Goal: Task Accomplishment & Management: Manage account settings

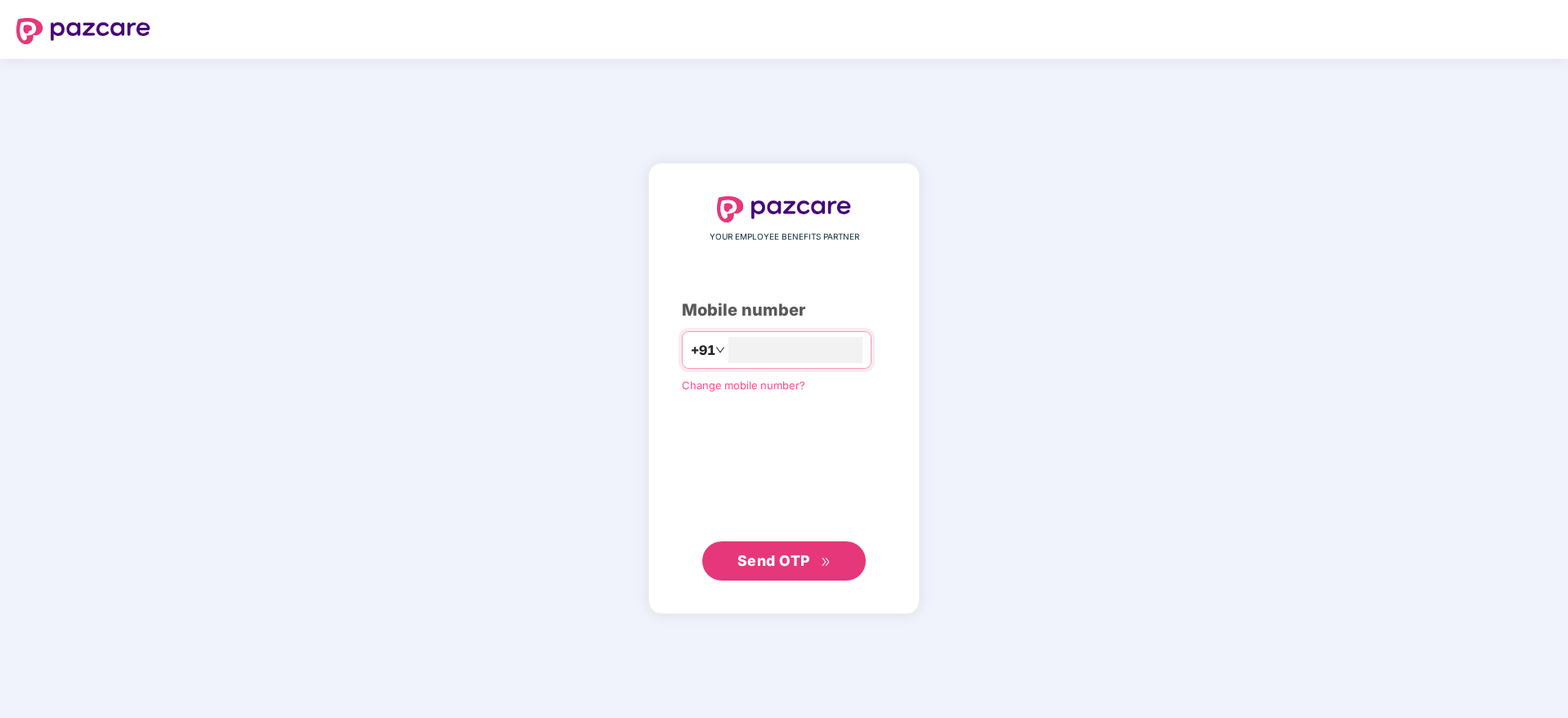
type input "**********"
click at [806, 577] on button "Send OTP" at bounding box center [784, 560] width 164 height 39
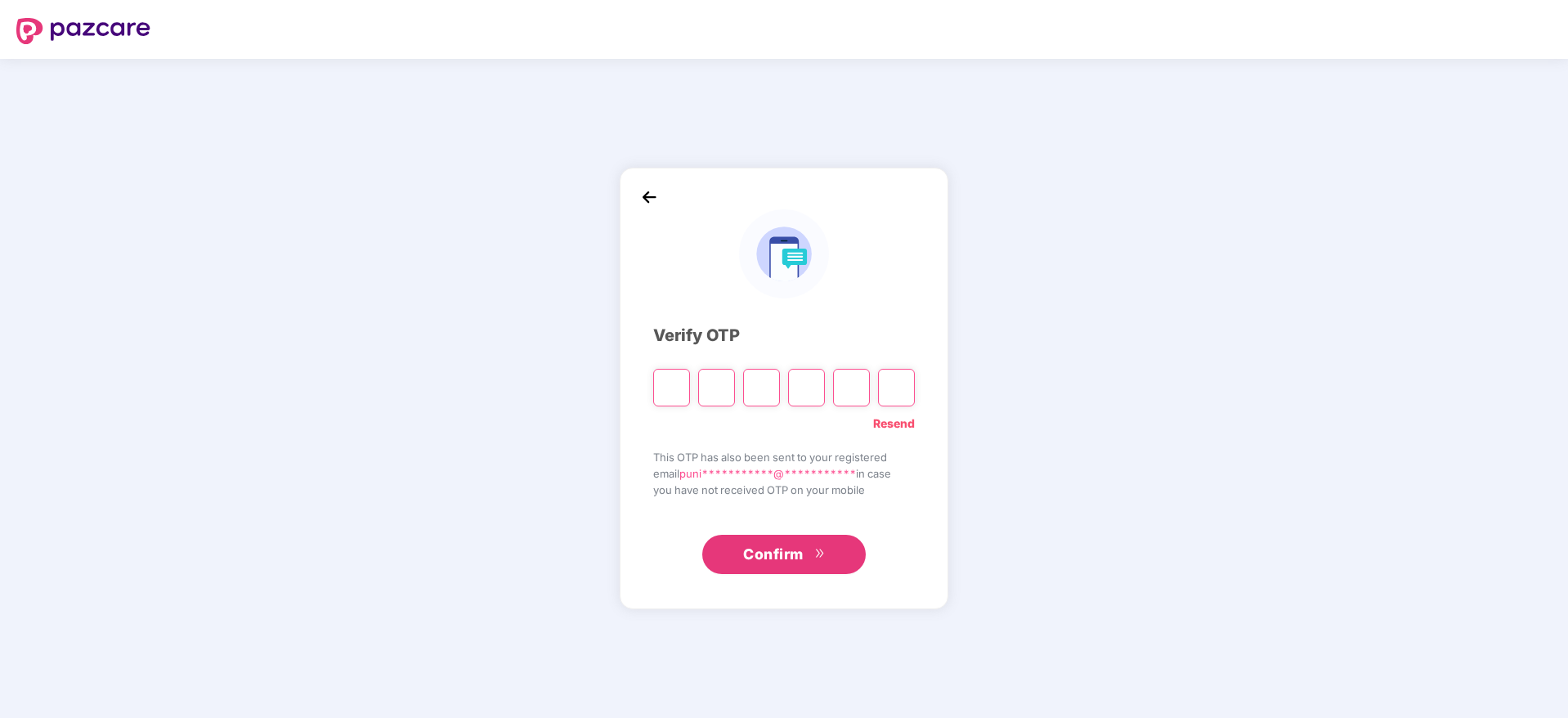
paste input "*"
type input "*"
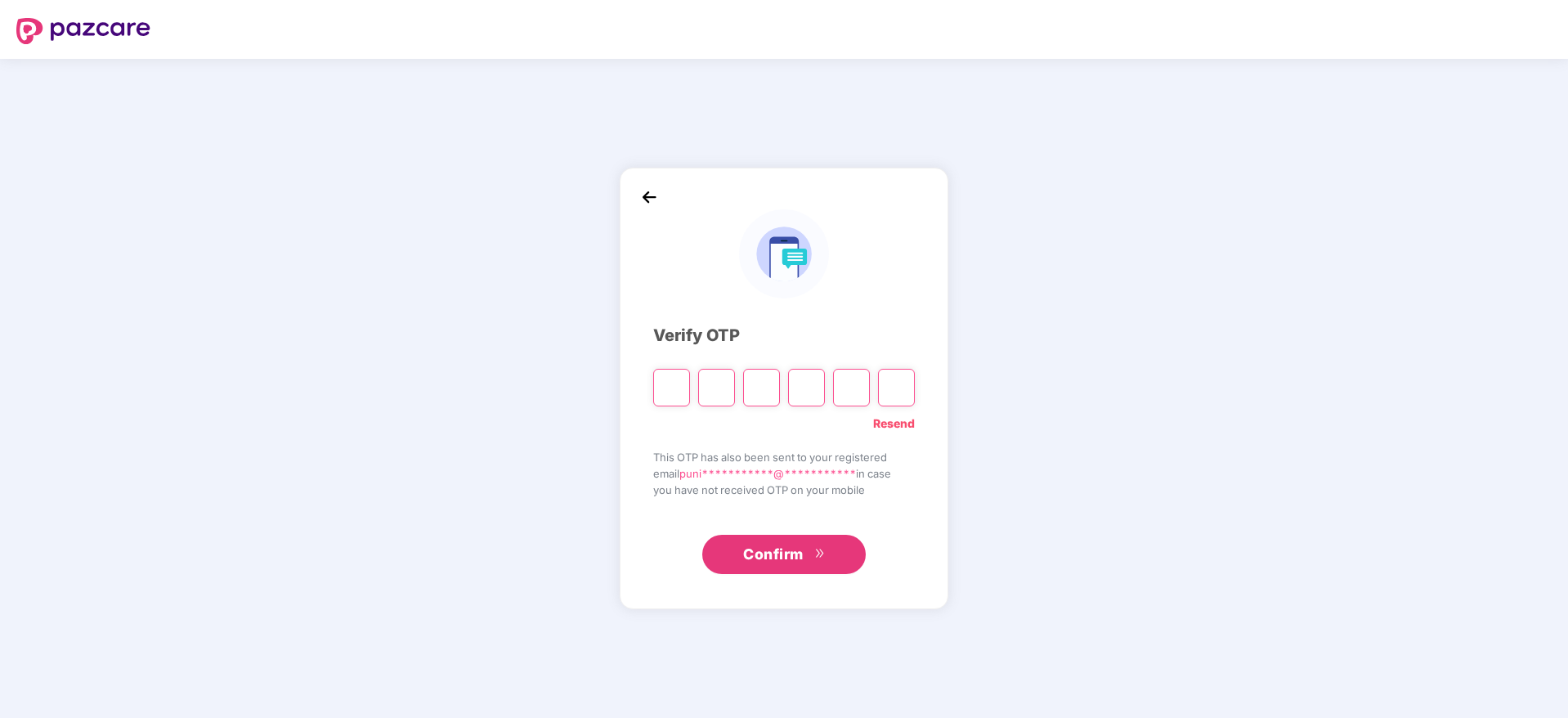
type input "*"
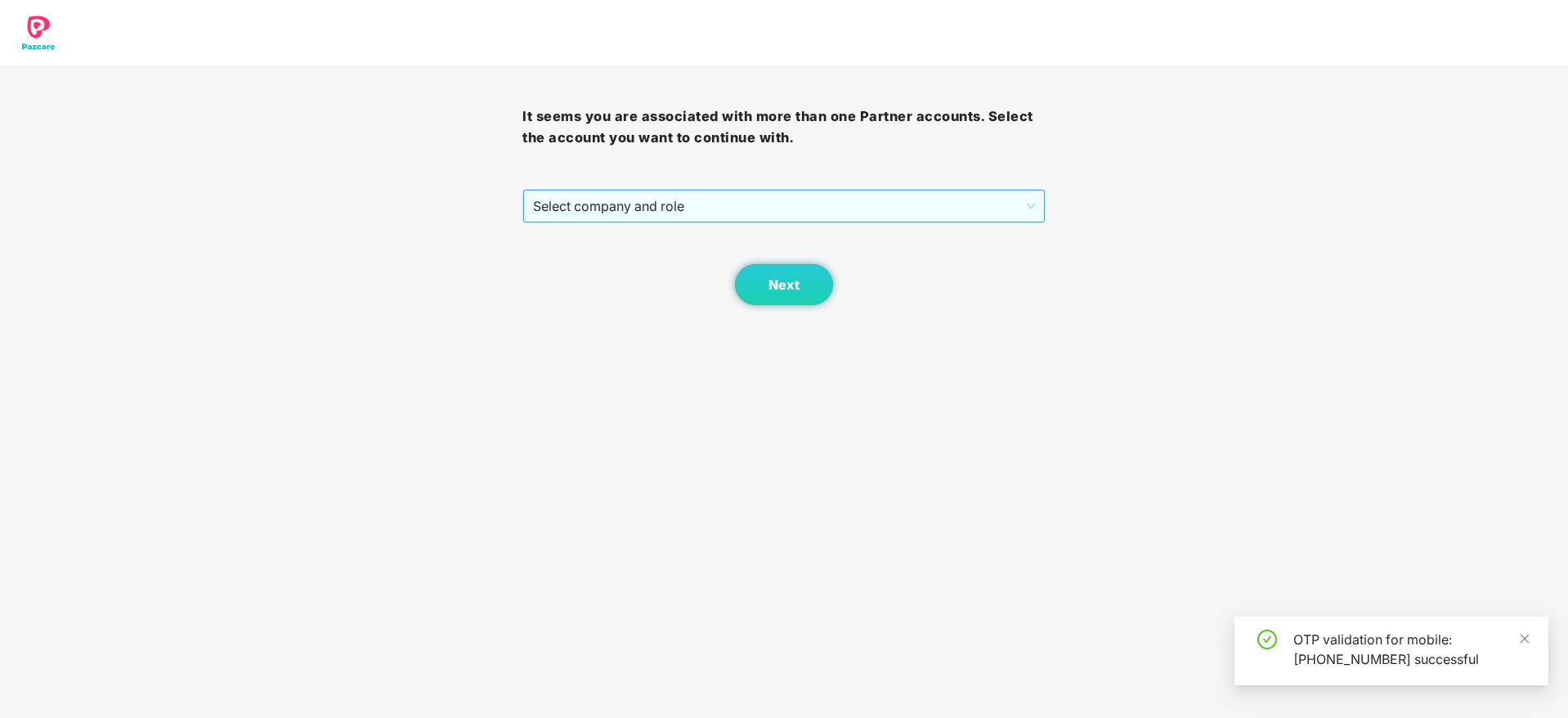
click at [796, 212] on span "Select company and role" at bounding box center [783, 206] width 501 height 31
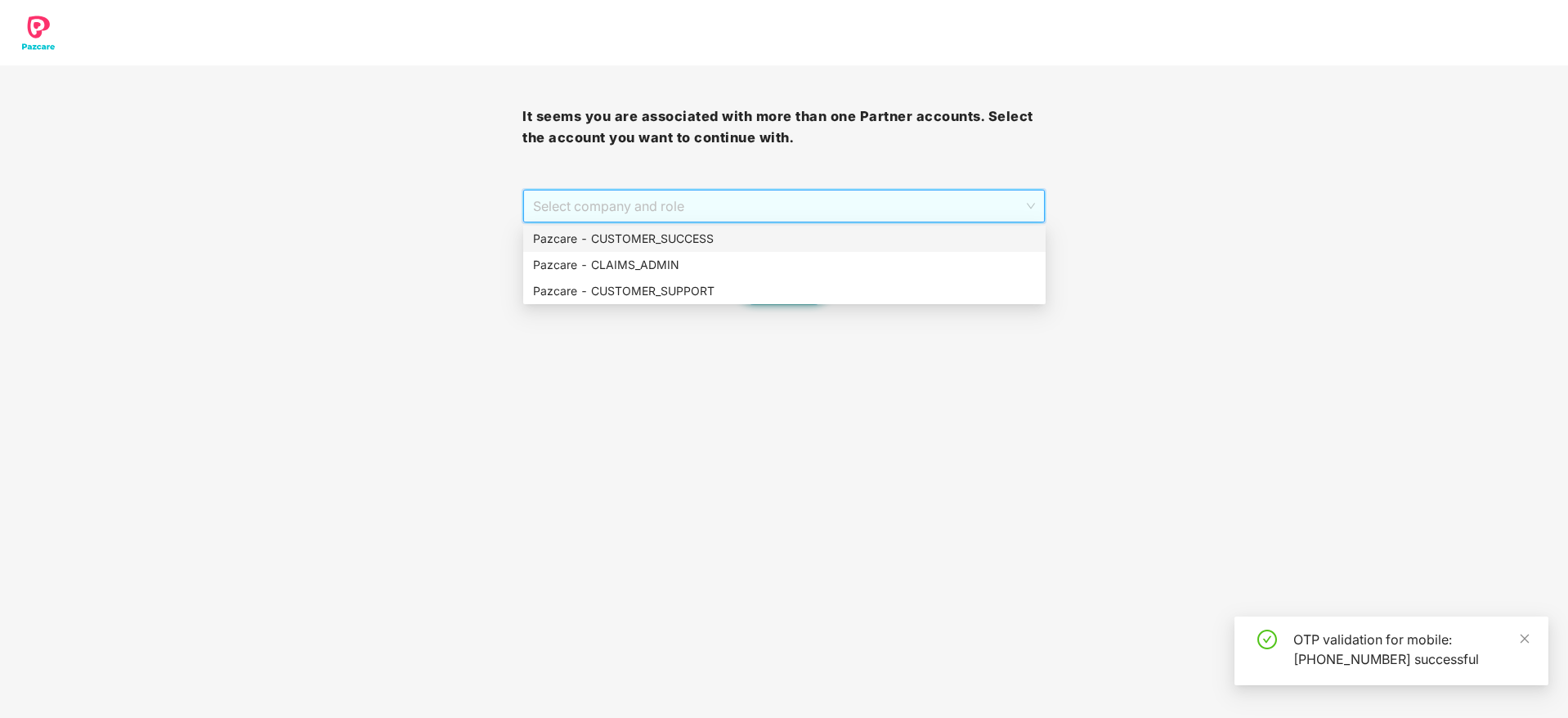
click at [777, 243] on div "Pazcare - CUSTOMER_SUCCESS" at bounding box center [784, 239] width 503 height 18
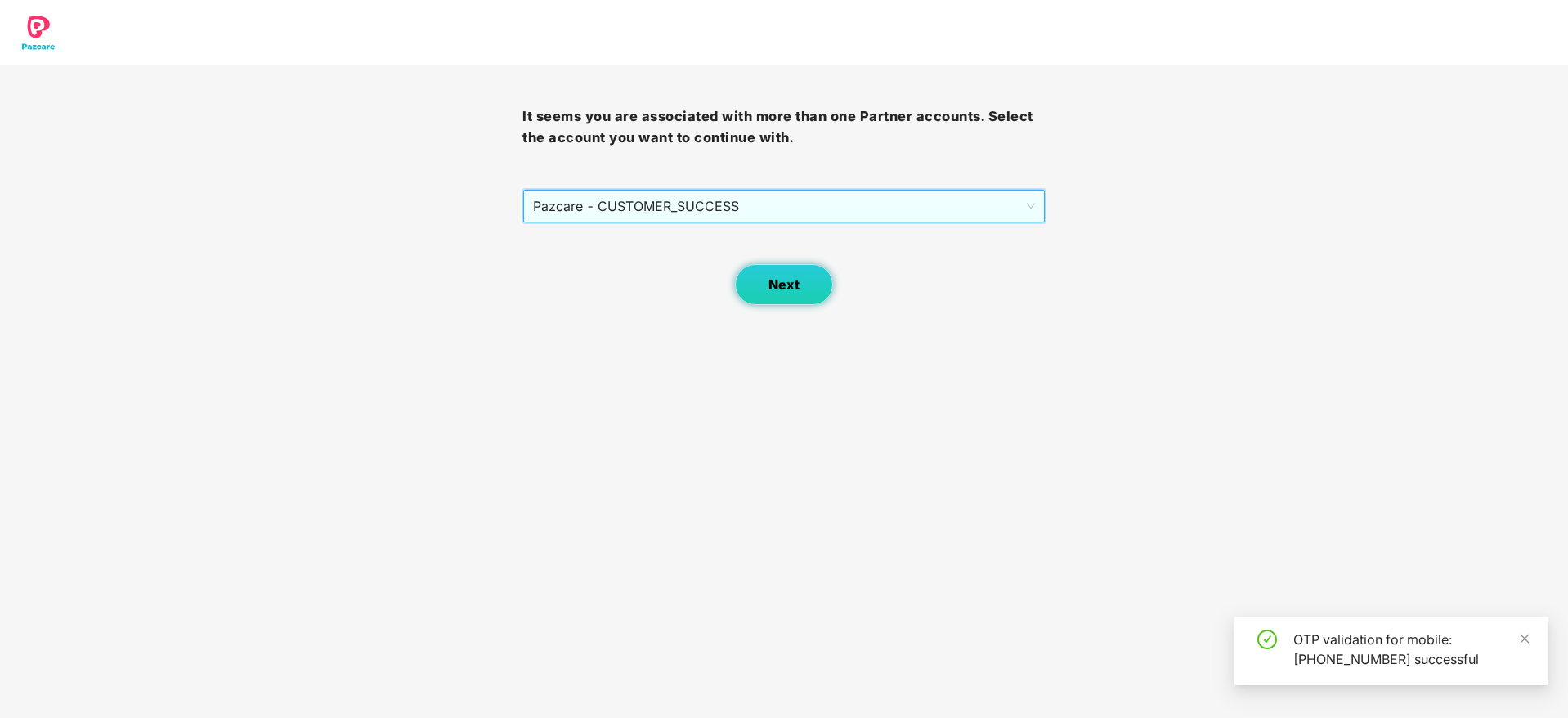
click at [773, 278] on span "Next" at bounding box center [784, 285] width 31 height 16
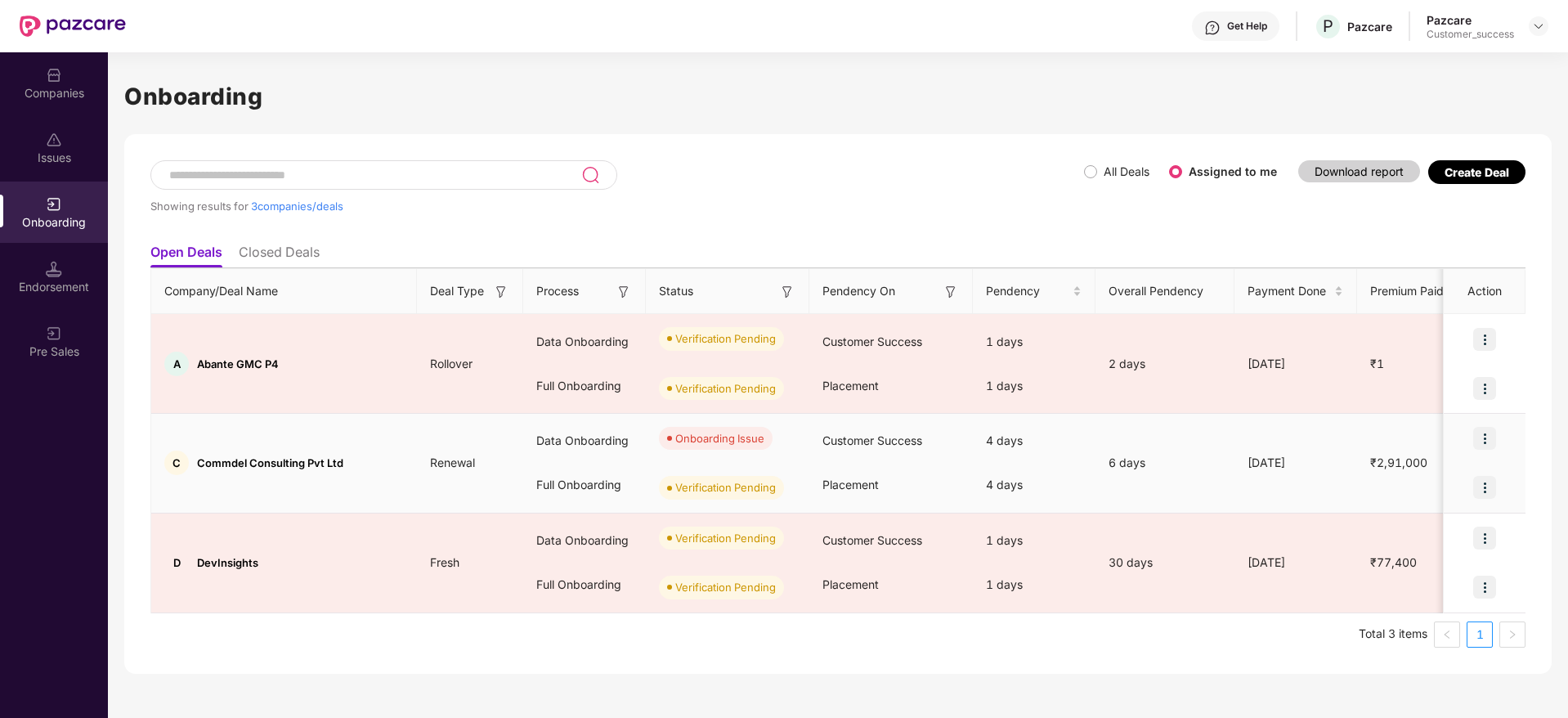
click at [1484, 431] on img at bounding box center [1485, 439] width 23 height 23
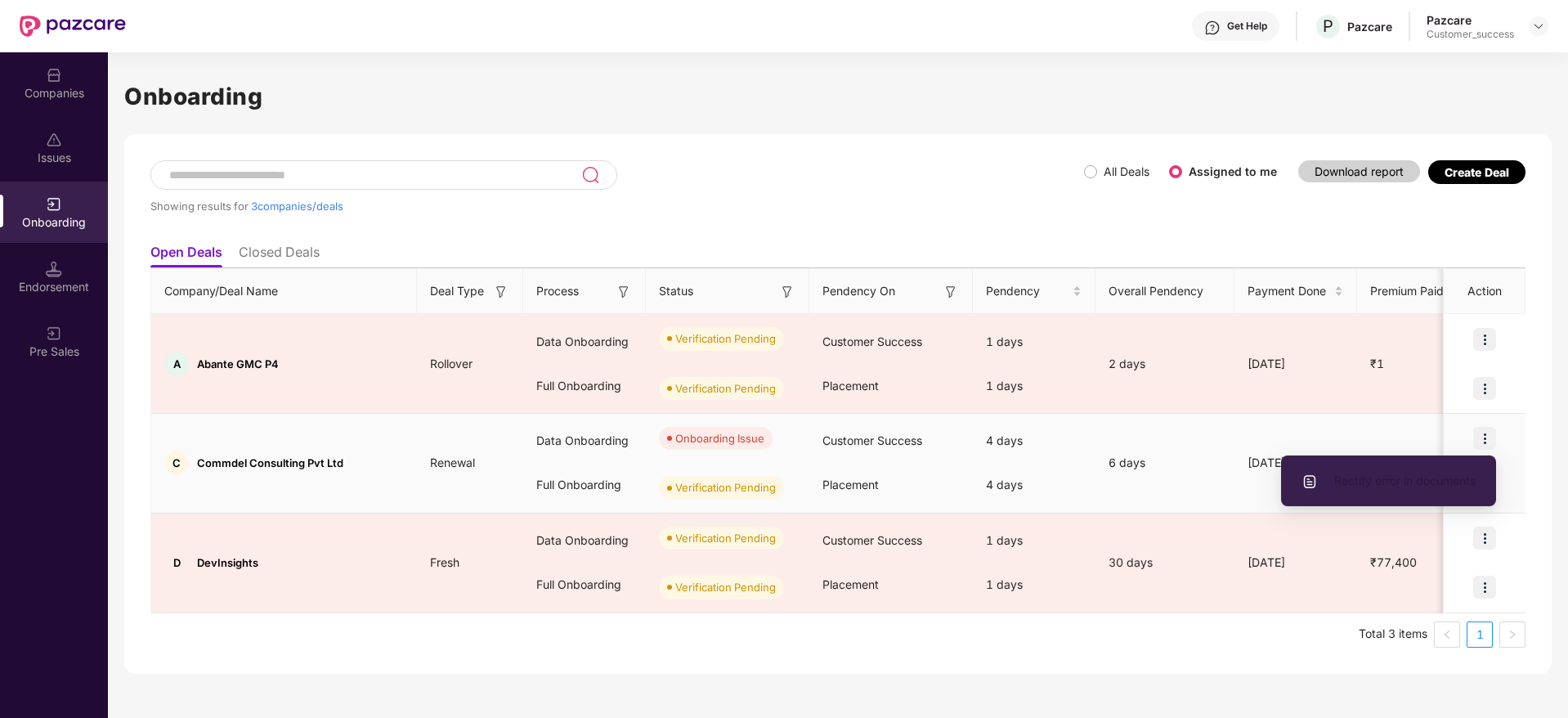
click at [1459, 487] on span "Rectify error in documents" at bounding box center [1388, 481] width 174 height 18
click at [1421, 493] on li "Rectify error in documents" at bounding box center [1389, 480] width 215 height 34
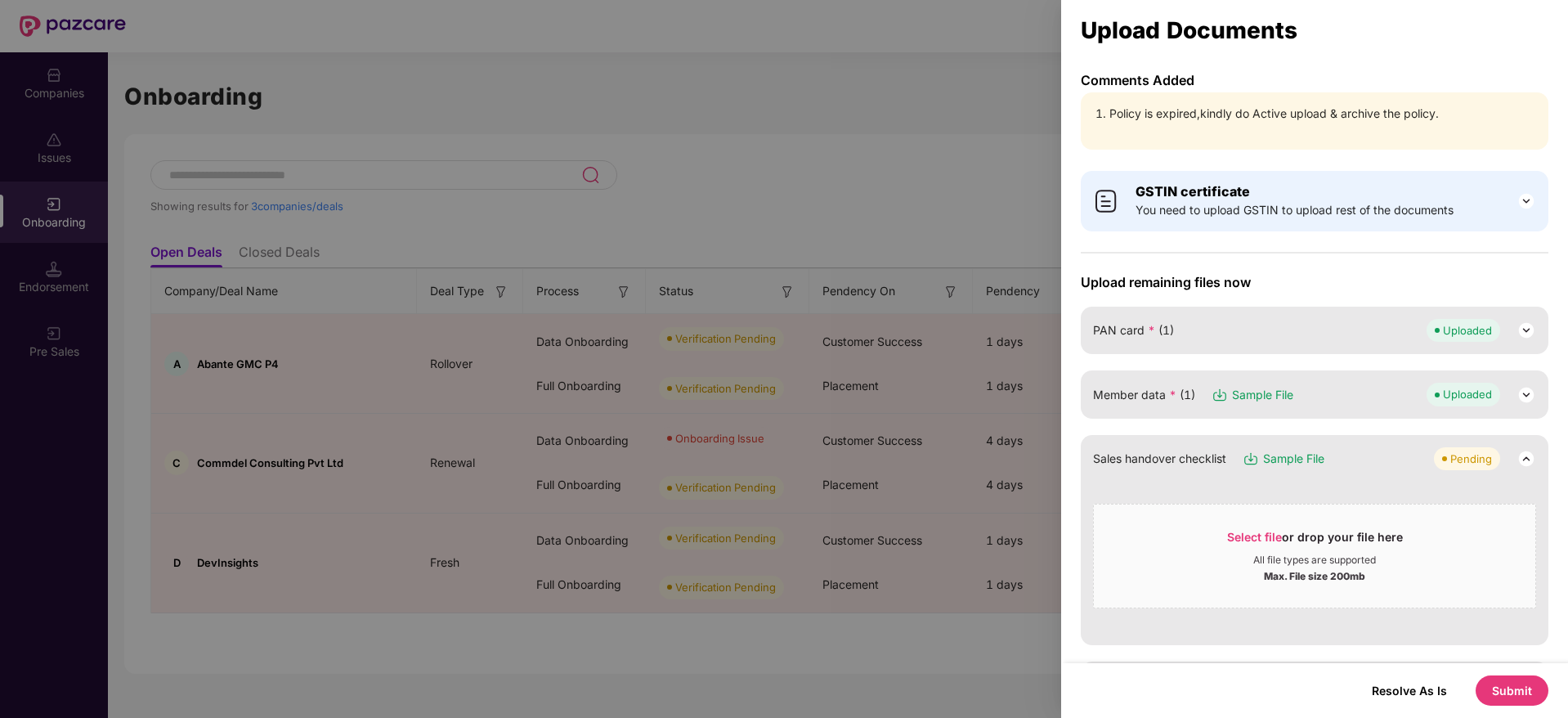
click at [1315, 122] on li "Policy is expired,kindly do Active upload & archive the policy." at bounding box center [1323, 113] width 427 height 18
click at [1285, 123] on div "Policy is expired,kindly do Active upload & archive the policy." at bounding box center [1315, 121] width 468 height 57
drag, startPoint x: 1112, startPoint y: 117, endPoint x: 1199, endPoint y: 116, distance: 87.0
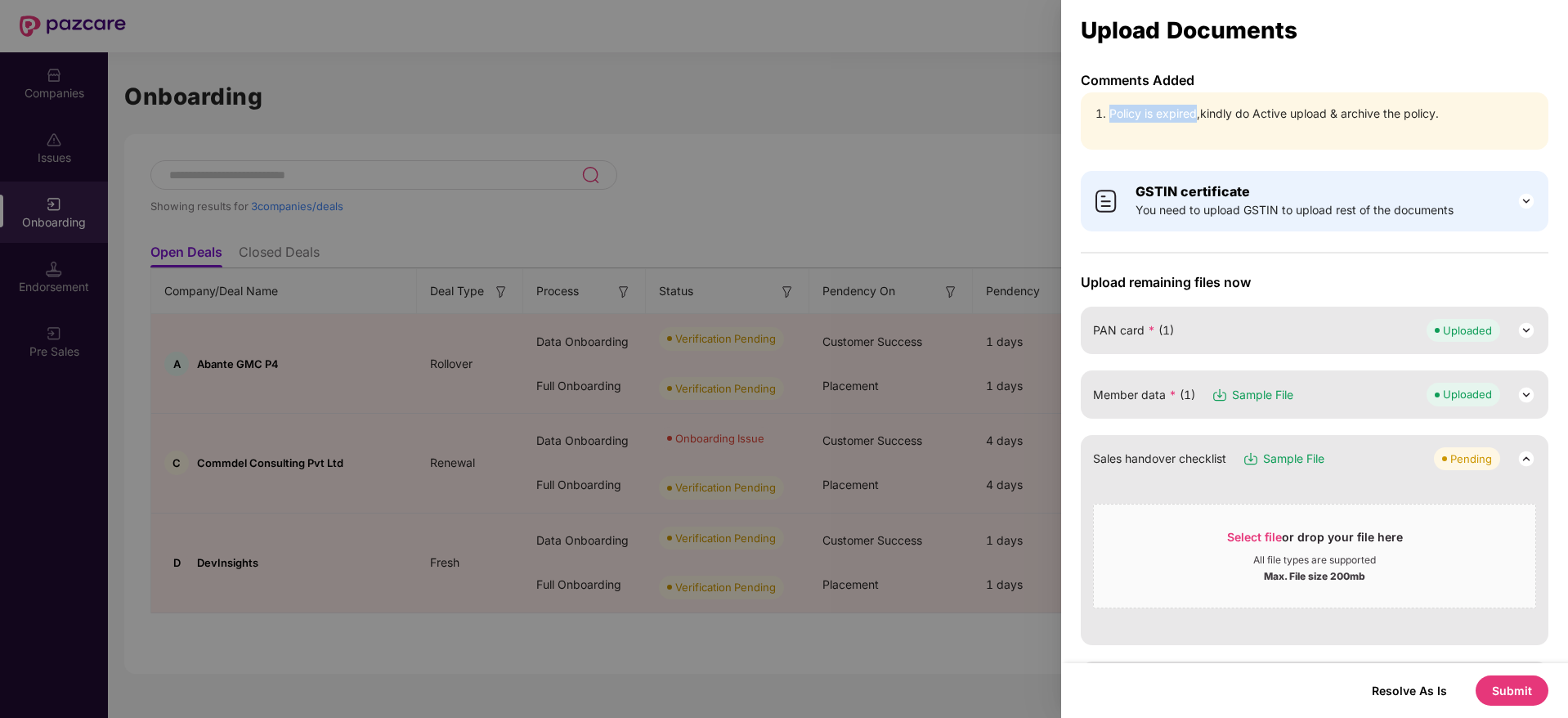
click at [1199, 116] on li "Policy is expired,kindly do Active upload & archive the policy." at bounding box center [1323, 113] width 427 height 18
click at [824, 141] on div at bounding box center [784, 359] width 1568 height 718
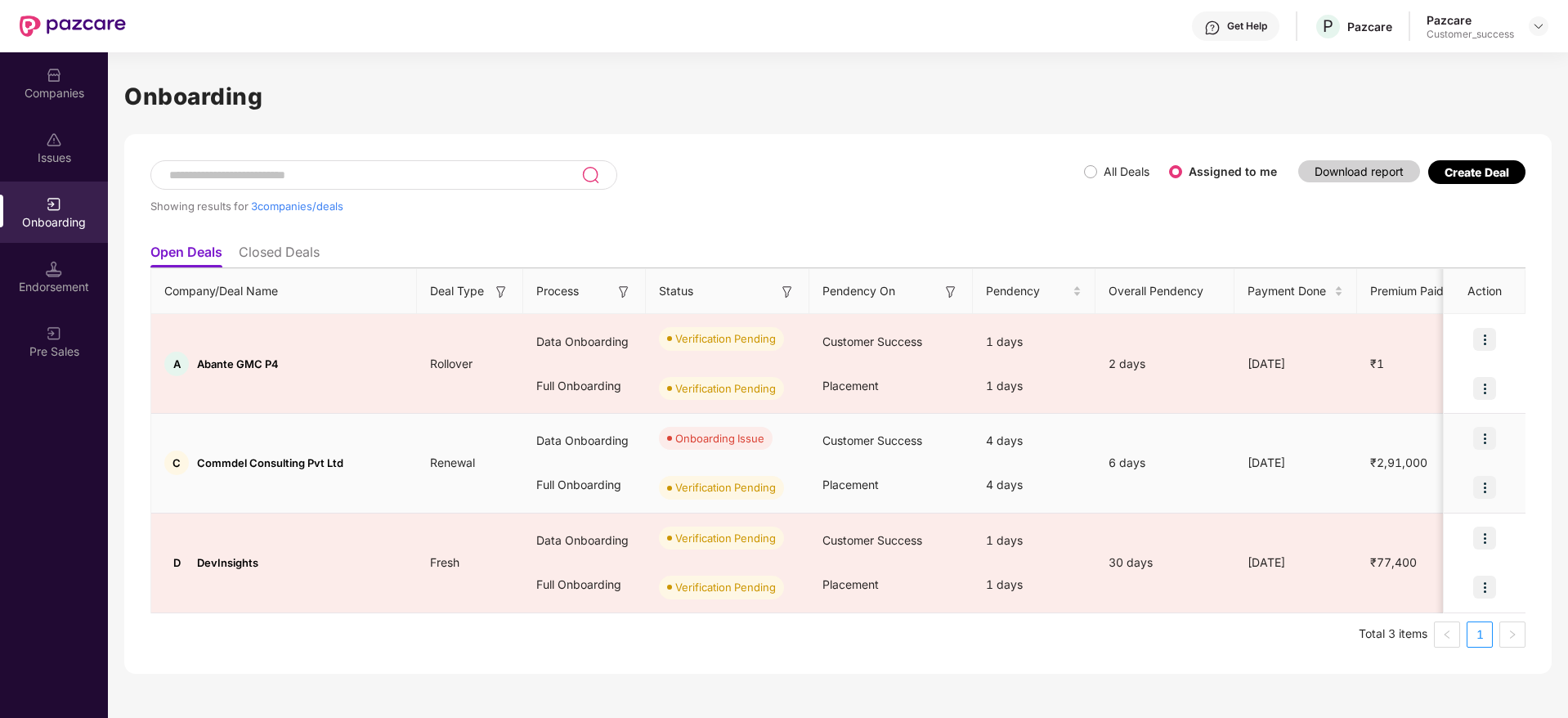
click at [228, 481] on td "C Commdel Consulting Pvt Ltd" at bounding box center [284, 464] width 266 height 99
copy span "Commdel"
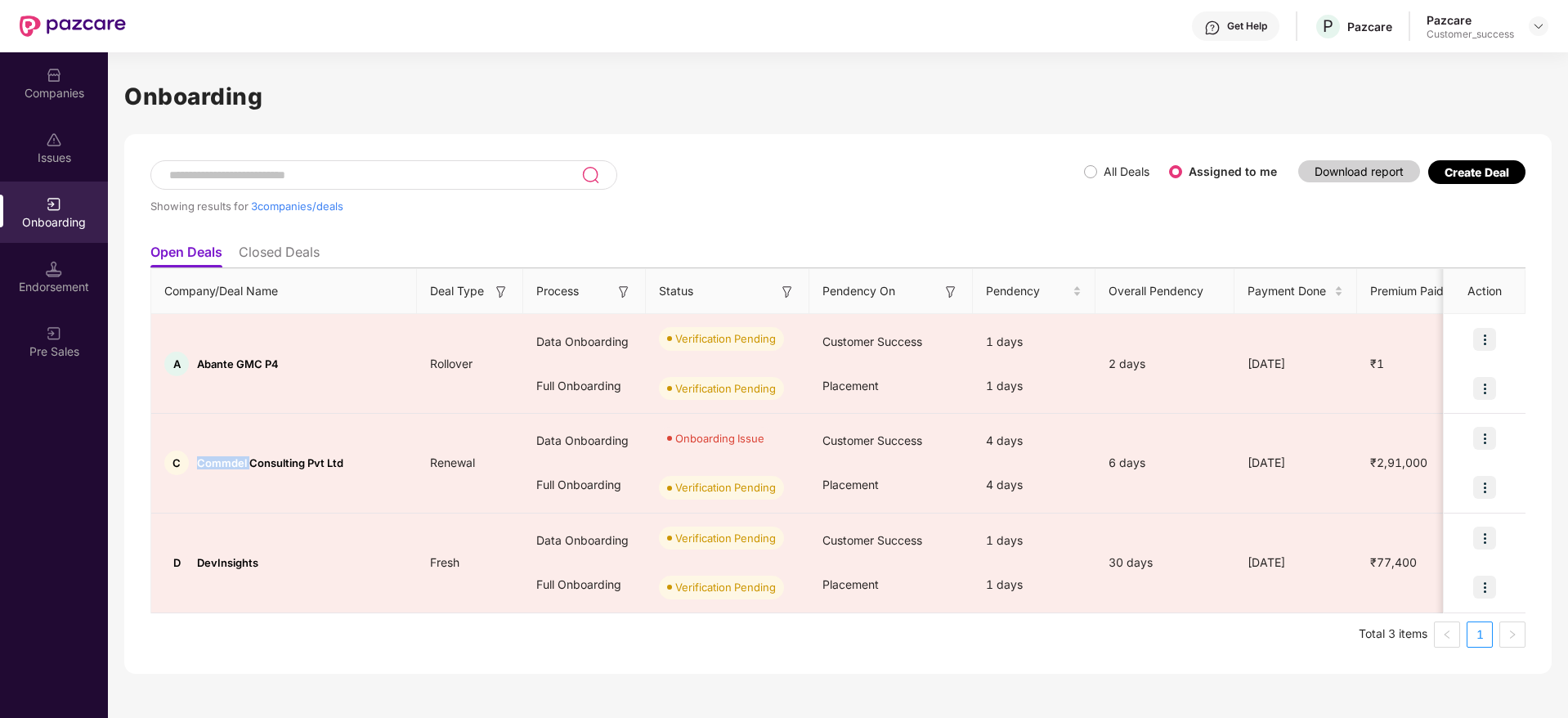
click at [27, 95] on div "Companies" at bounding box center [54, 94] width 108 height 17
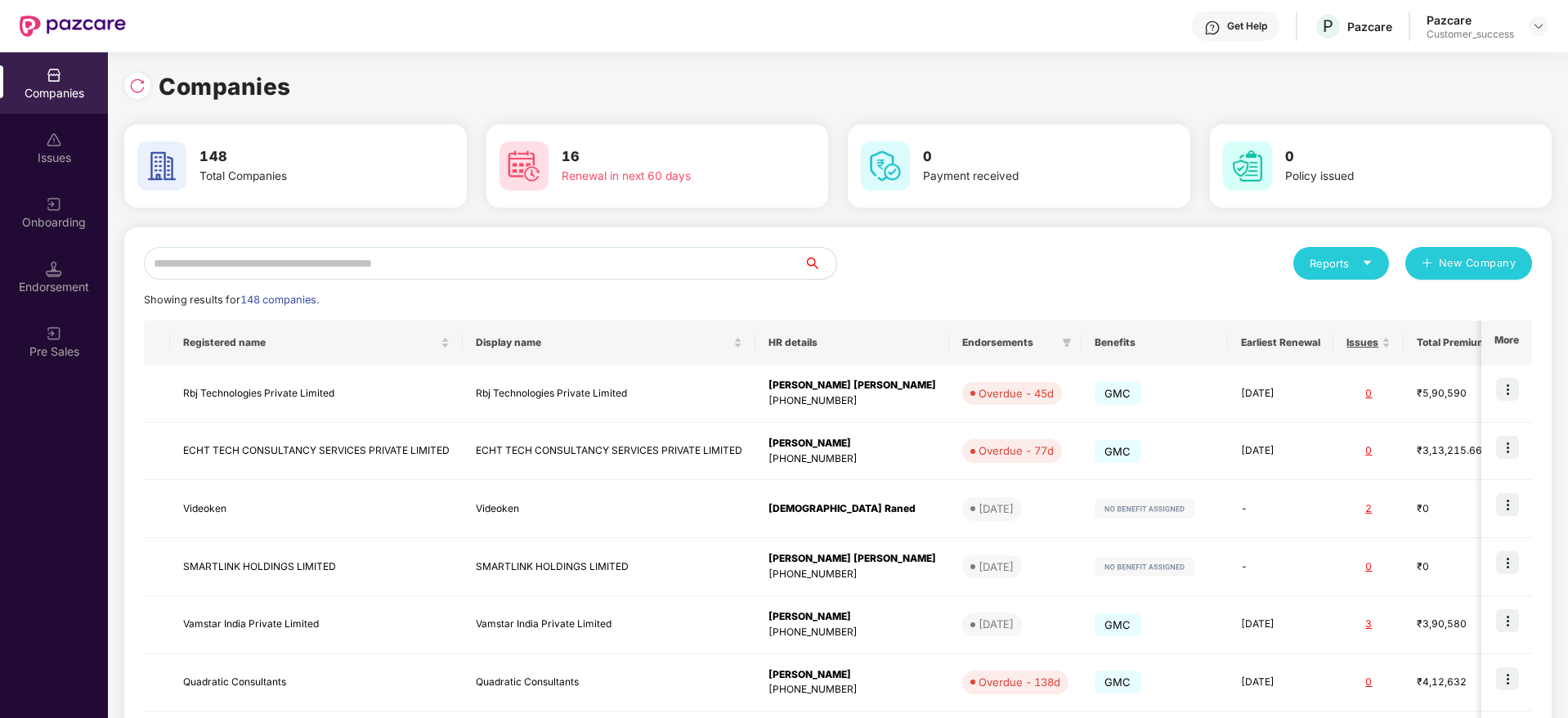
click at [398, 278] on input "text" at bounding box center [474, 263] width 660 height 33
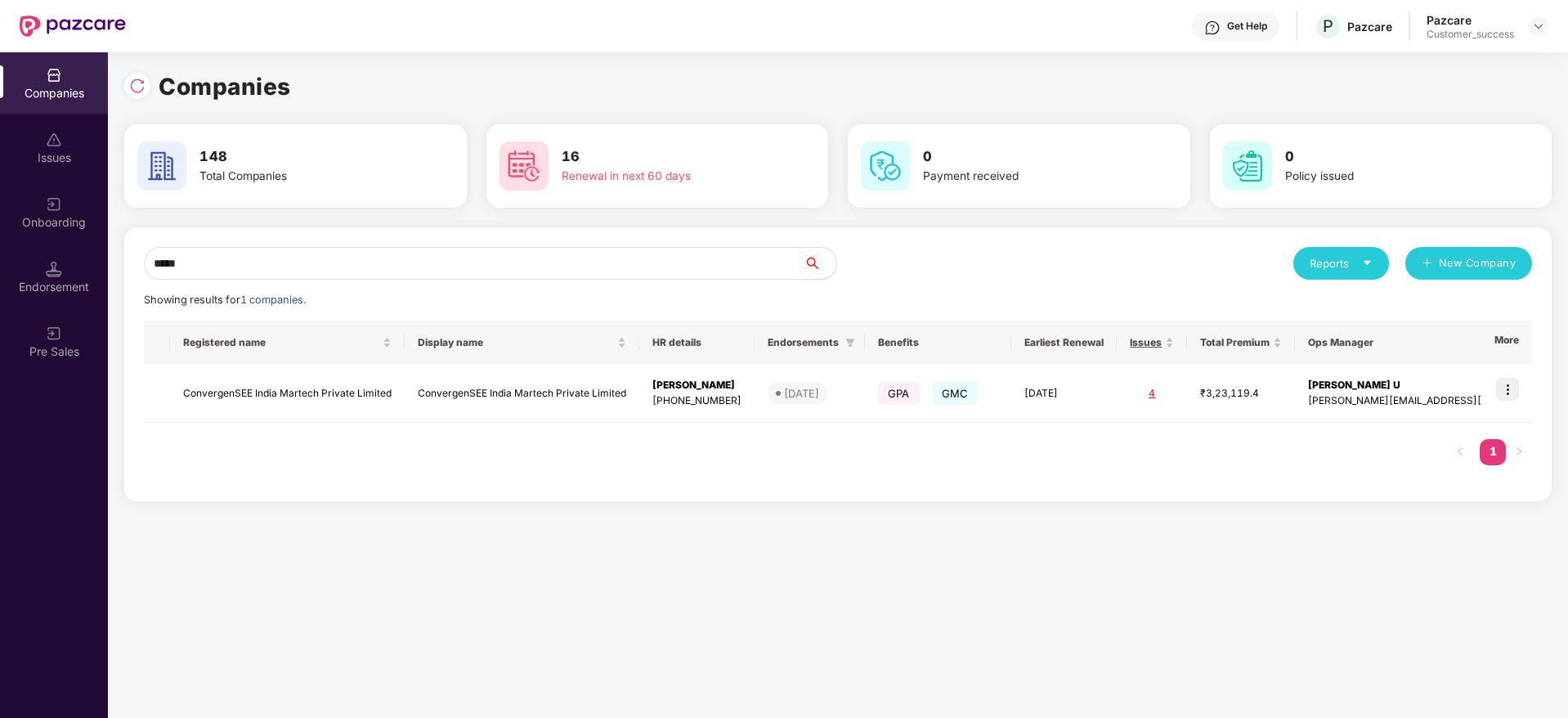
type input "*****"
click at [1526, 376] on td at bounding box center [1507, 393] width 51 height 58
click at [1512, 383] on img at bounding box center [1508, 389] width 23 height 23
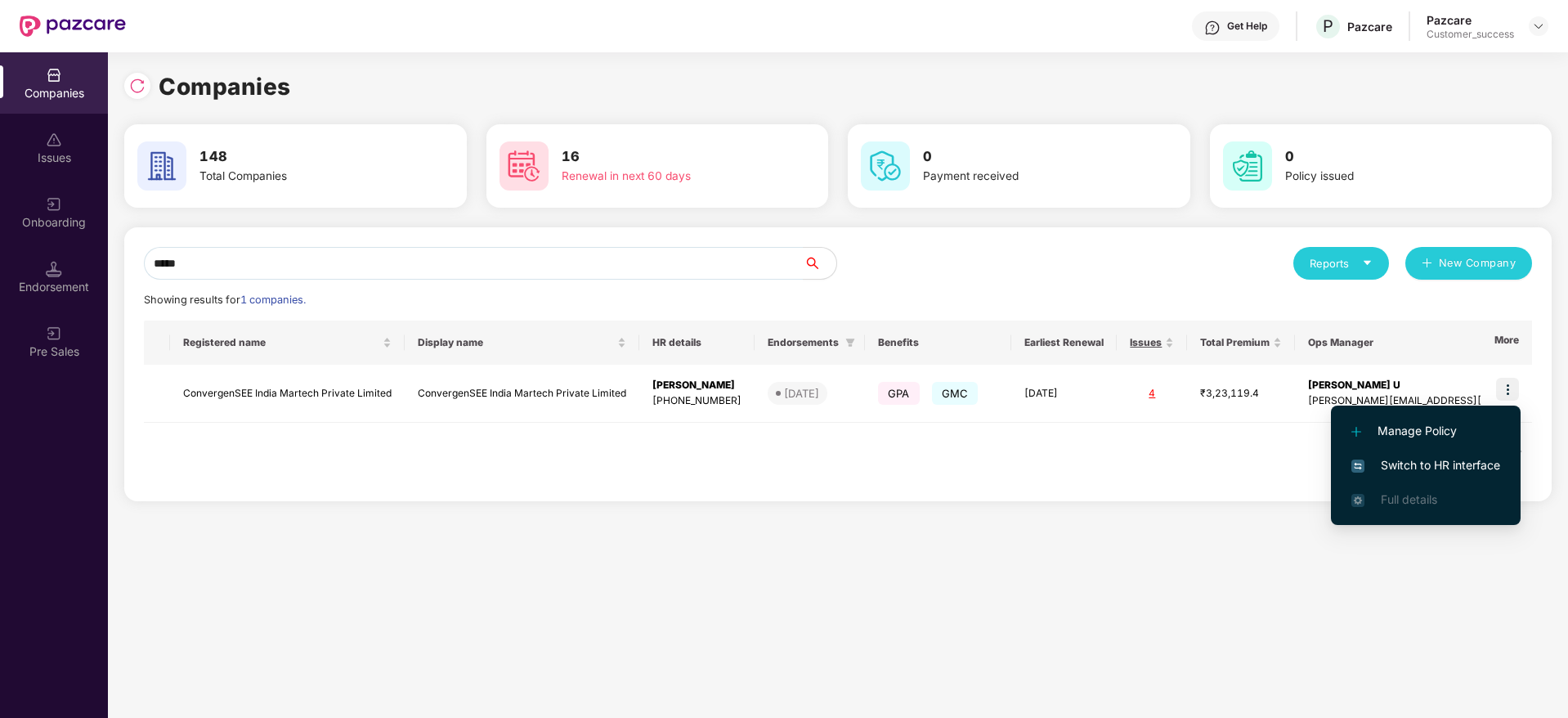
click at [1412, 468] on span "Switch to HR interface" at bounding box center [1426, 465] width 149 height 18
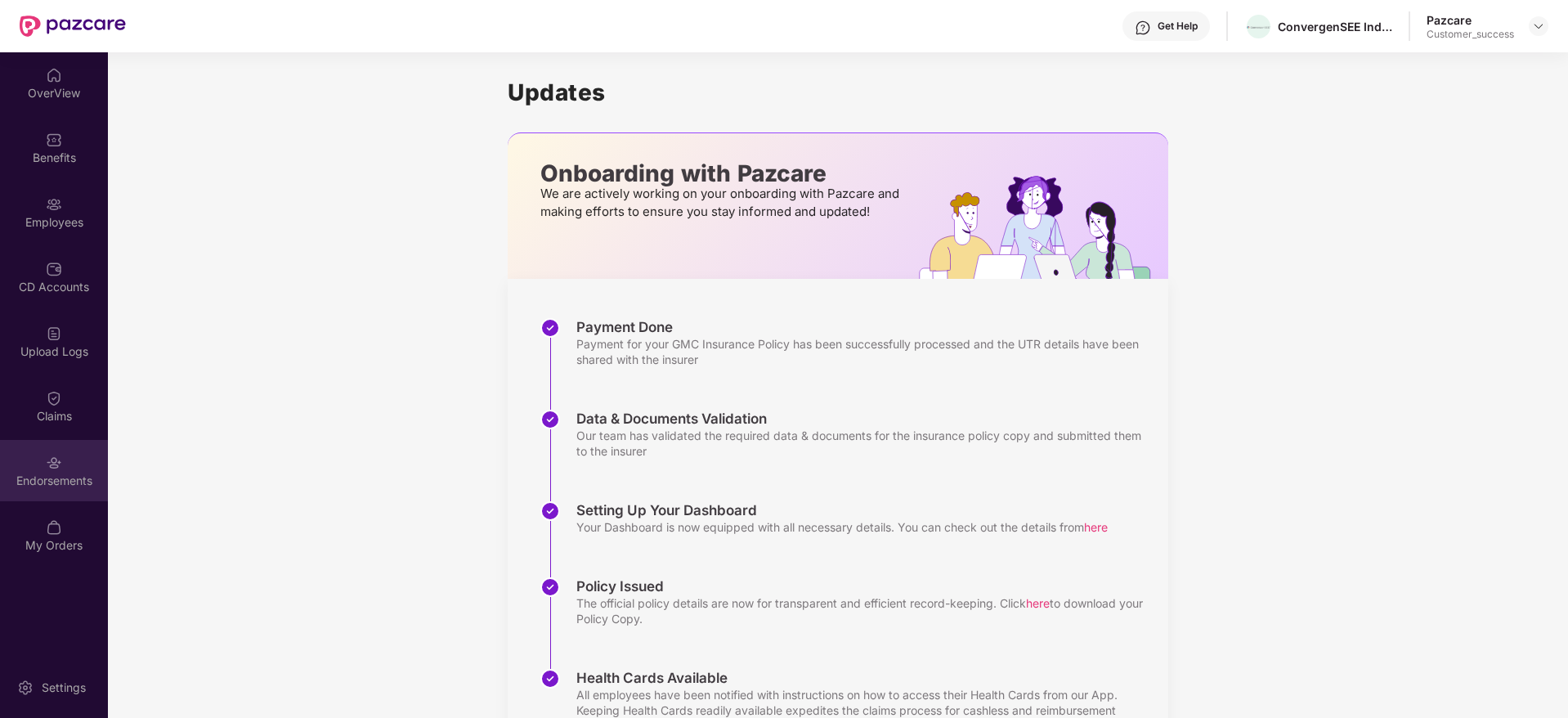
click at [56, 489] on div "Endorsements" at bounding box center [54, 470] width 108 height 61
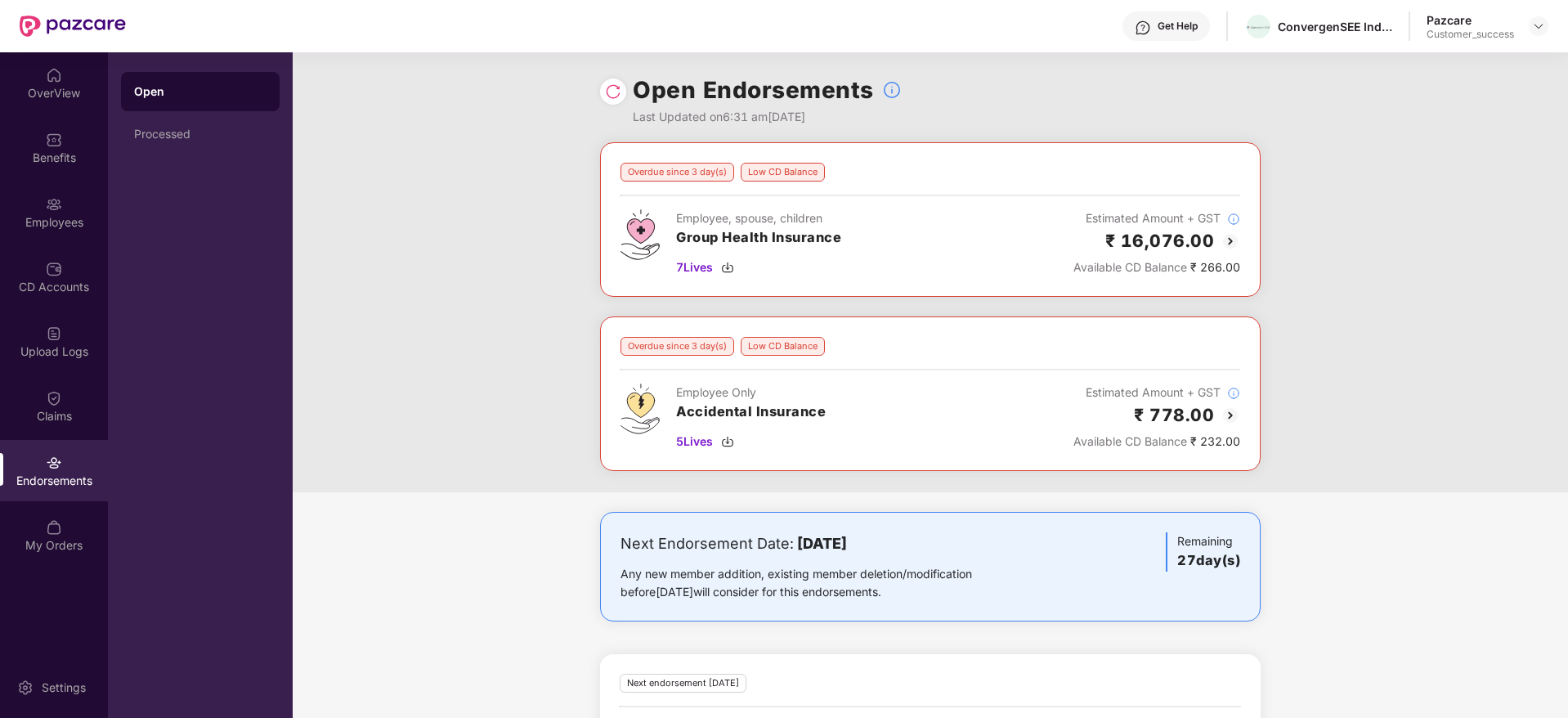
scroll to position [282, 0]
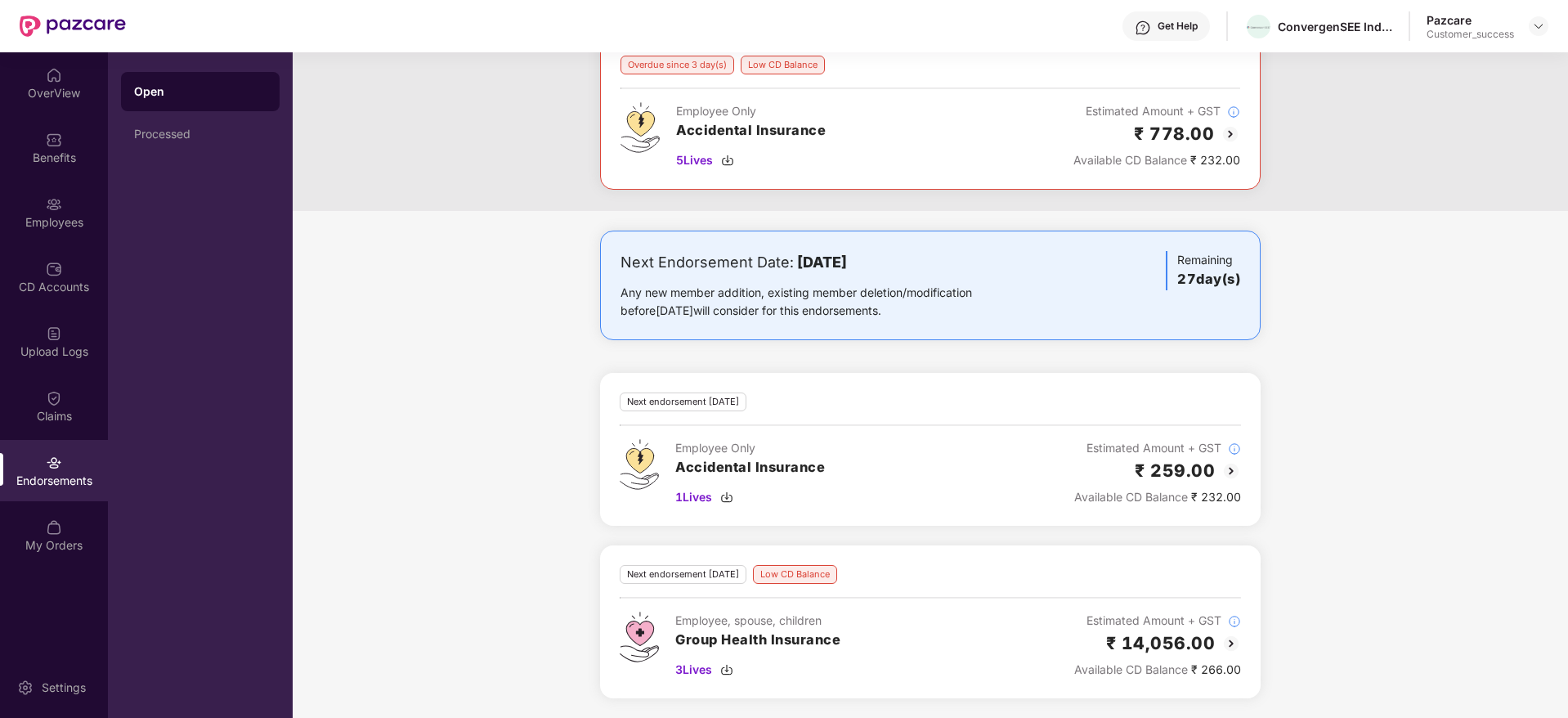
click at [1537, 33] on div at bounding box center [1539, 27] width 20 height 20
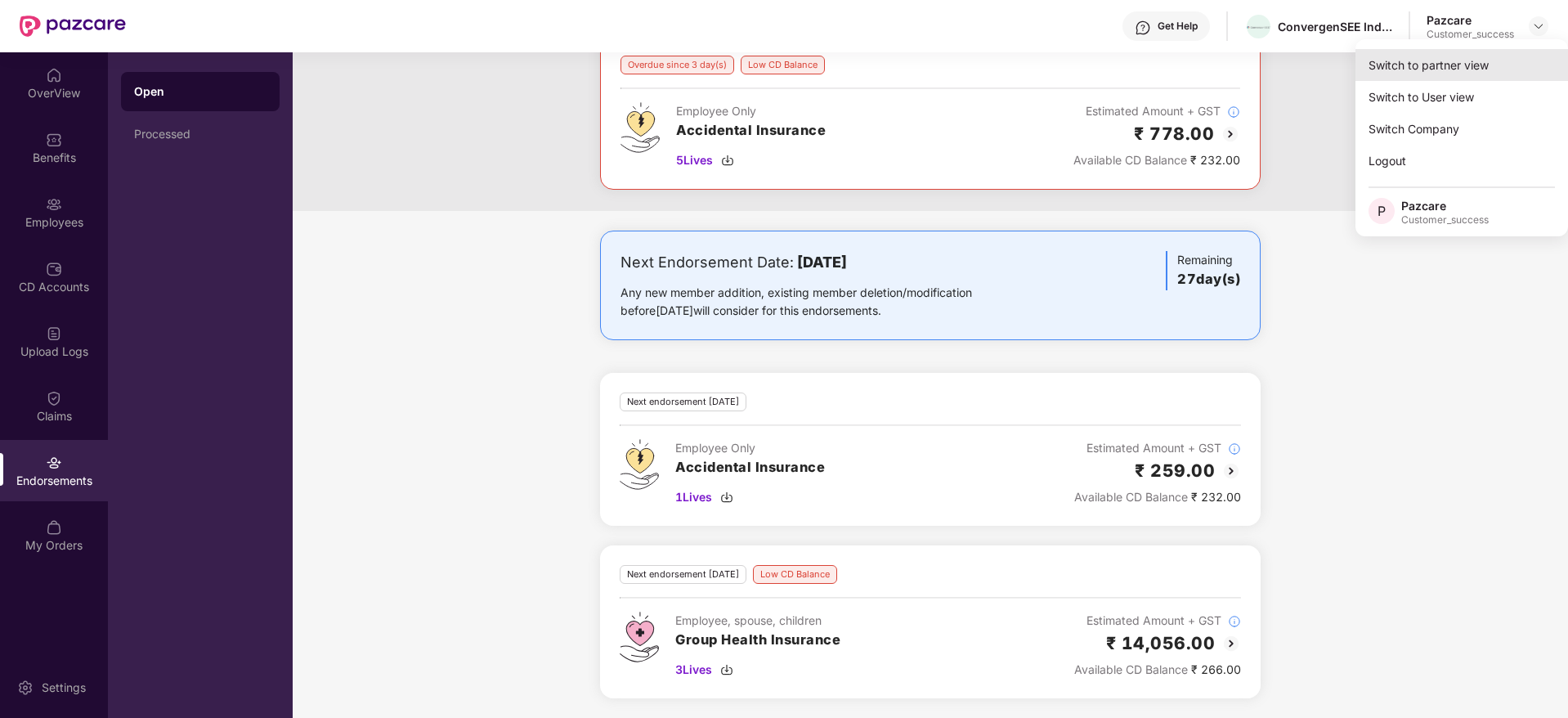
click at [1514, 68] on div "Switch to partner view" at bounding box center [1462, 65] width 213 height 32
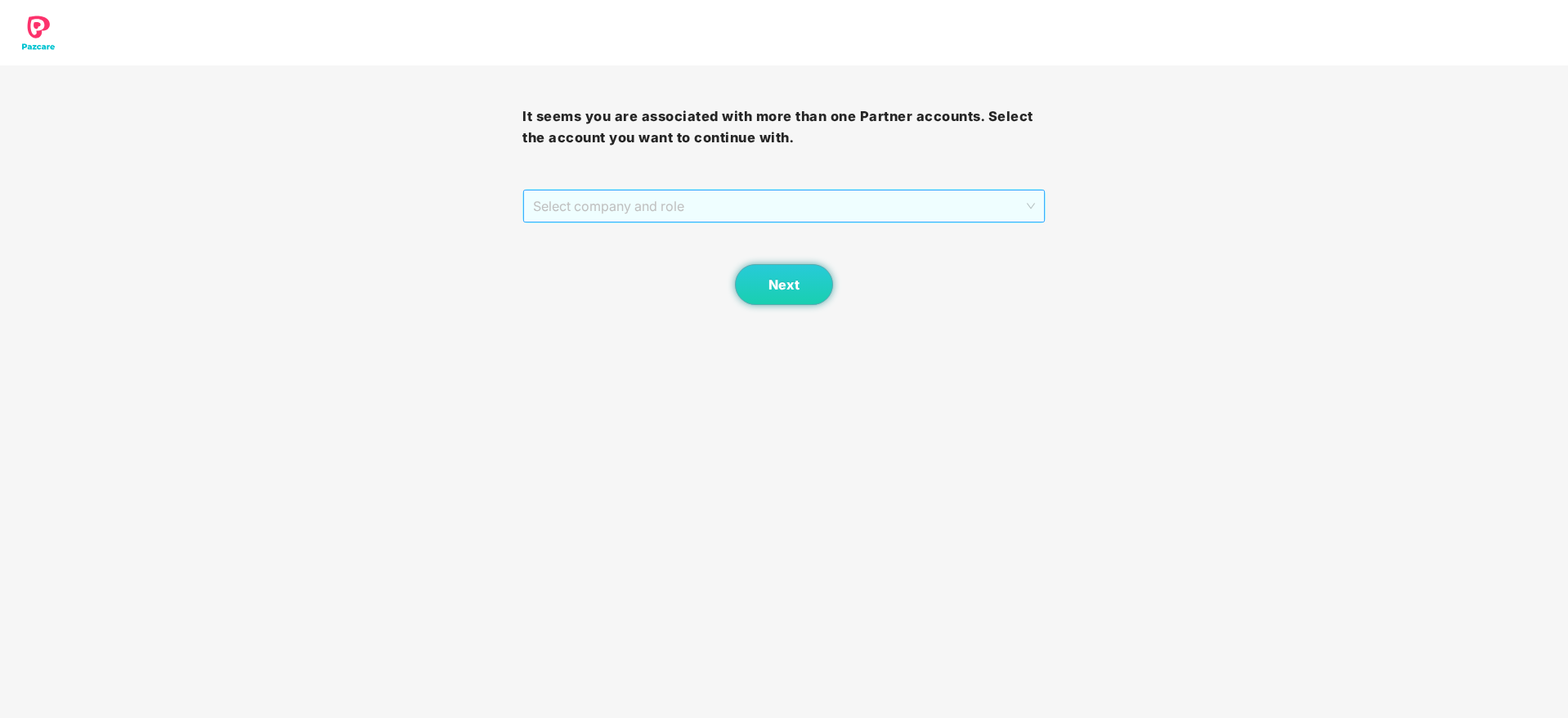
click at [906, 204] on span "Select company and role" at bounding box center [783, 206] width 501 height 31
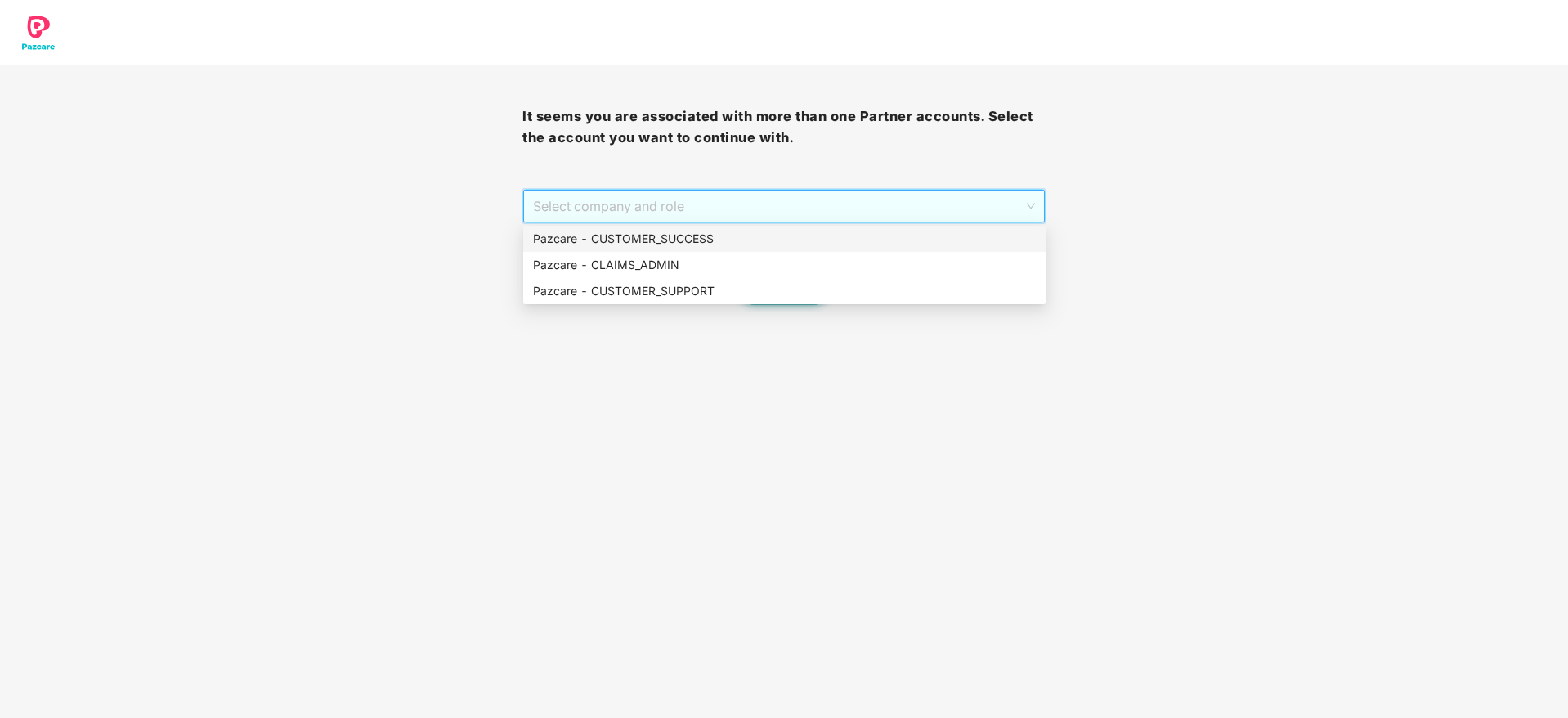
click at [903, 237] on div "Pazcare - CUSTOMER_SUCCESS" at bounding box center [784, 239] width 503 height 18
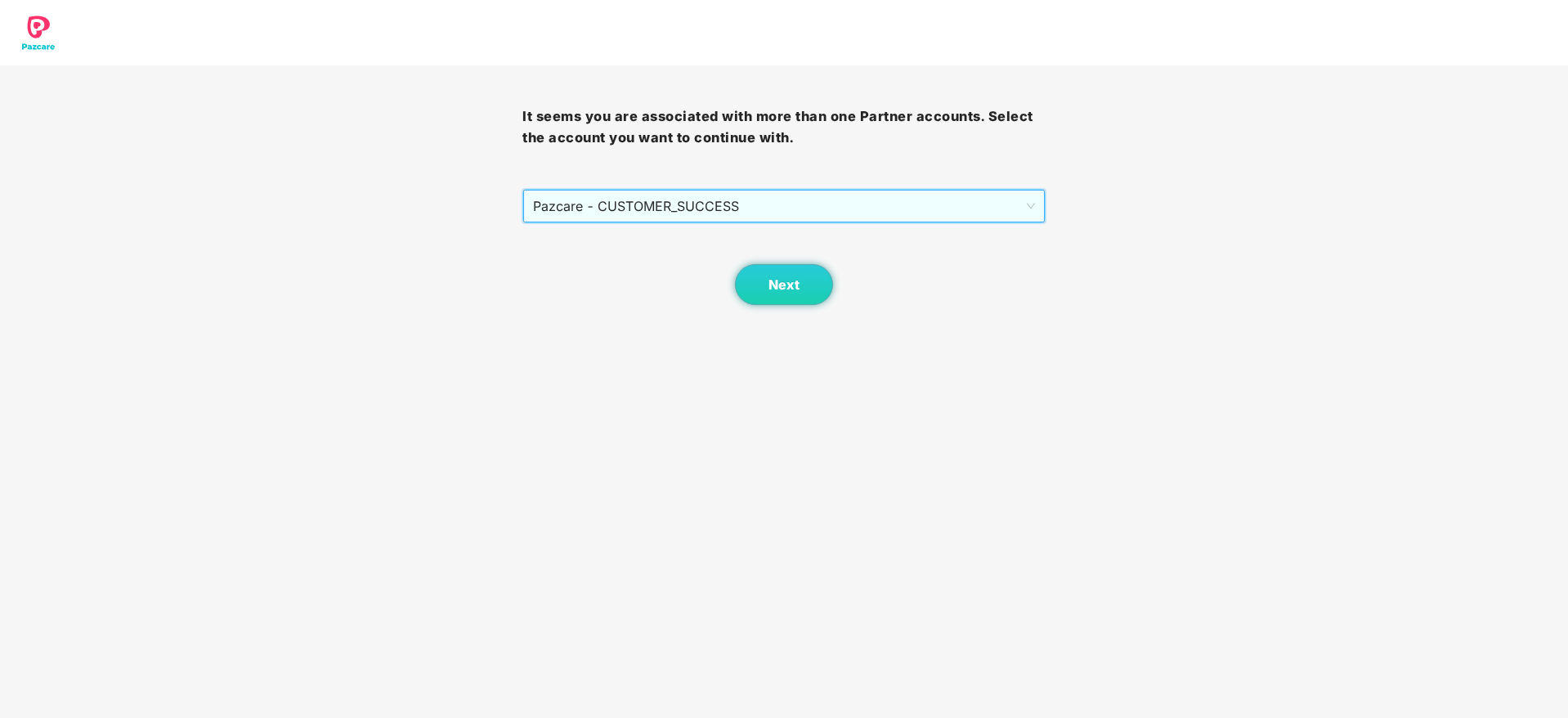
click at [781, 308] on body "It seems you are associated with more than one Partner accounts. Select the acc…" at bounding box center [784, 359] width 1568 height 718
click at [796, 292] on span "Next" at bounding box center [784, 285] width 31 height 16
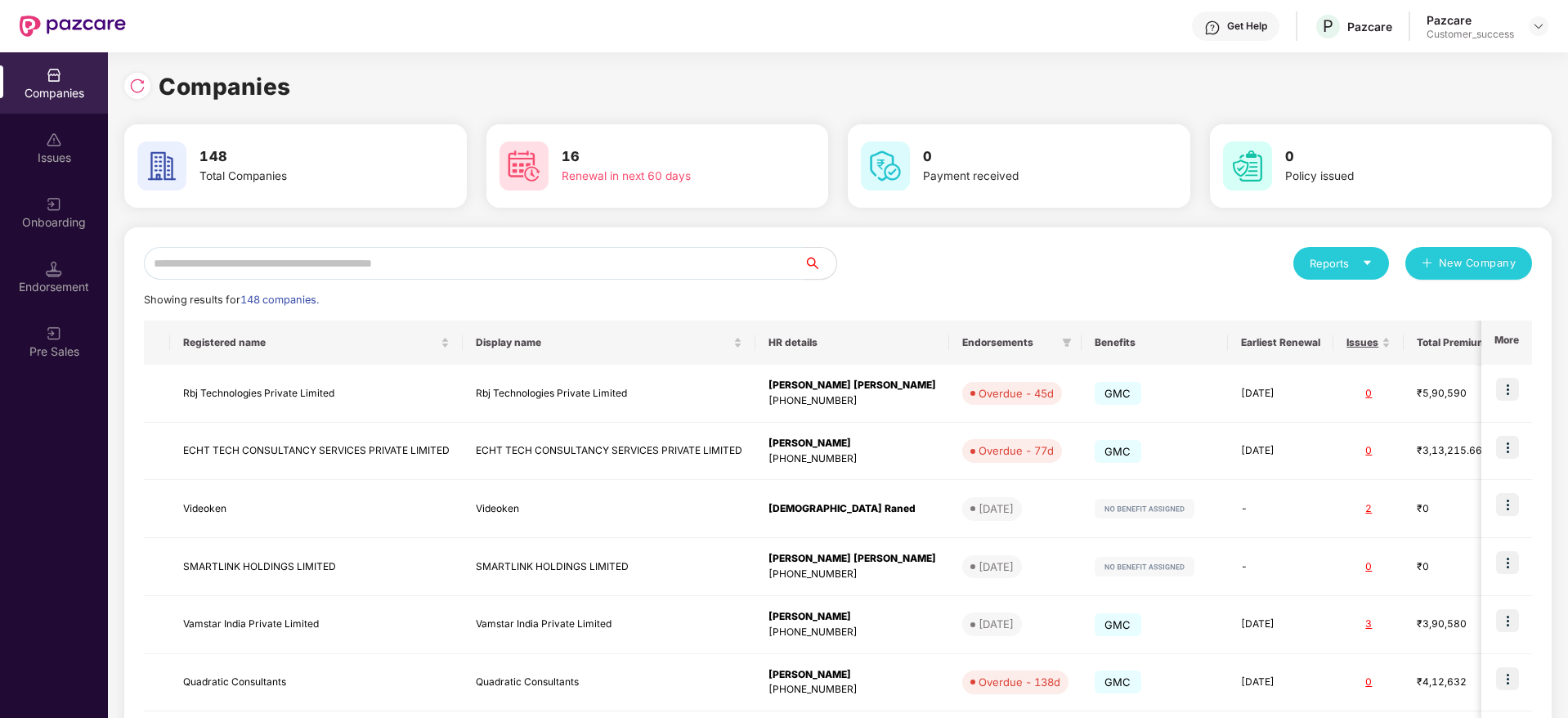
click at [777, 274] on input "text" at bounding box center [474, 263] width 660 height 33
paste input "**********"
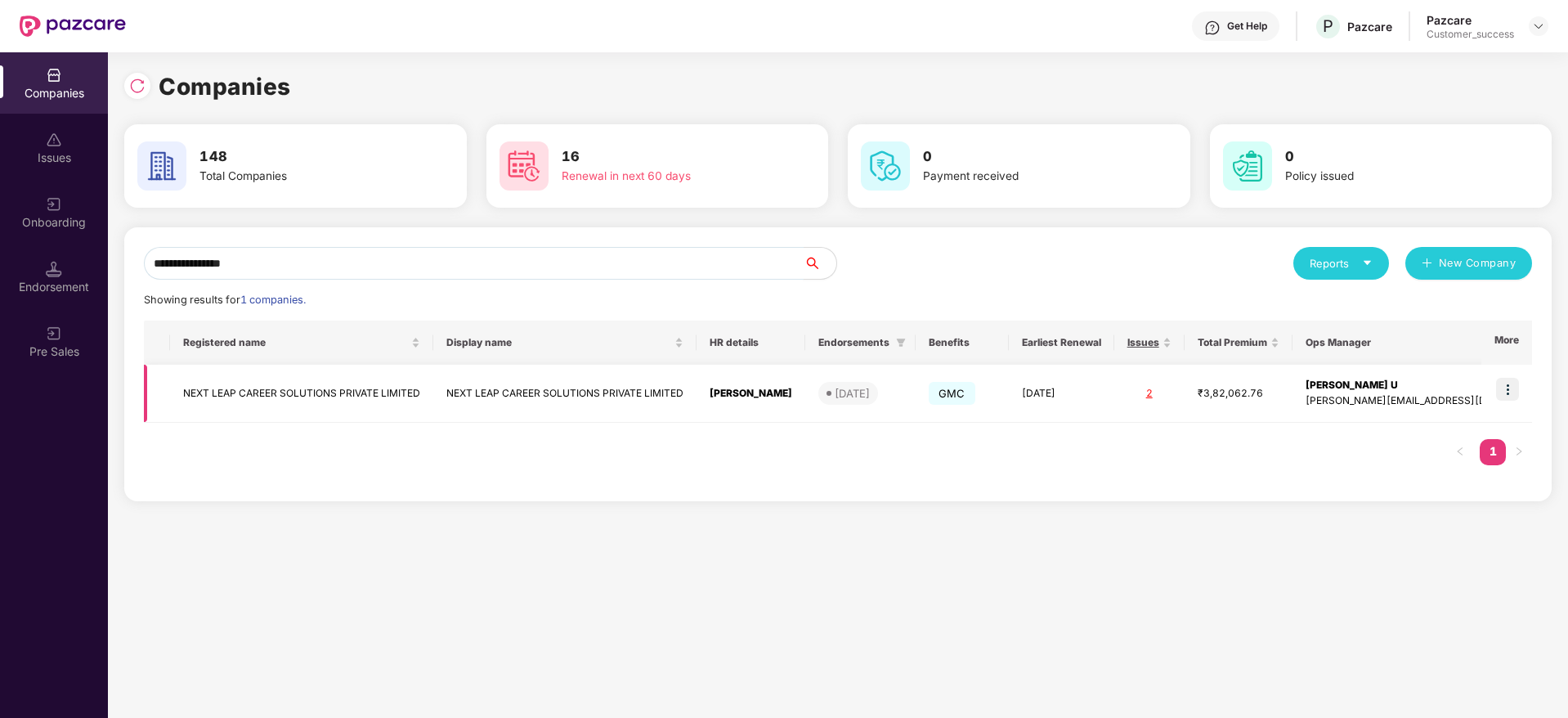
type input "**********"
click at [1501, 391] on td at bounding box center [1507, 393] width 51 height 58
click at [1508, 388] on img at bounding box center [1508, 389] width 23 height 23
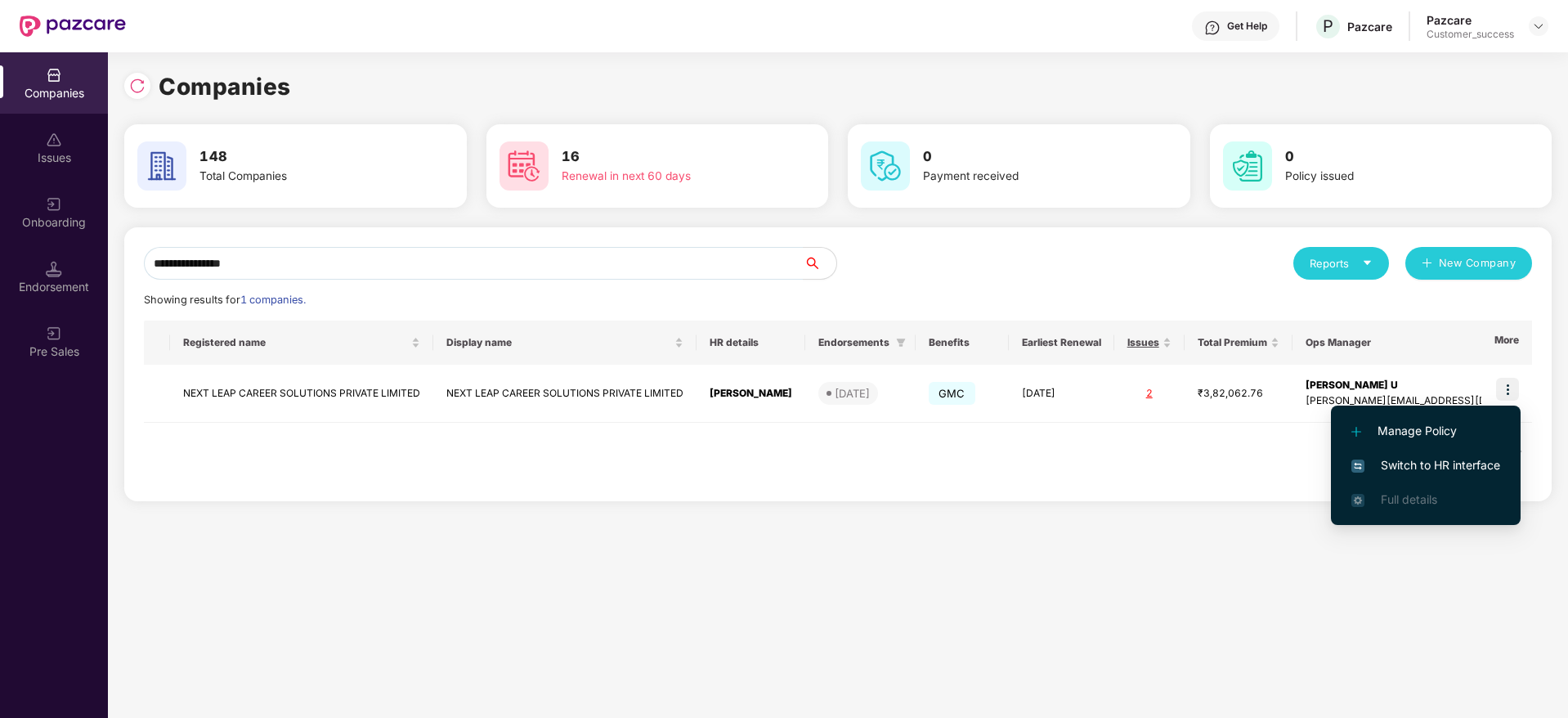
click at [1473, 446] on li "Manage Policy" at bounding box center [1426, 431] width 190 height 34
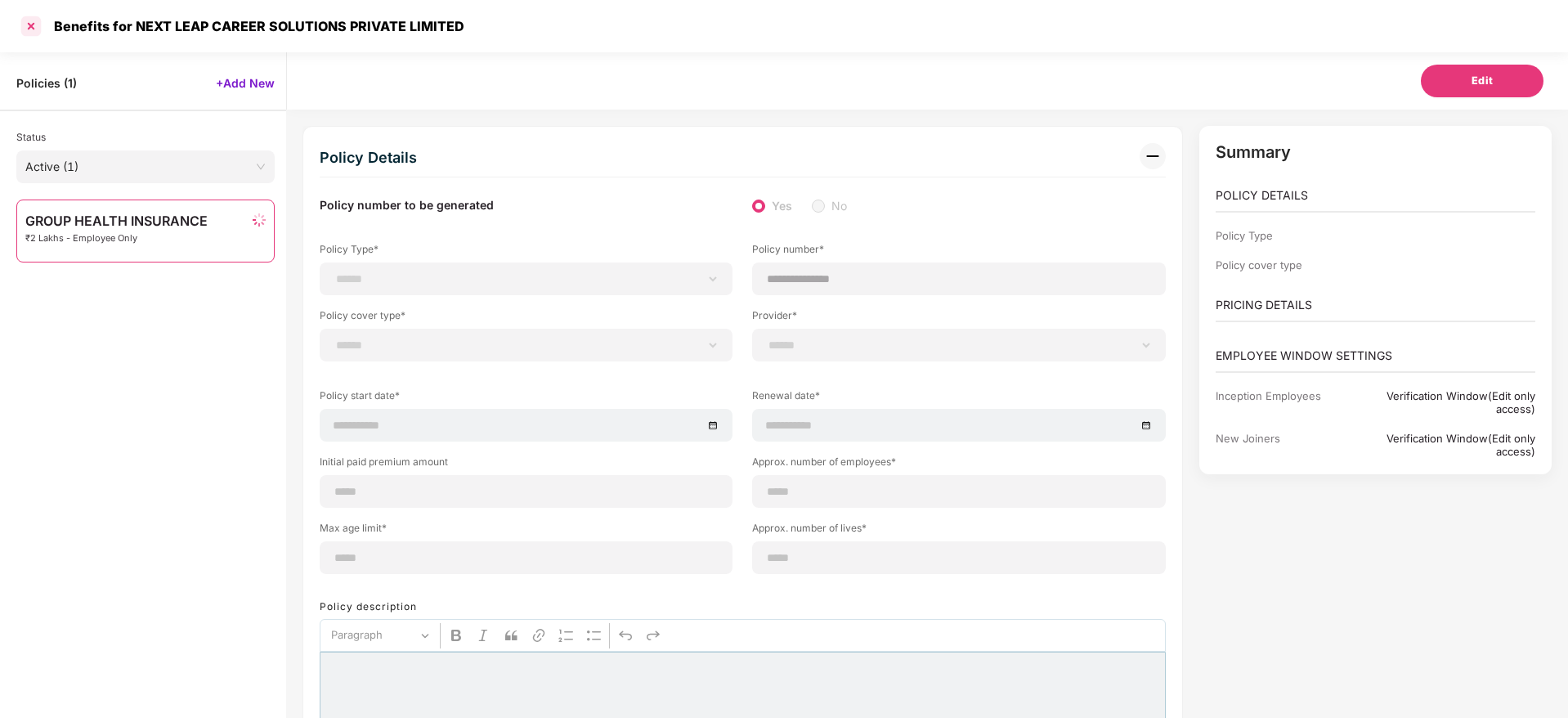
scroll to position [52, 0]
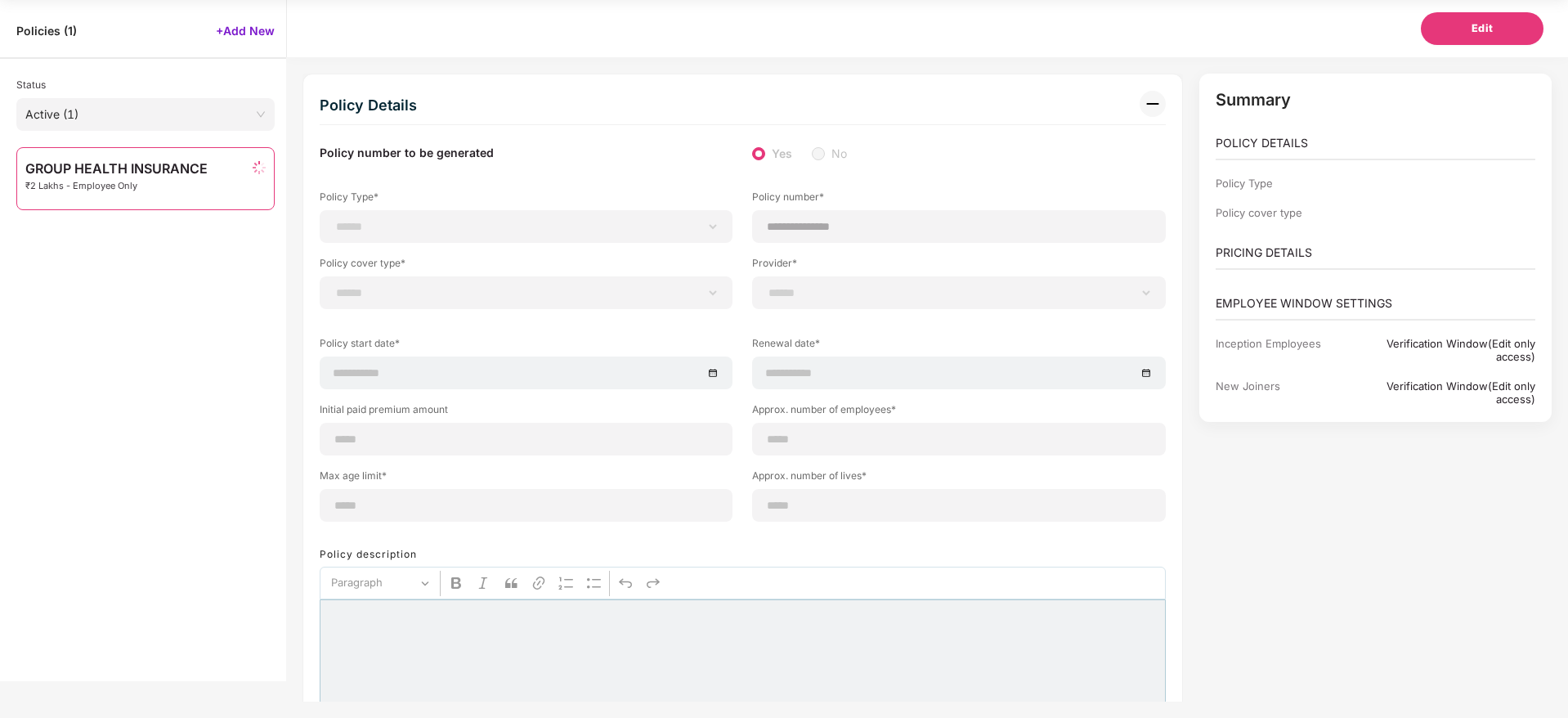
click at [41, 21] on div "Policies ( 1 ) +Add New" at bounding box center [143, 24] width 286 height 49
select select "**********"
type input "**********"
select select "**********"
type input "**********"
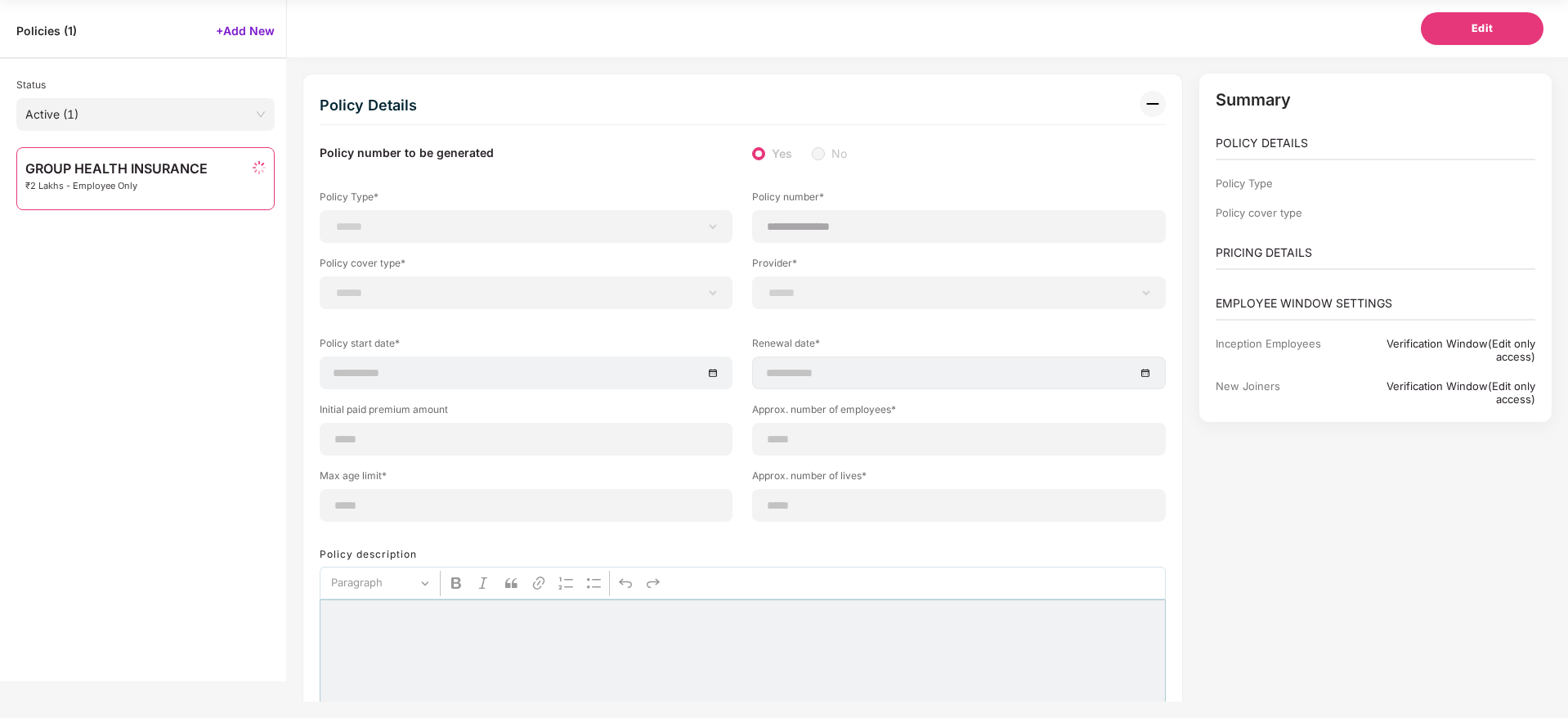
type input "**********"
type input "***"
type input "**"
type input "*"
type input "**"
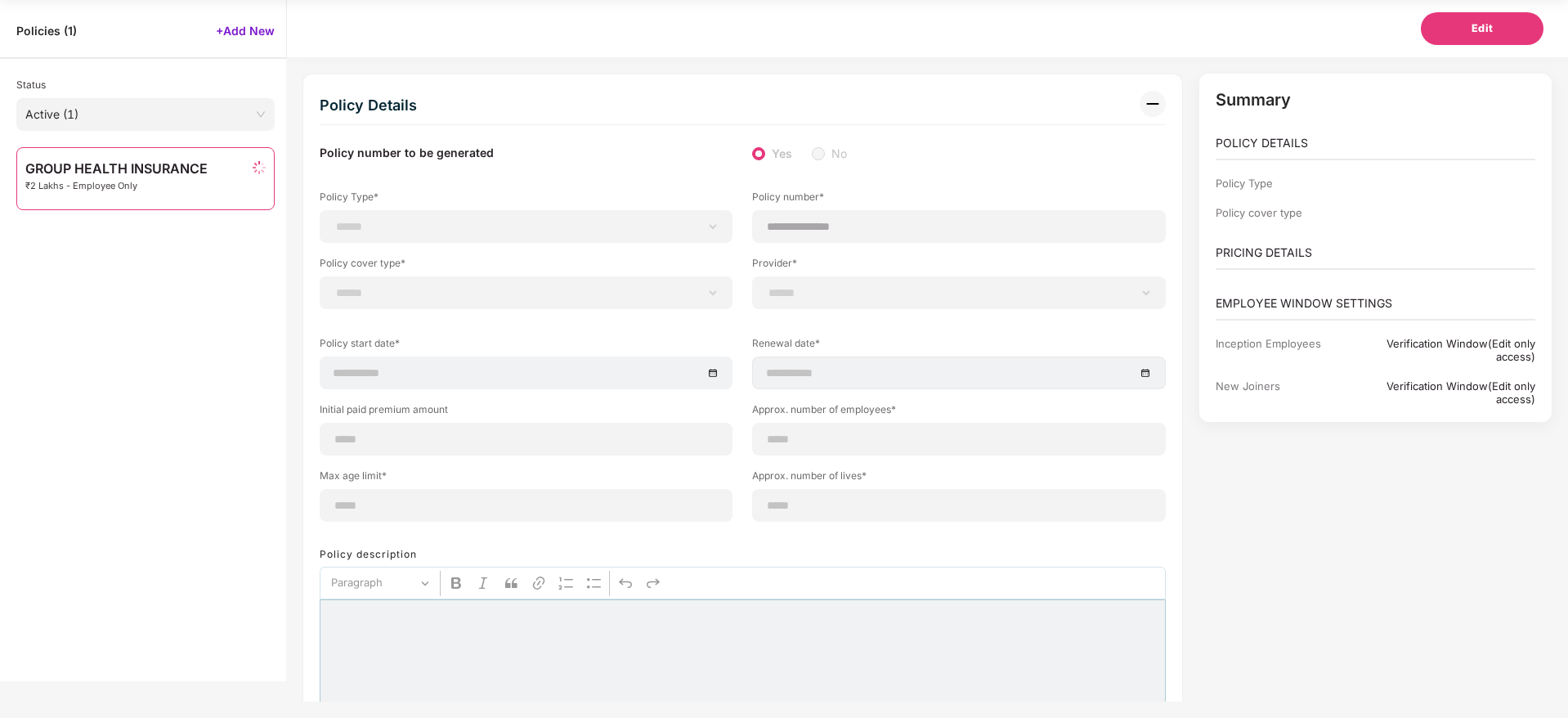
select select "*****"
type input "******"
type input "**********"
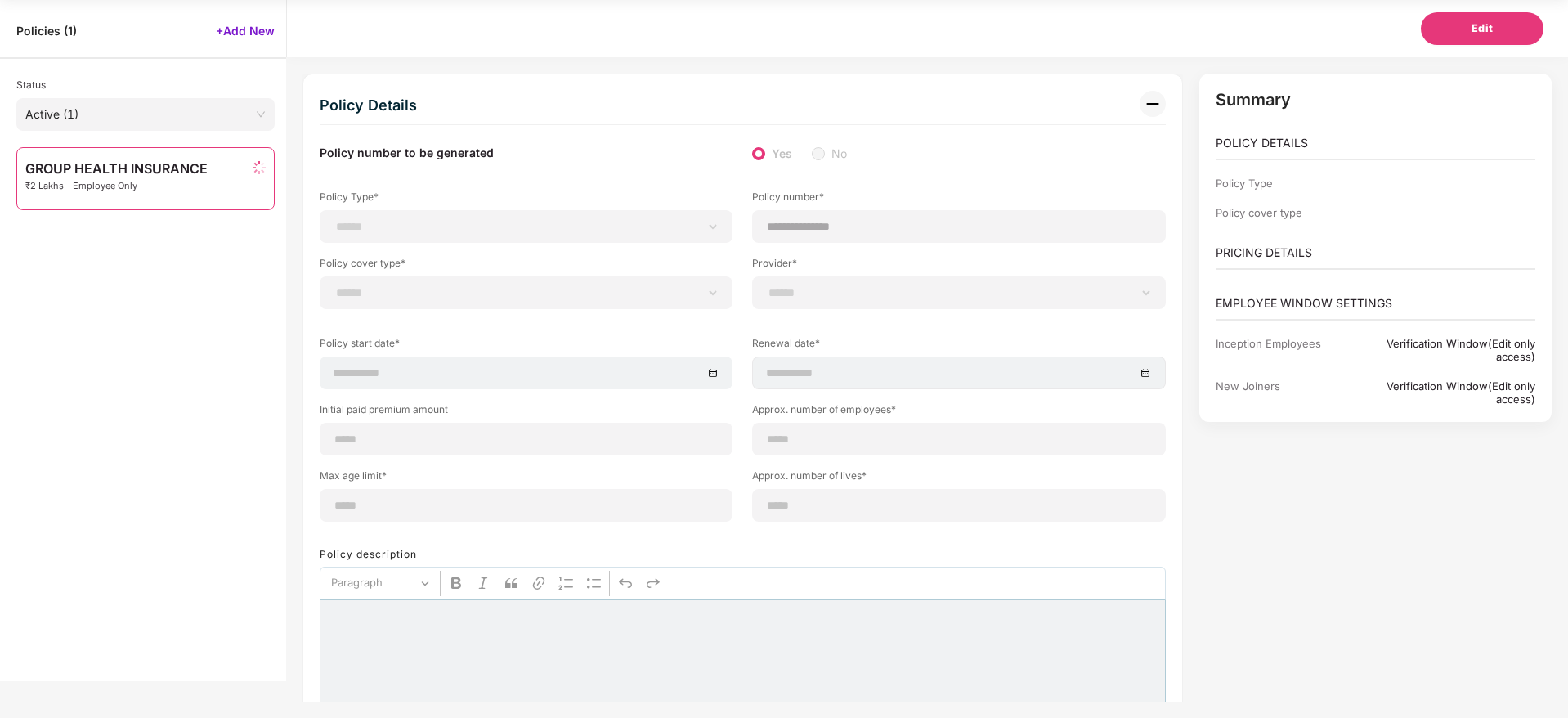
select select "******"
type input "********"
select select "********"
select select "**********"
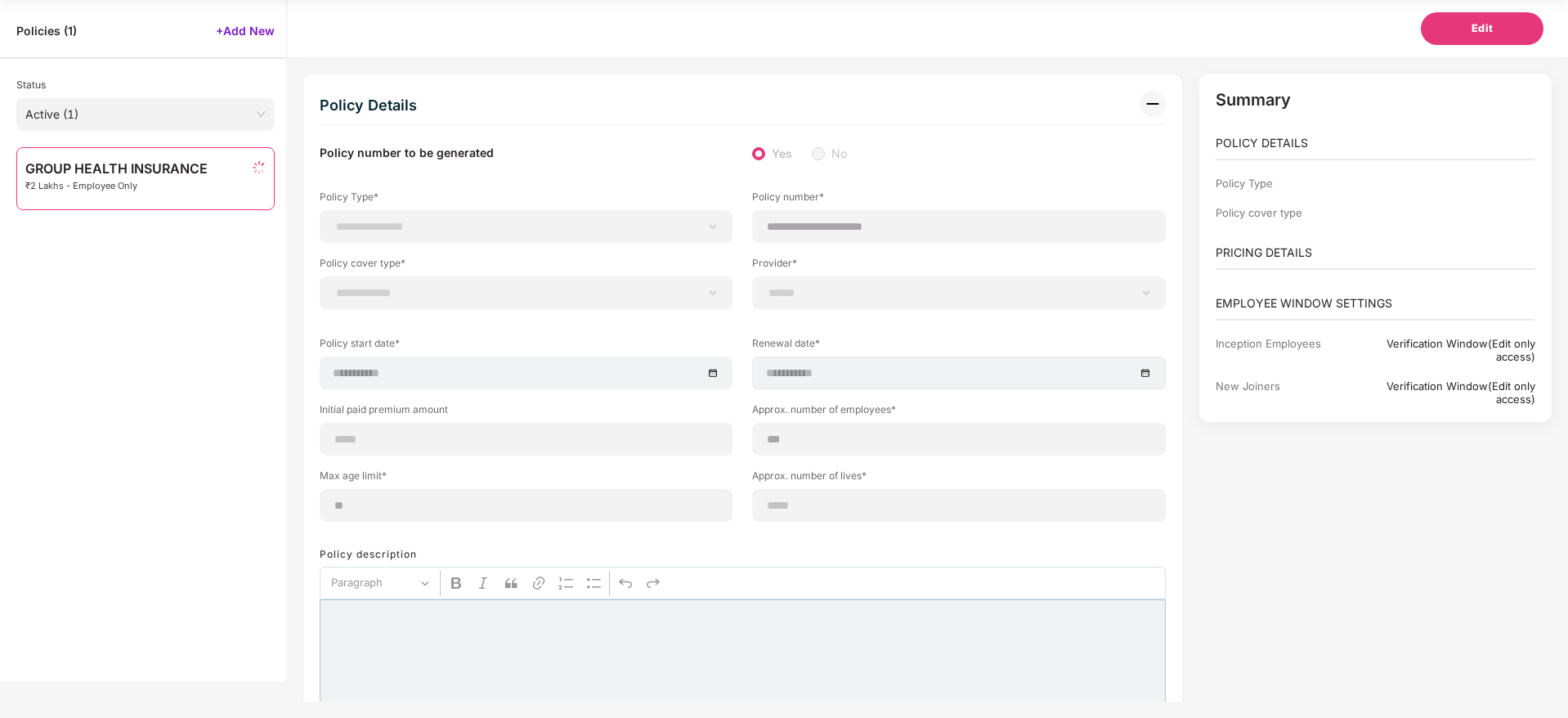
select select "**********"
select select "*"
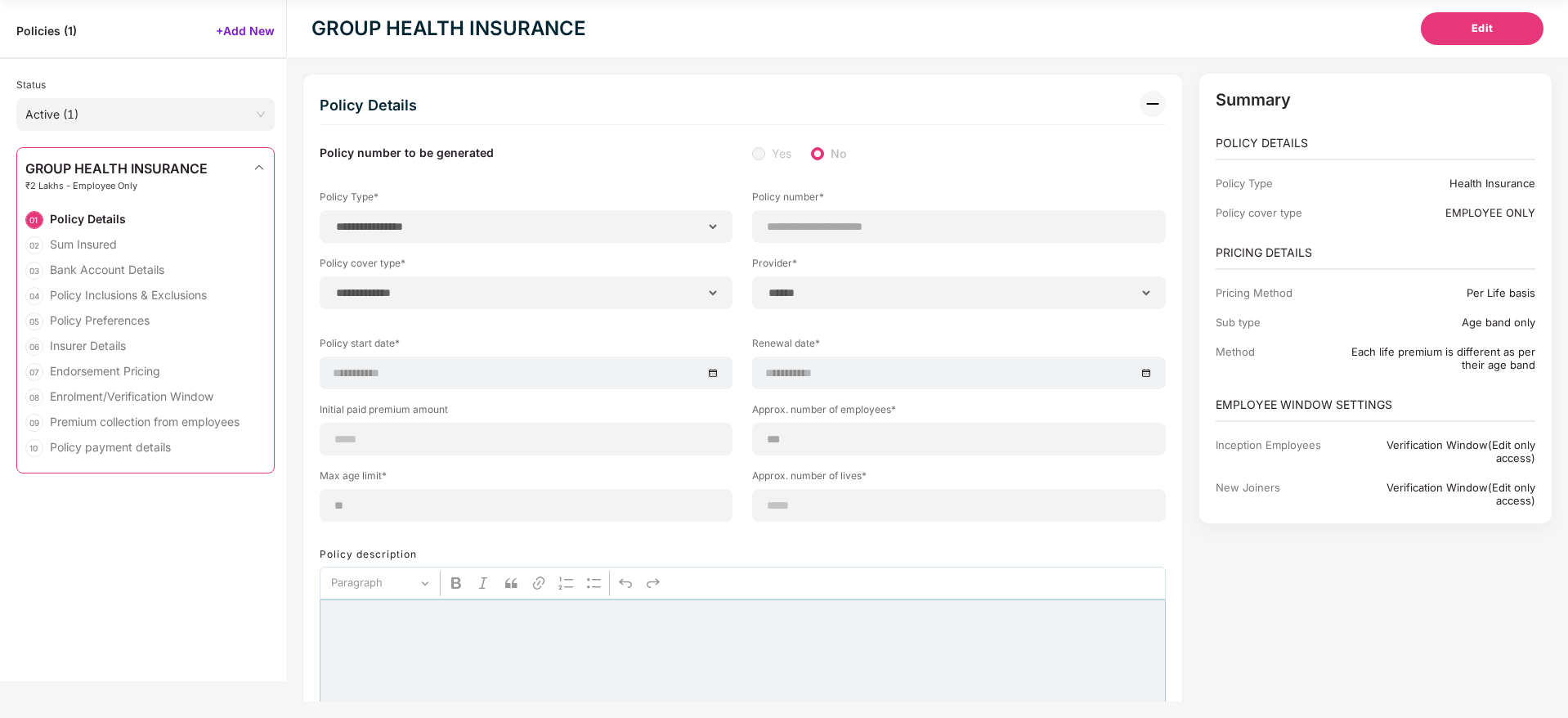
scroll to position [0, 0]
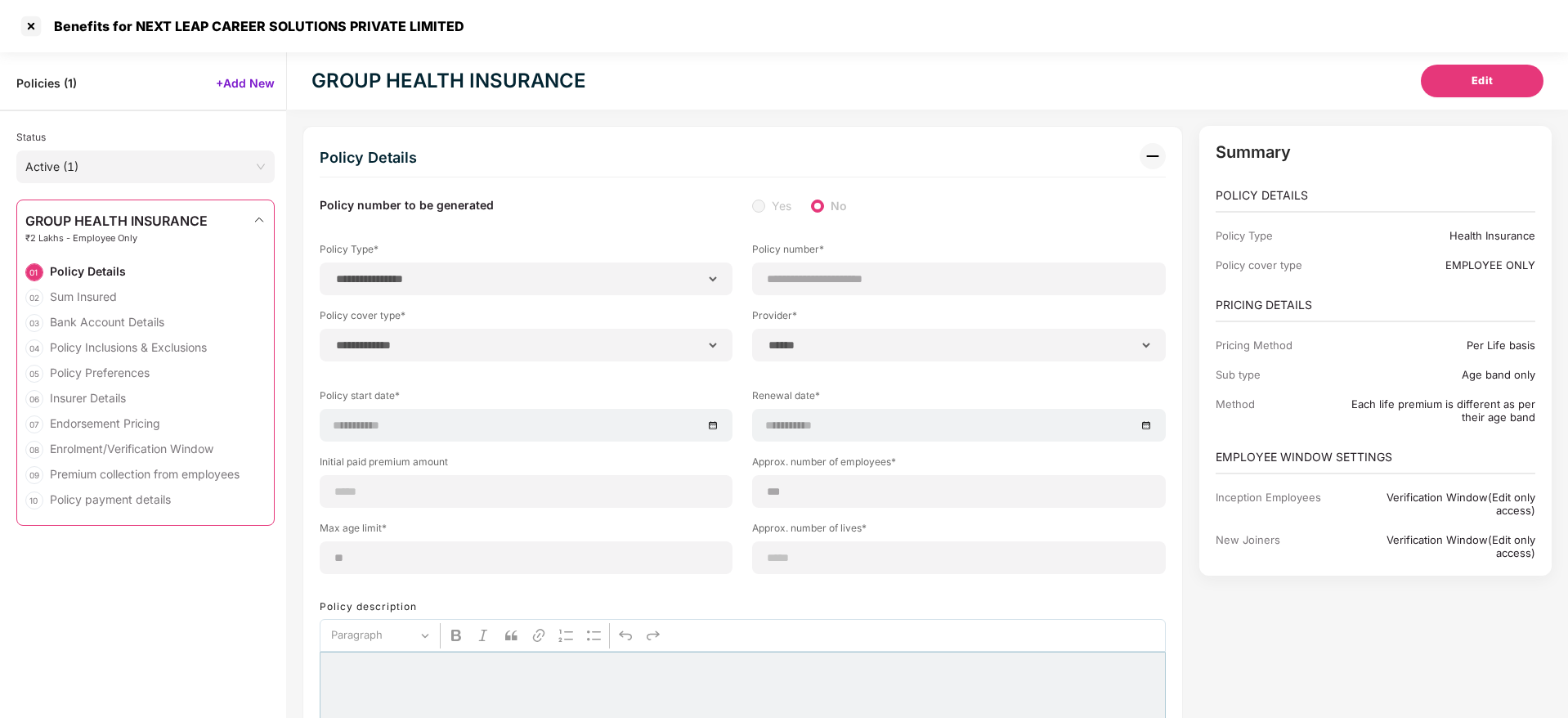
select select "********"
click at [33, 26] on div at bounding box center [31, 27] width 26 height 27
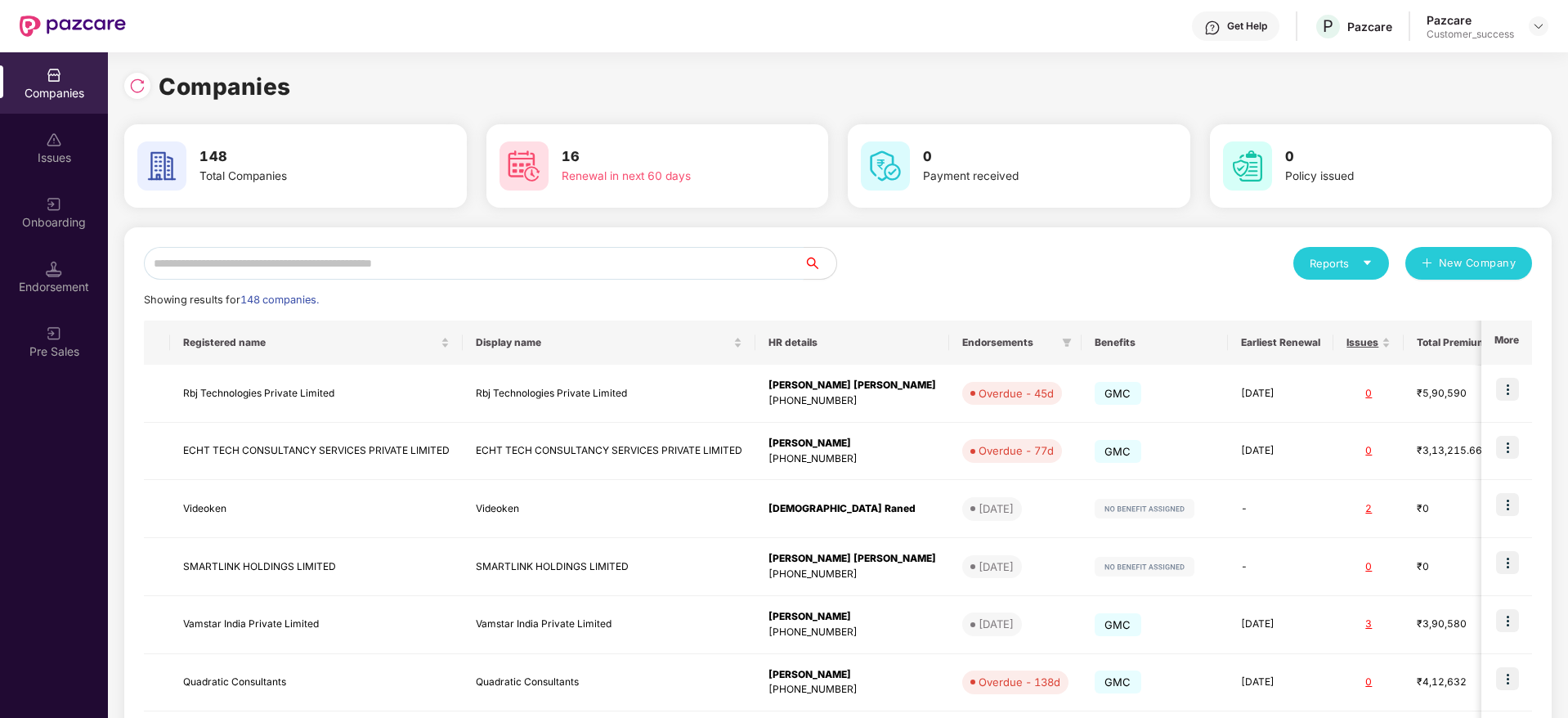
drag, startPoint x: 702, startPoint y: 265, endPoint x: 862, endPoint y: 265, distance: 160.0
click at [703, 264] on input "text" at bounding box center [474, 263] width 660 height 33
paste input "**********"
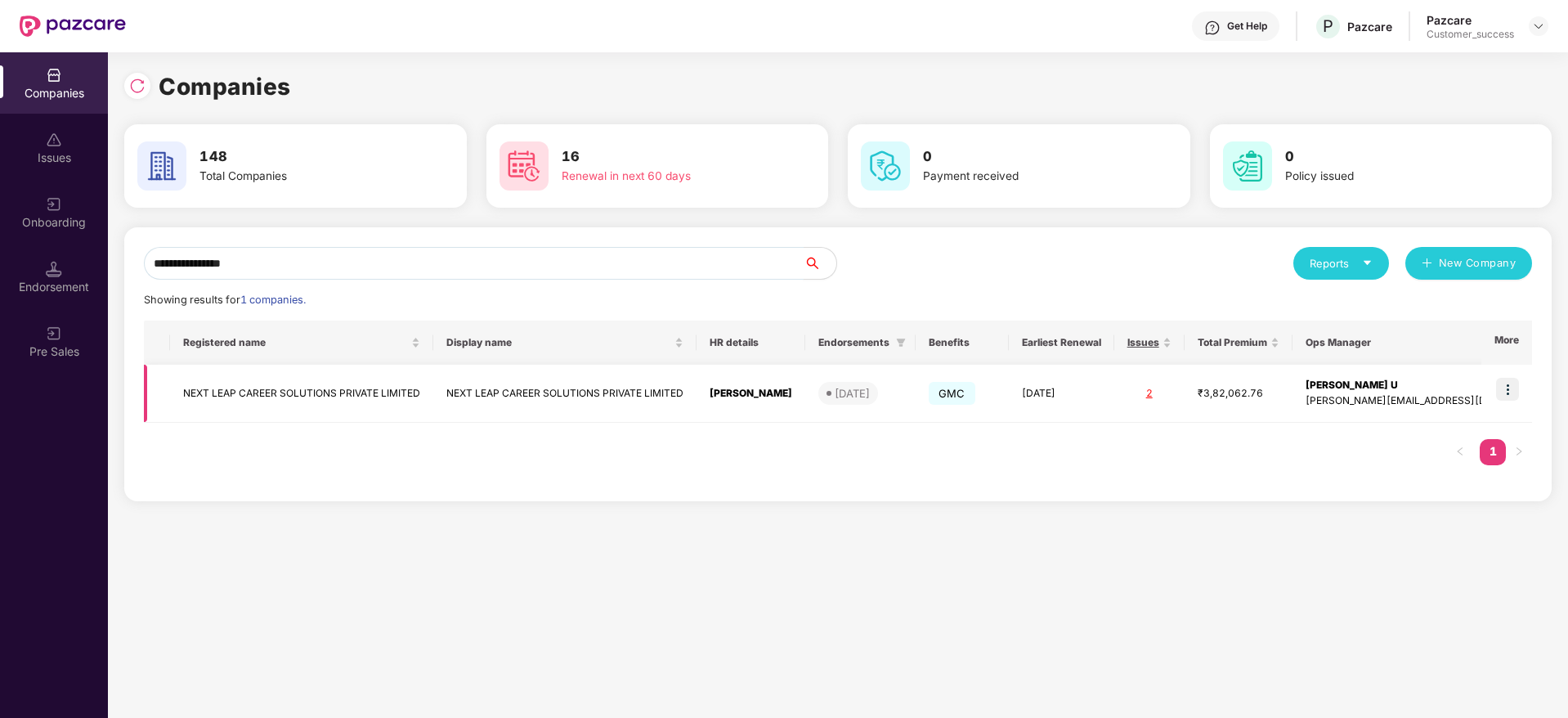
type input "**********"
click at [1522, 392] on td at bounding box center [1507, 393] width 51 height 58
click at [1508, 398] on img at bounding box center [1508, 389] width 23 height 23
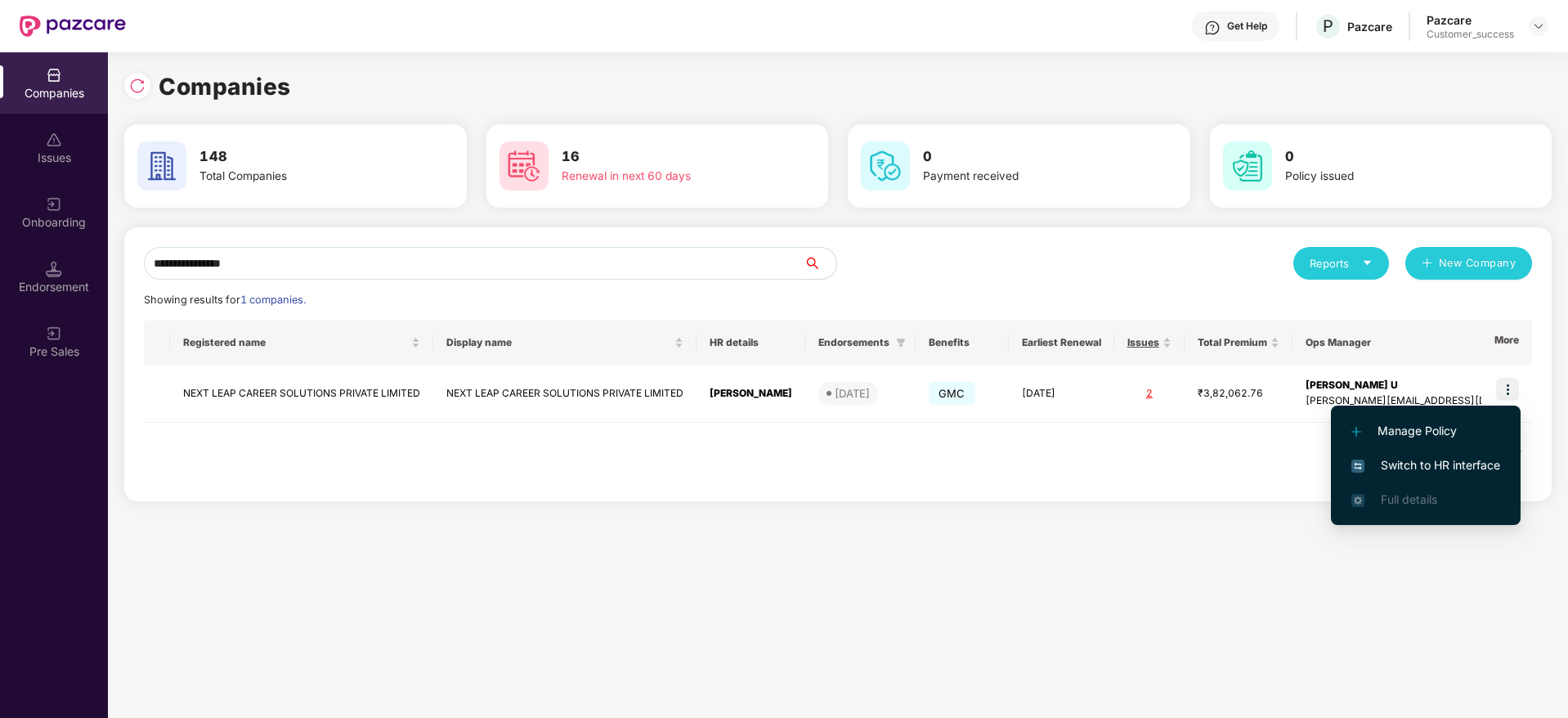
click at [1474, 460] on span "Switch to HR interface" at bounding box center [1426, 465] width 149 height 18
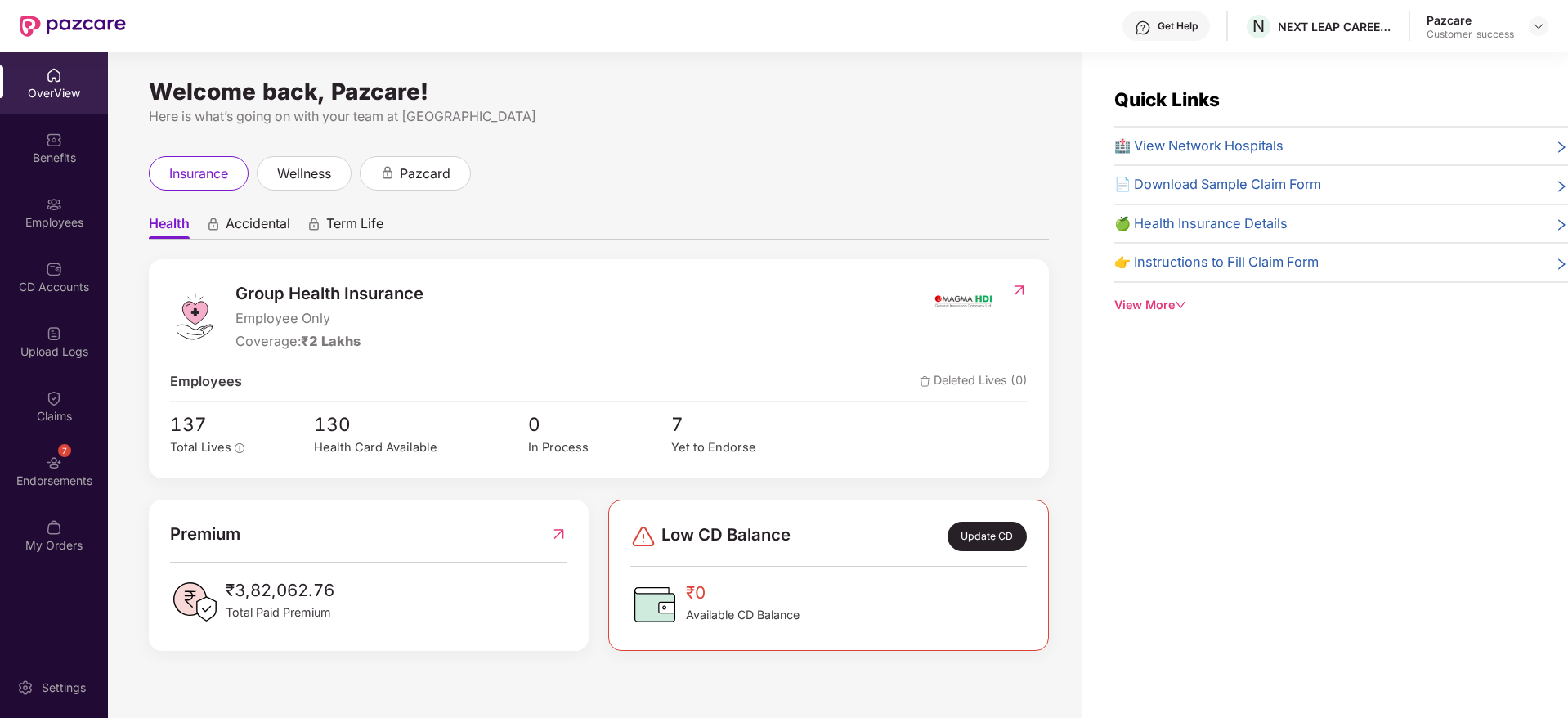
click at [94, 480] on div "Endorsements" at bounding box center [54, 481] width 108 height 17
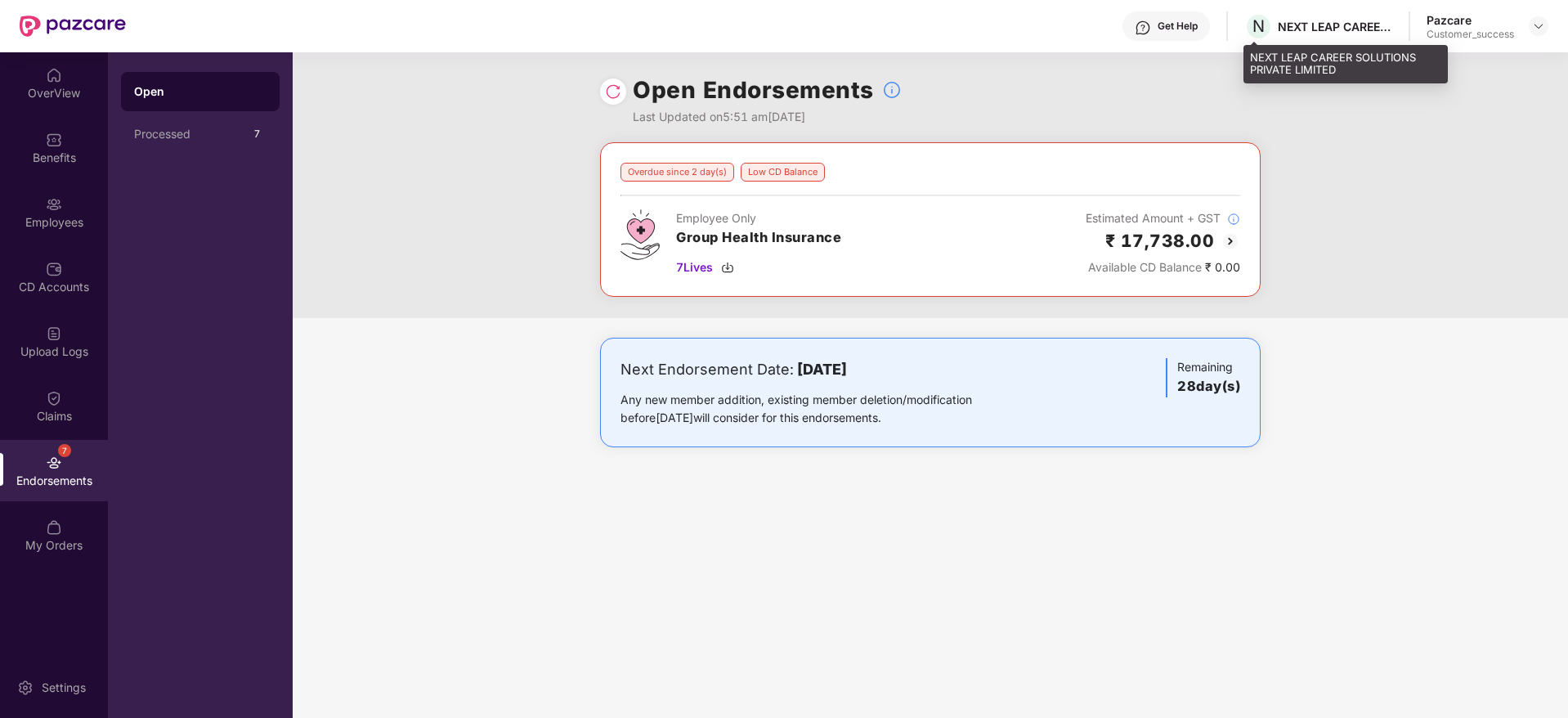
click at [1299, 35] on div "N NEXT LEAP CAREER SOLUTIONS PRIVATE LIMITED" at bounding box center [1318, 27] width 148 height 29
copy div "NEXT LEAP CAREER SOLUTIONS PRIVATE LIMITED"
click at [1537, 30] on img at bounding box center [1539, 27] width 13 height 13
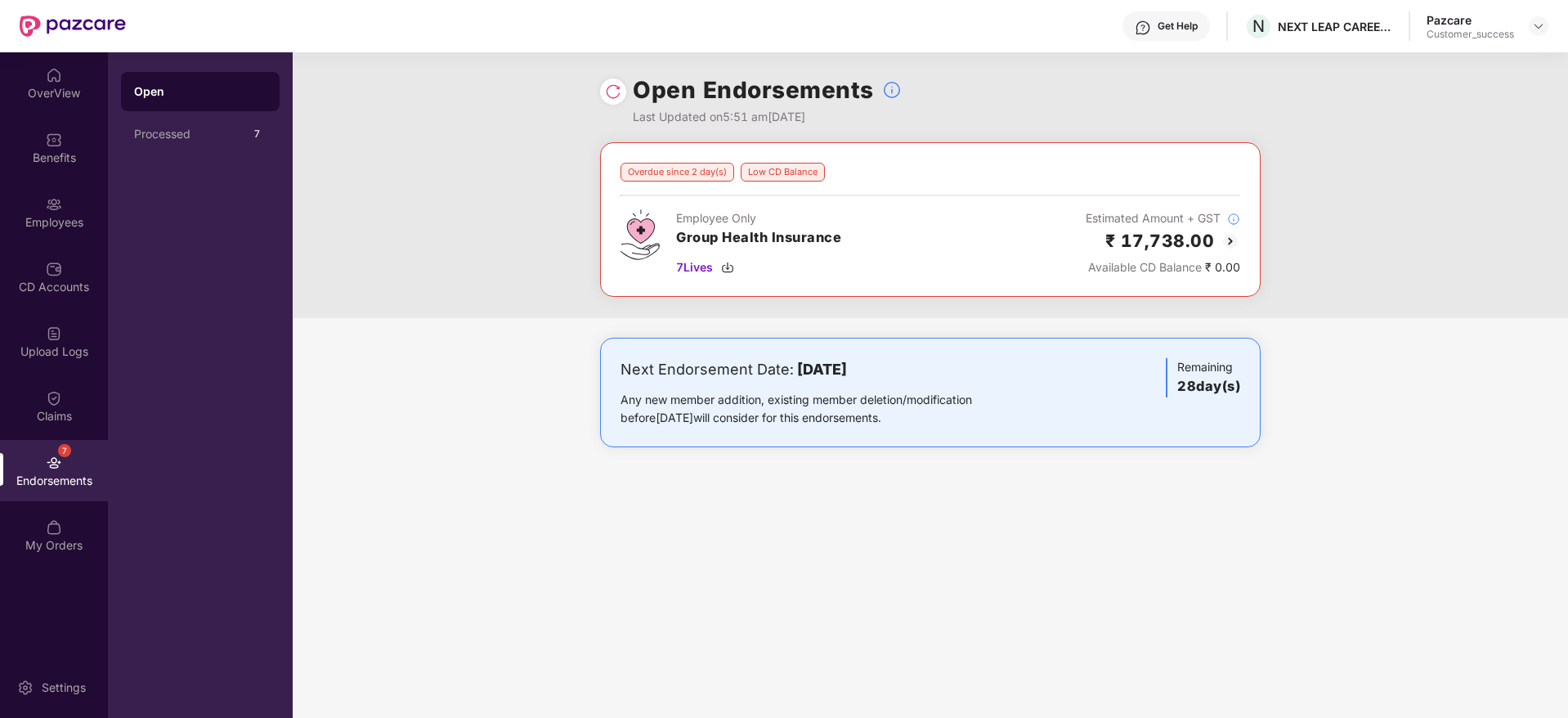
click at [1356, 39] on div "Switch to partner view" at bounding box center [1356, 39] width 0 height 0
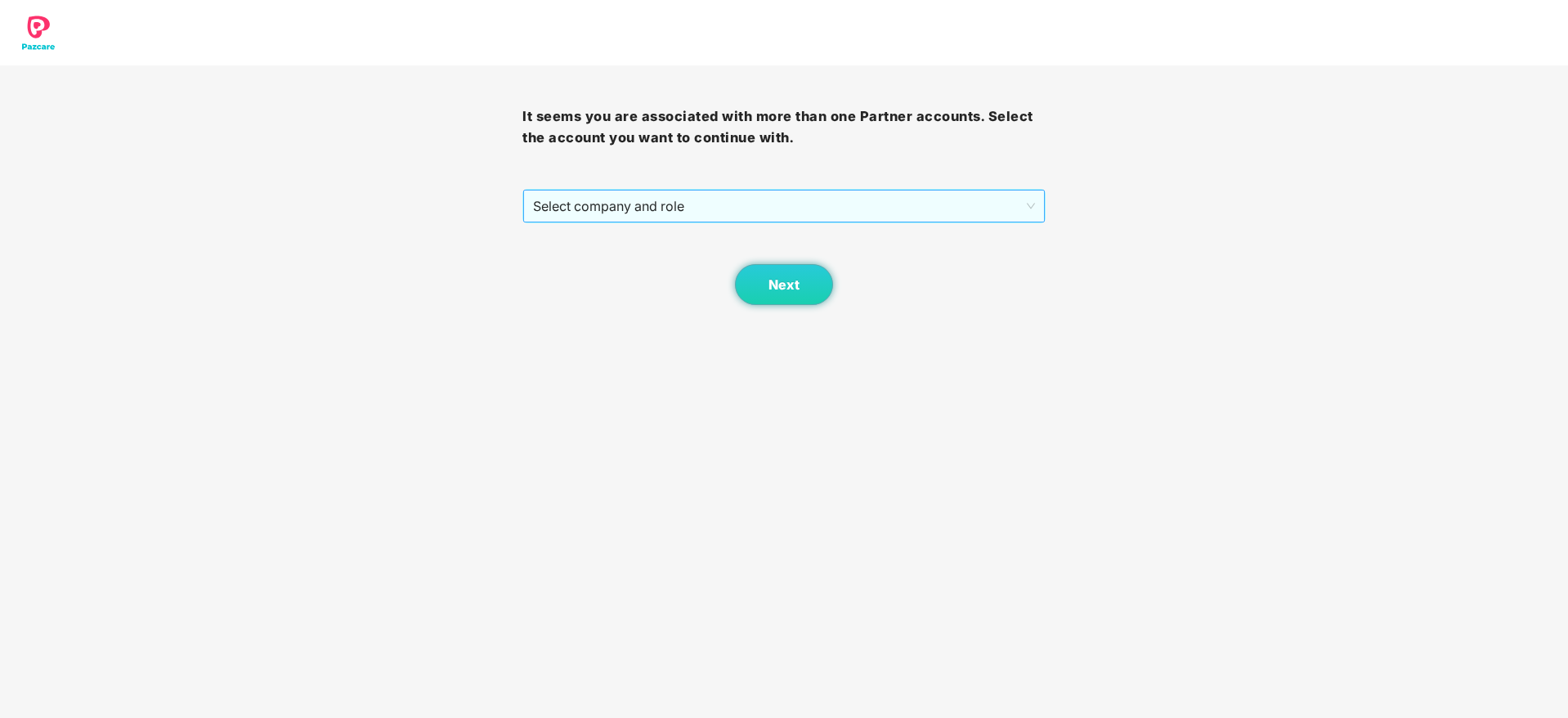
drag, startPoint x: 945, startPoint y: 204, endPoint x: 942, endPoint y: 218, distance: 14.3
click at [945, 207] on span "Select company and role" at bounding box center [783, 206] width 501 height 31
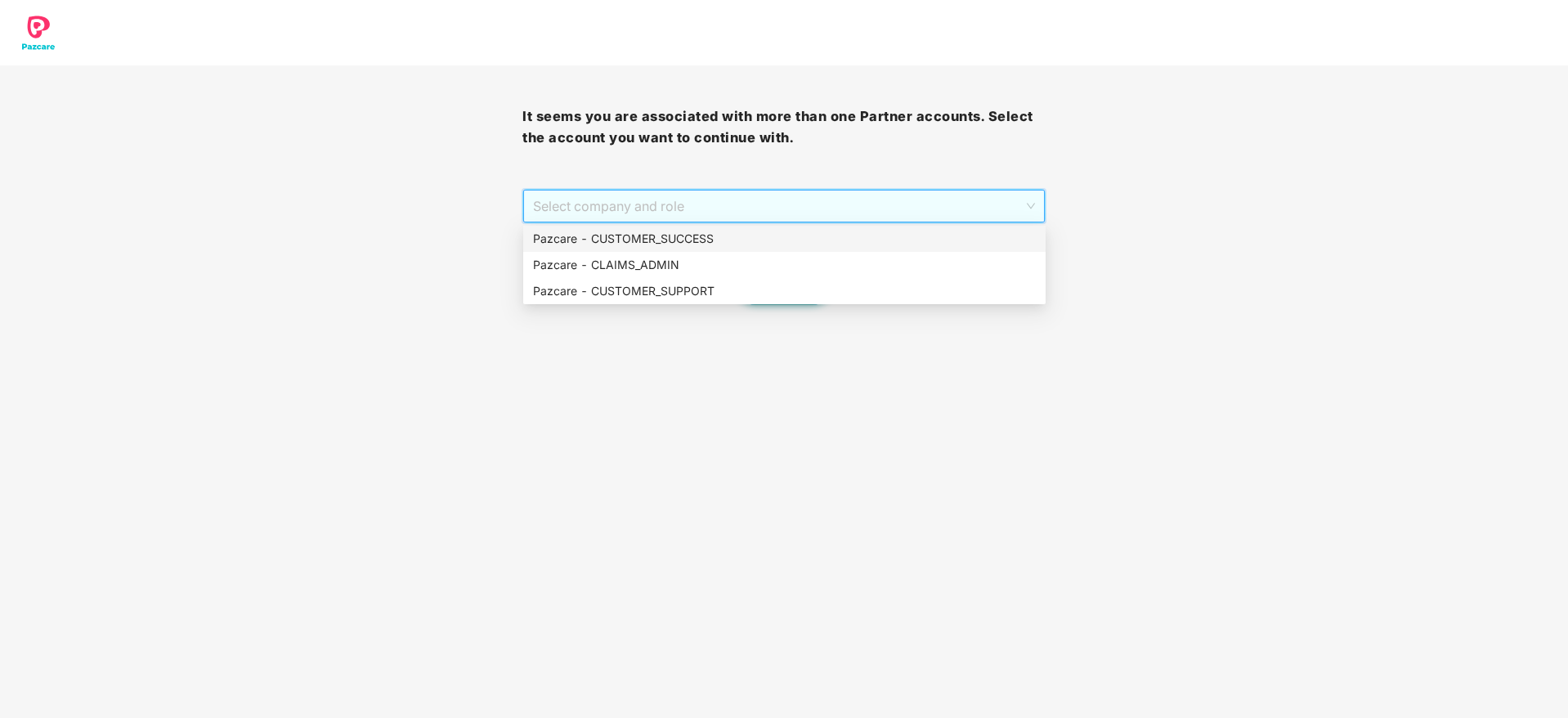
click at [937, 231] on div "Pazcare - CUSTOMER_SUCCESS" at bounding box center [784, 239] width 503 height 18
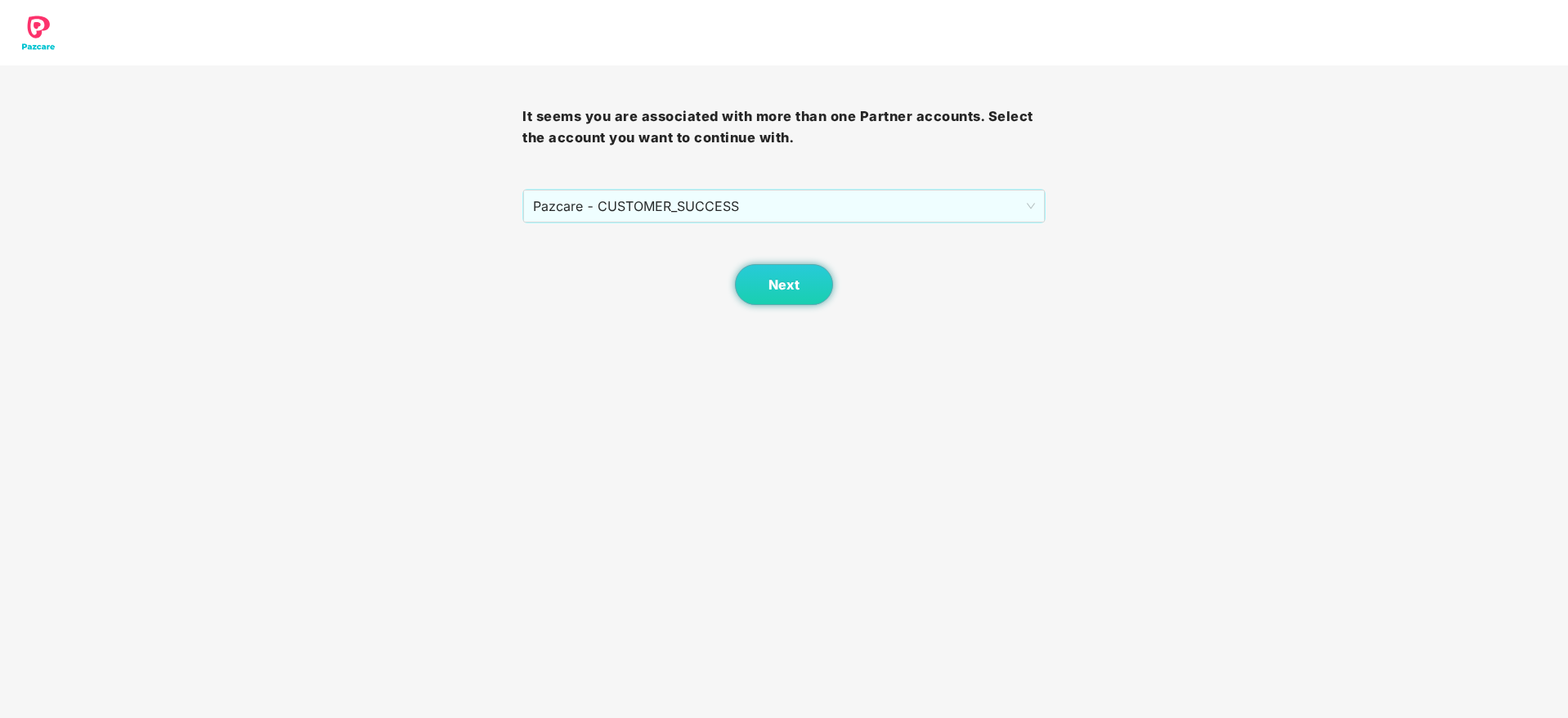
click at [839, 282] on div "Next" at bounding box center [783, 264] width 522 height 82
click at [818, 282] on button "Next" at bounding box center [784, 284] width 99 height 41
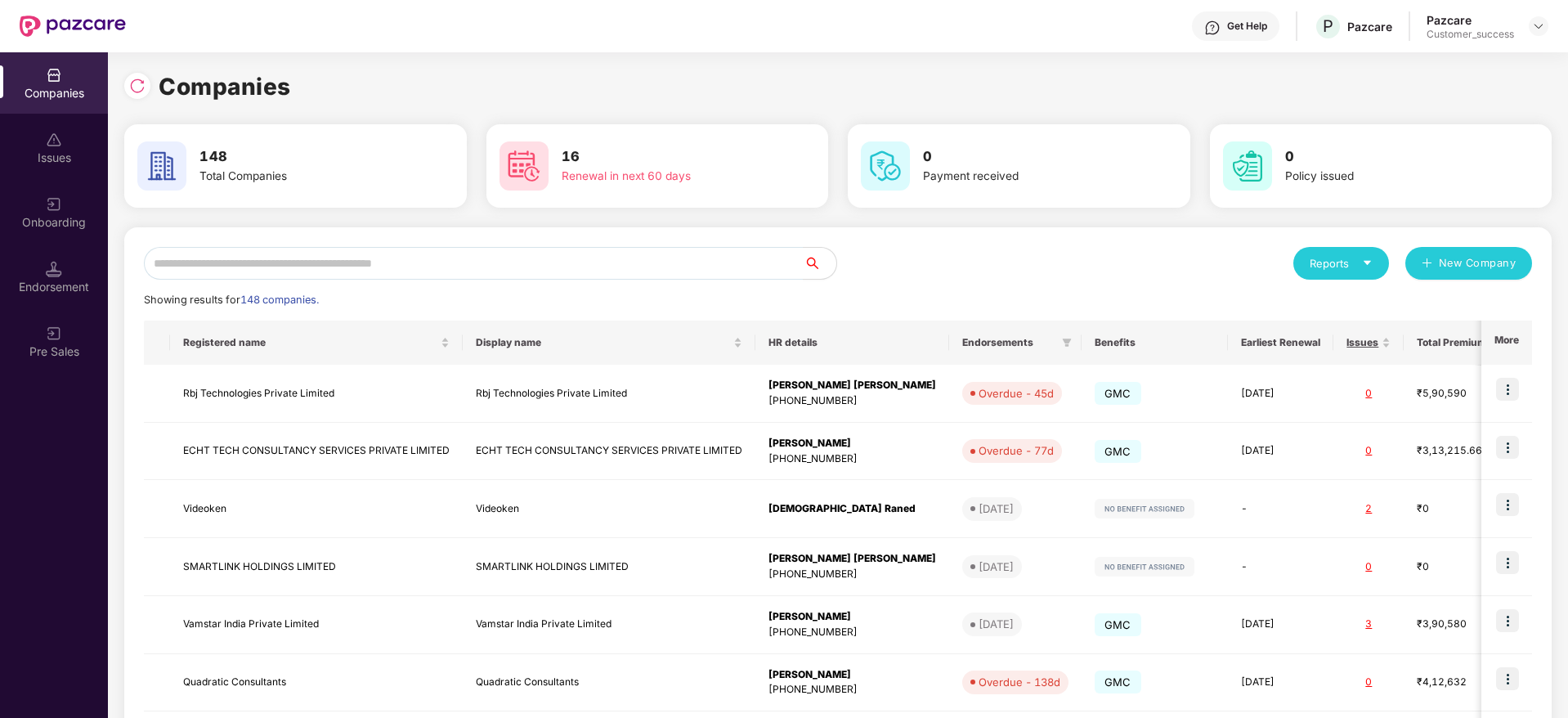
click at [777, 234] on div "Reports New Company Showing results for 148 companies. Registered name Display …" at bounding box center [838, 624] width 1427 height 794
click at [760, 273] on input "text" at bounding box center [474, 263] width 660 height 33
paste input "**********"
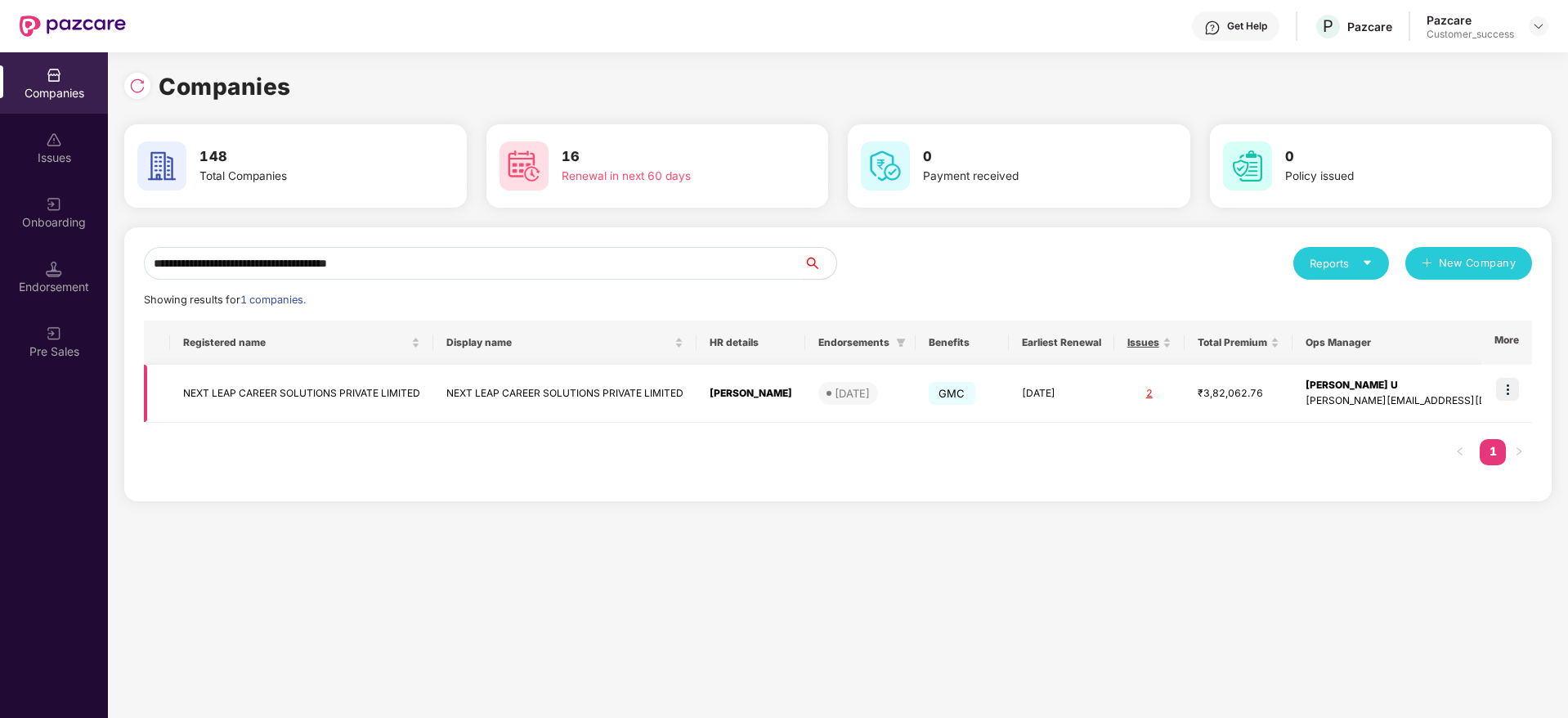
type input "**********"
click at [1171, 397] on div "2" at bounding box center [1149, 393] width 44 height 16
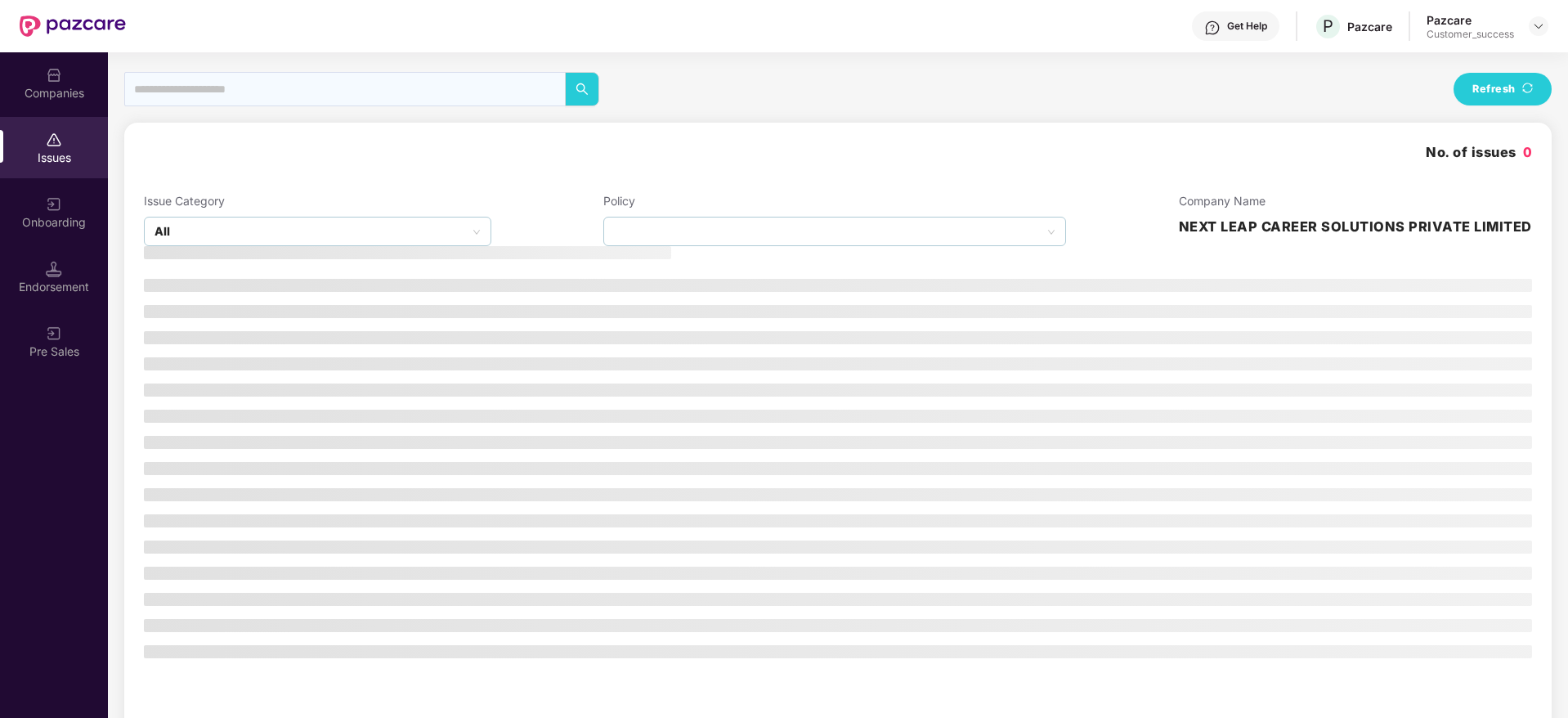
click at [70, 90] on div "Companies" at bounding box center [54, 94] width 108 height 17
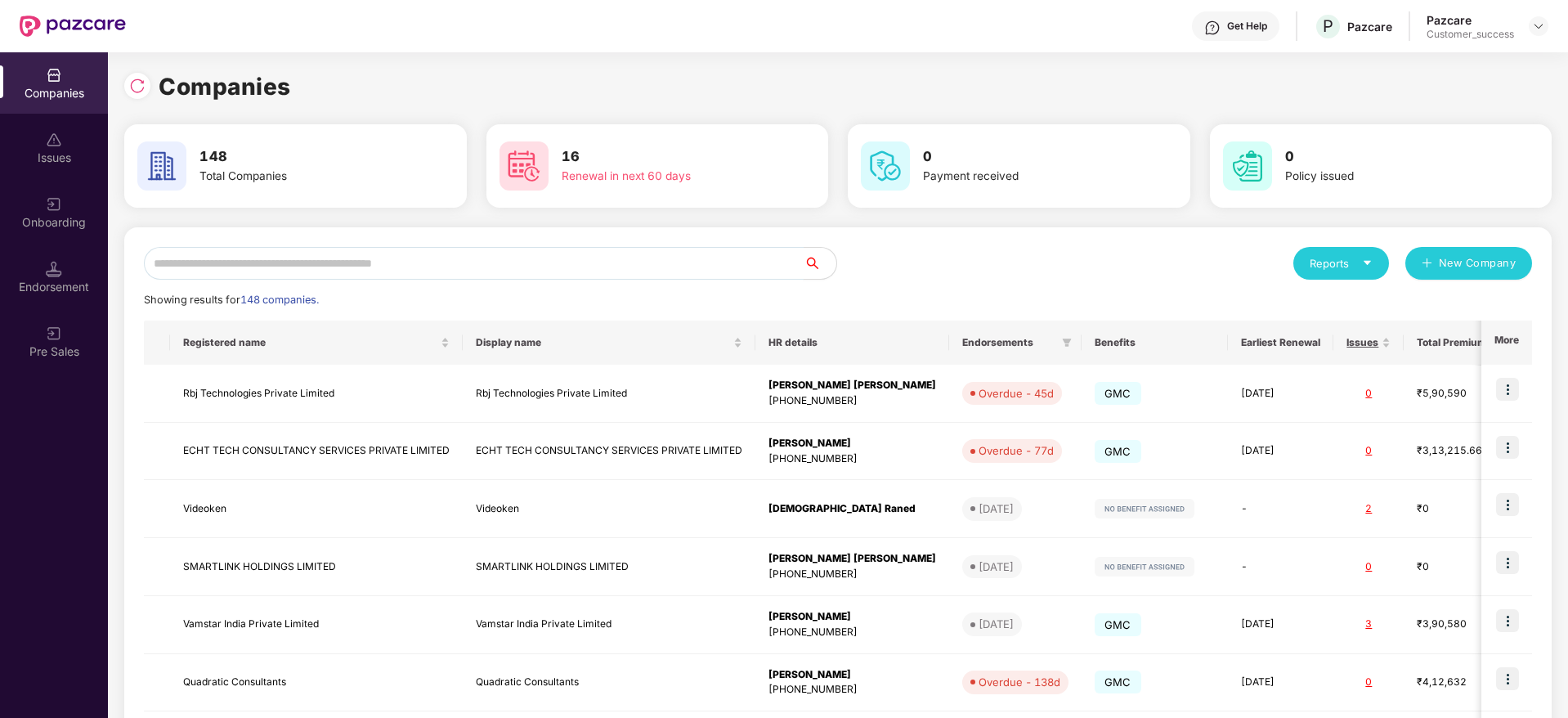
click at [469, 251] on input "text" at bounding box center [474, 263] width 660 height 33
paste input "**********"
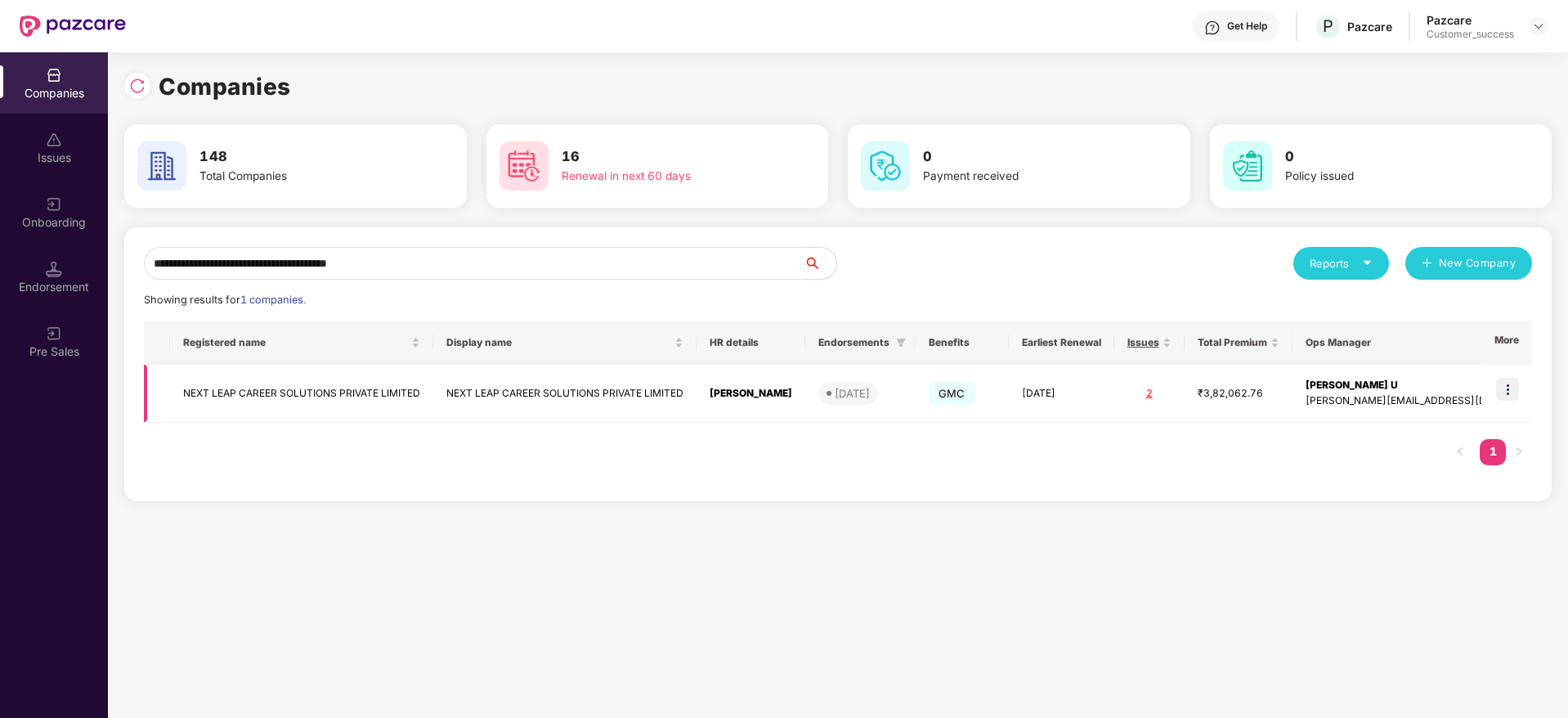
type input "**********"
click at [1509, 379] on img at bounding box center [1508, 389] width 23 height 23
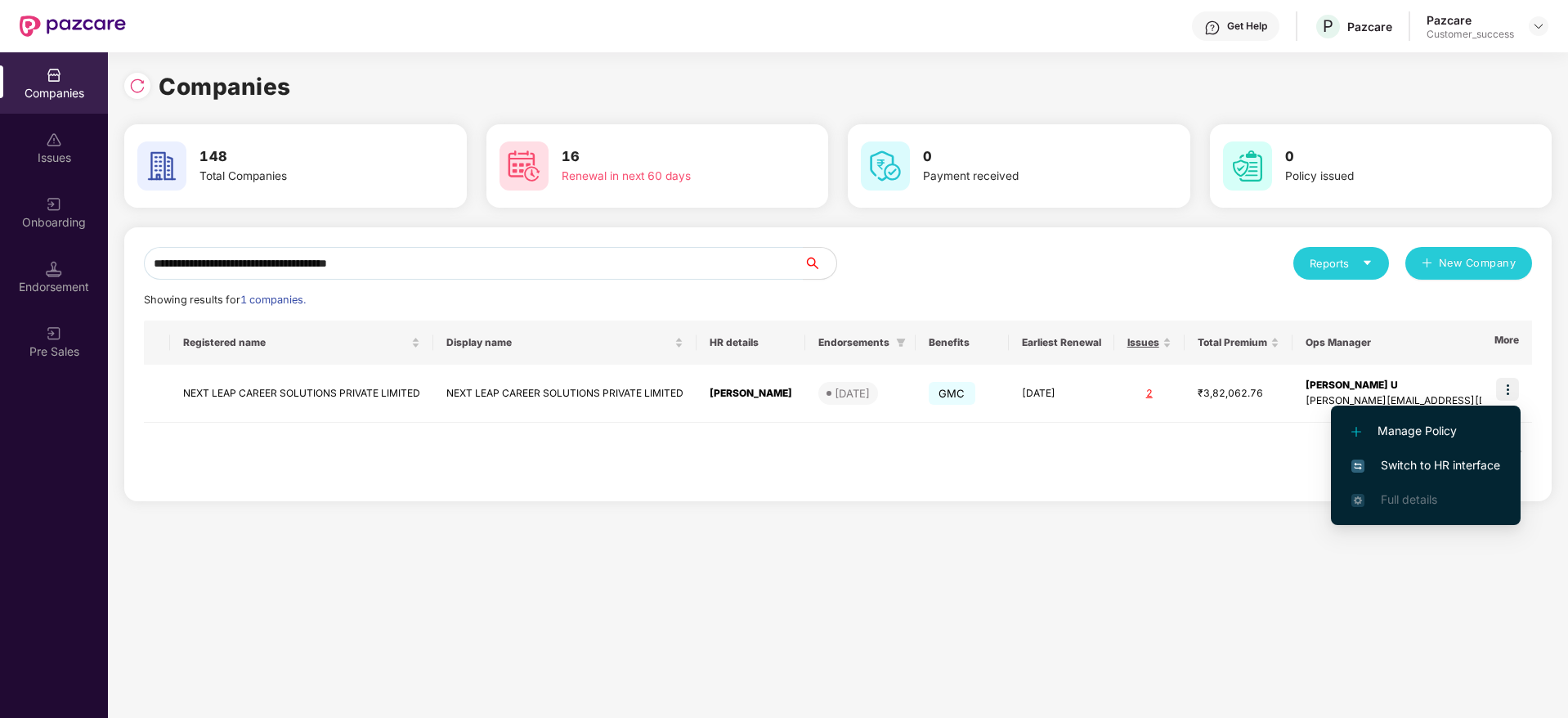
click at [1491, 470] on span "Switch to HR interface" at bounding box center [1426, 465] width 149 height 18
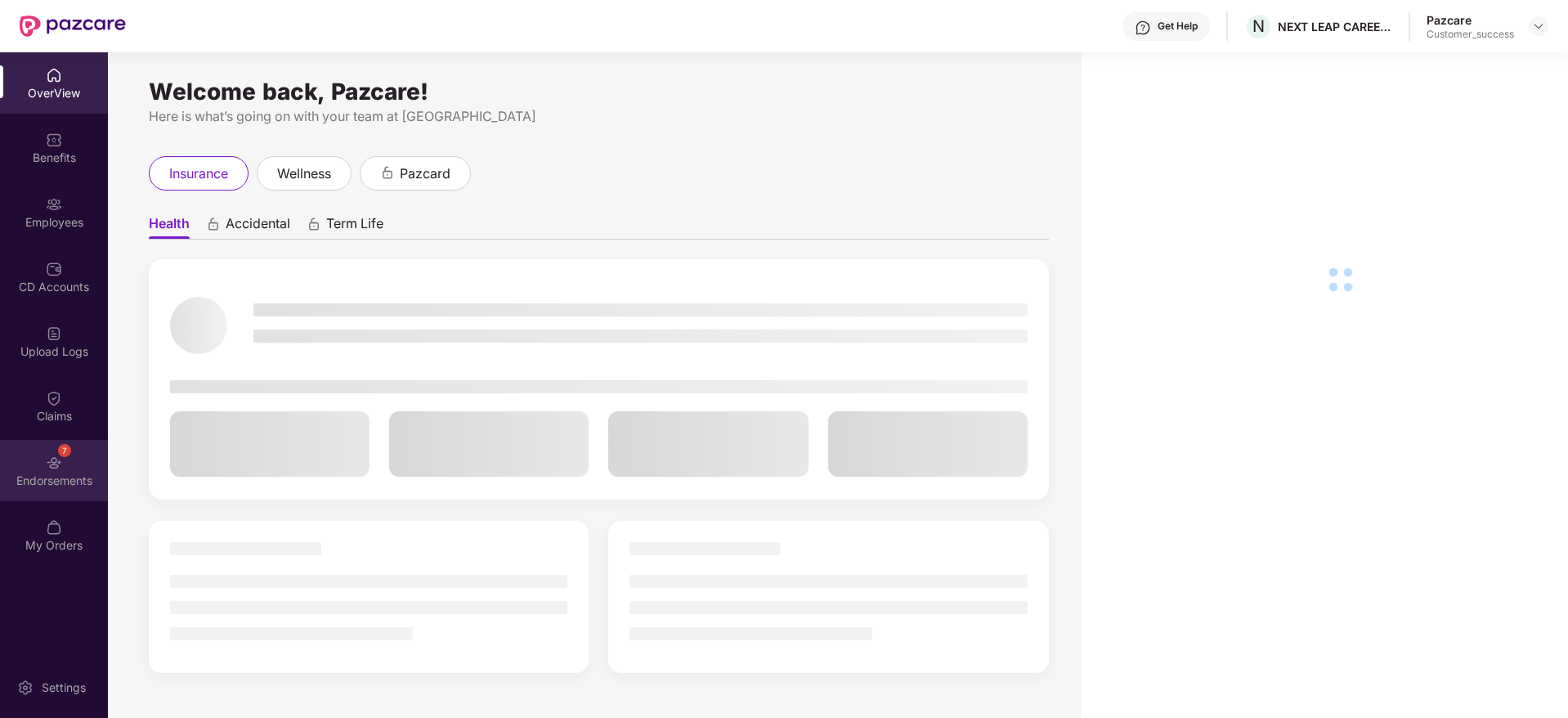
click at [68, 451] on div "7" at bounding box center [65, 451] width 13 height 13
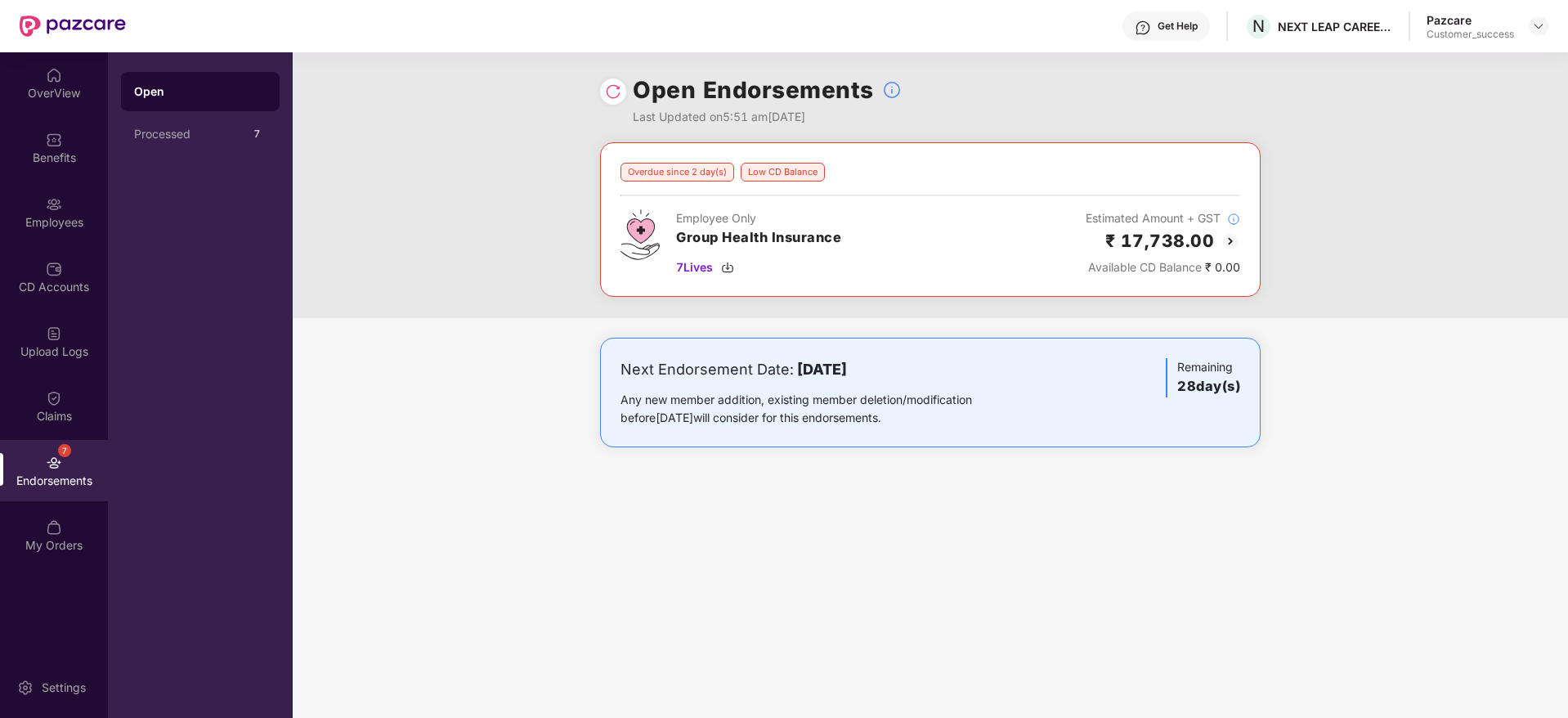
click at [1229, 242] on img at bounding box center [1231, 242] width 20 height 20
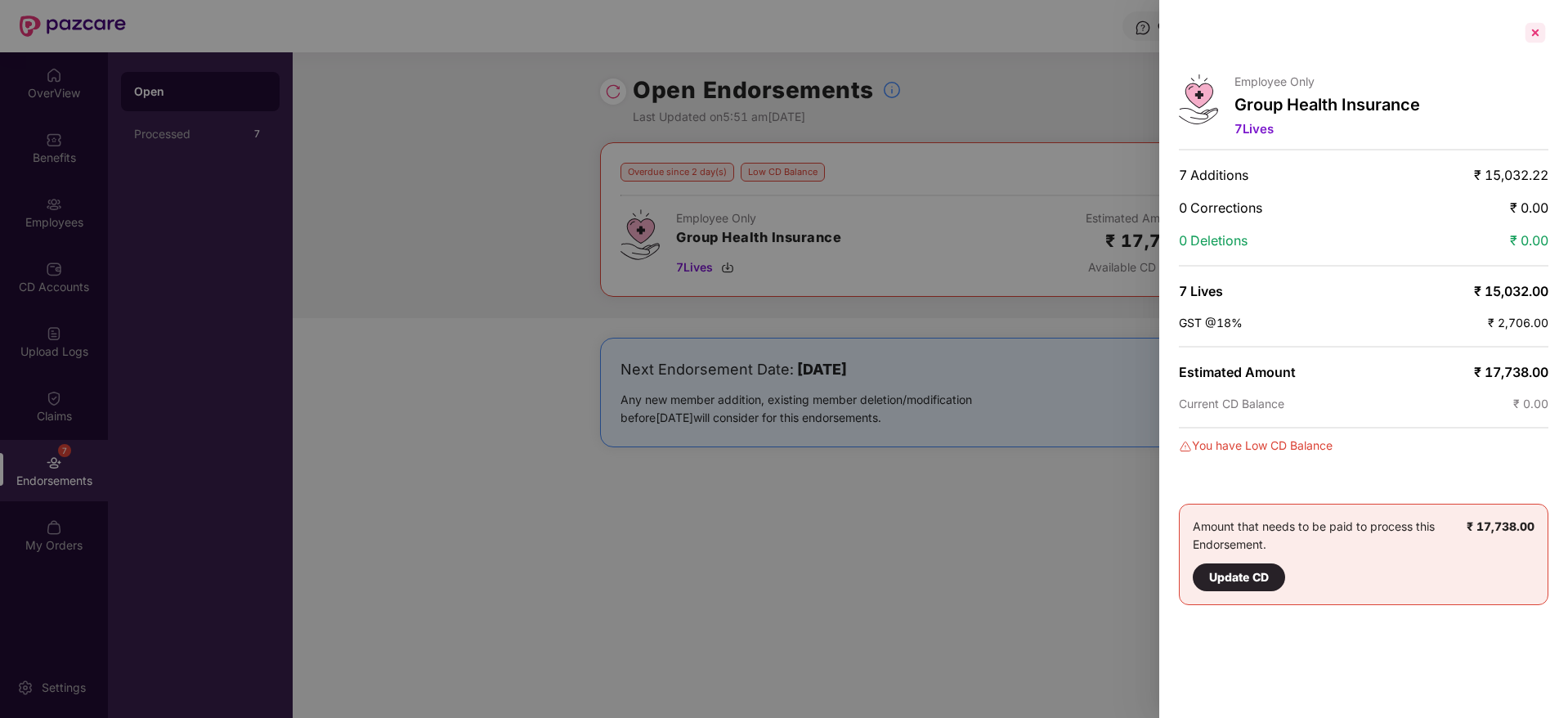
click at [1534, 26] on div at bounding box center [1536, 33] width 26 height 27
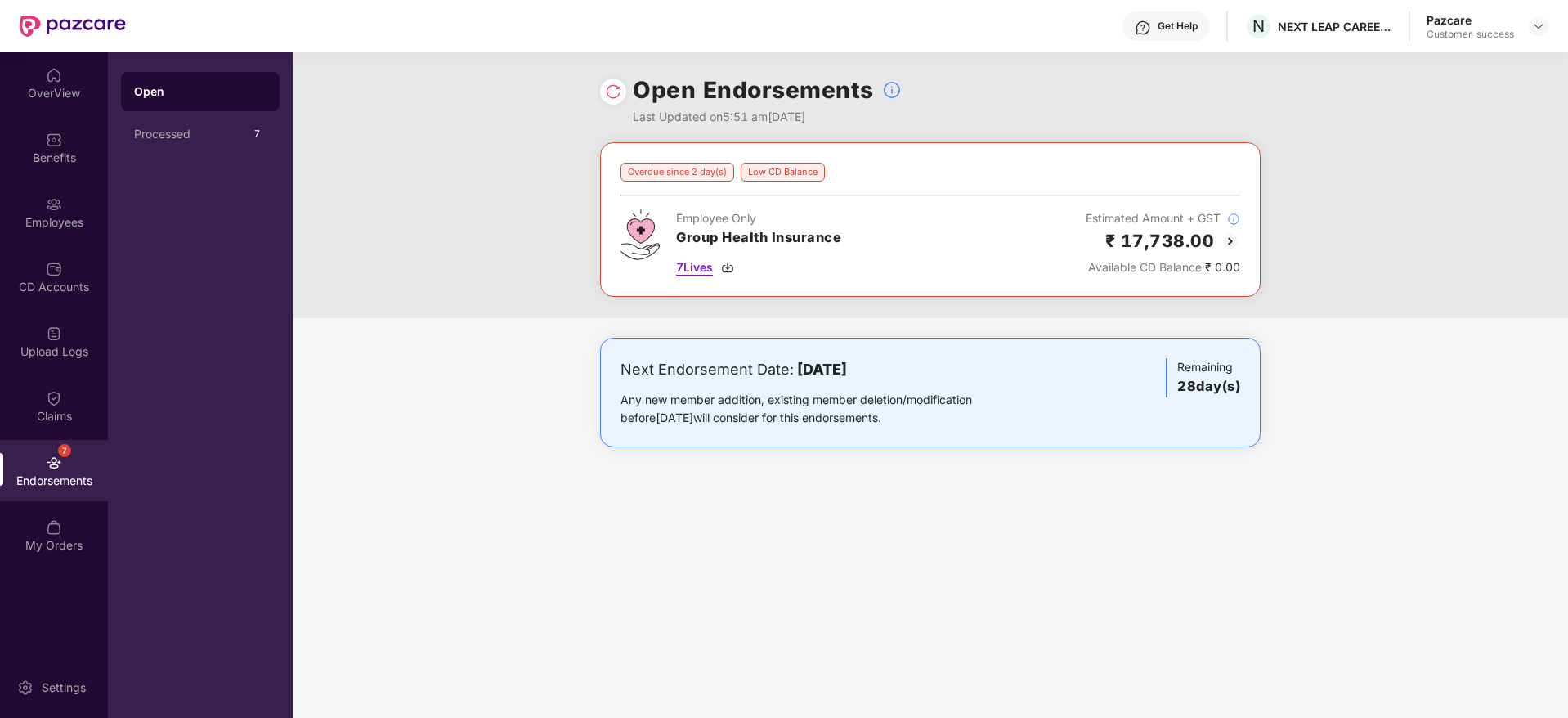
click at [738, 264] on div "7 Lives" at bounding box center [759, 267] width 166 height 18
click at [734, 266] on img at bounding box center [728, 267] width 13 height 13
click at [733, 270] on img at bounding box center [728, 267] width 13 height 13
click at [604, 412] on div "Next Endorsement Date: 21 October 2025 Any new member addition, existing member…" at bounding box center [931, 393] width 661 height 109
click at [731, 267] on img at bounding box center [728, 267] width 13 height 13
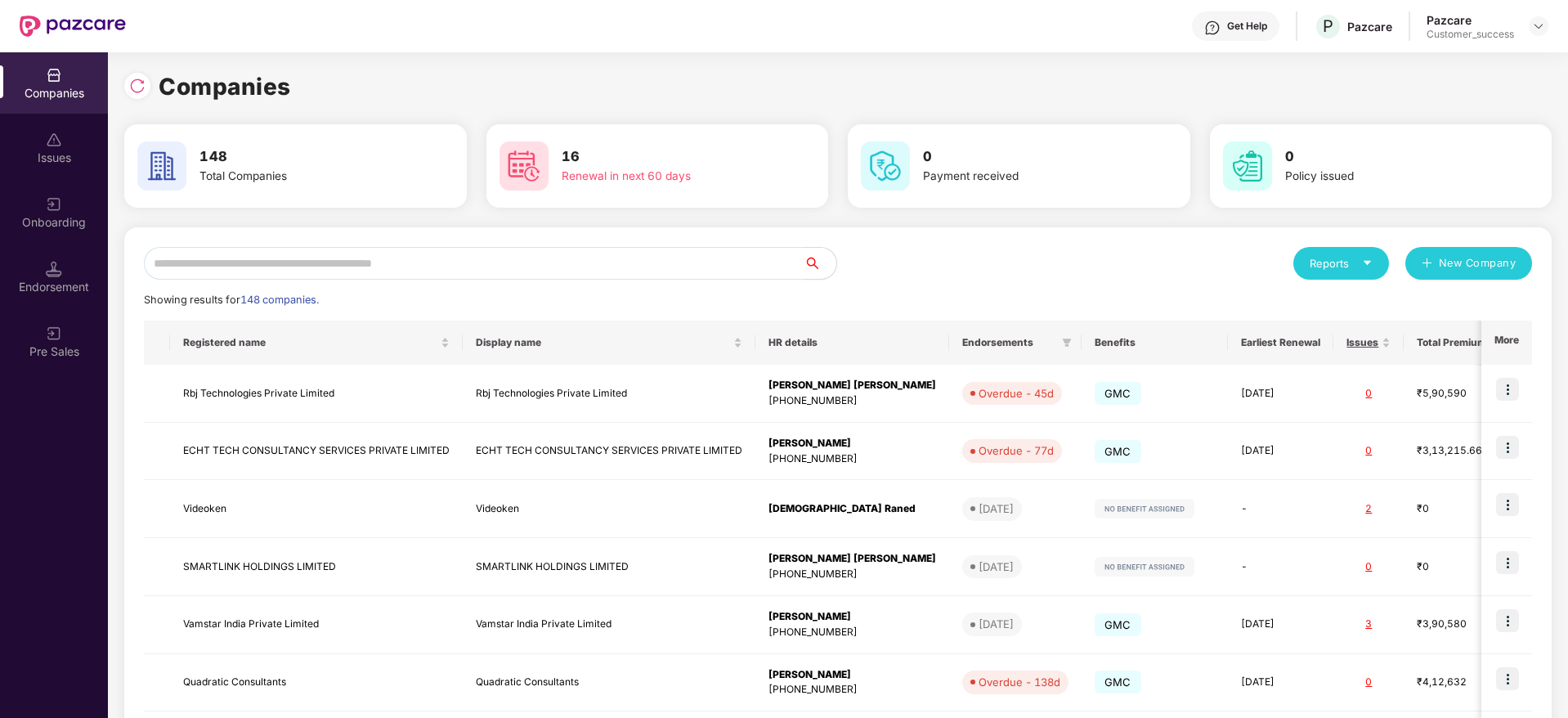
click at [337, 272] on input "text" at bounding box center [474, 263] width 660 height 33
click at [514, 258] on input "text" at bounding box center [474, 263] width 660 height 33
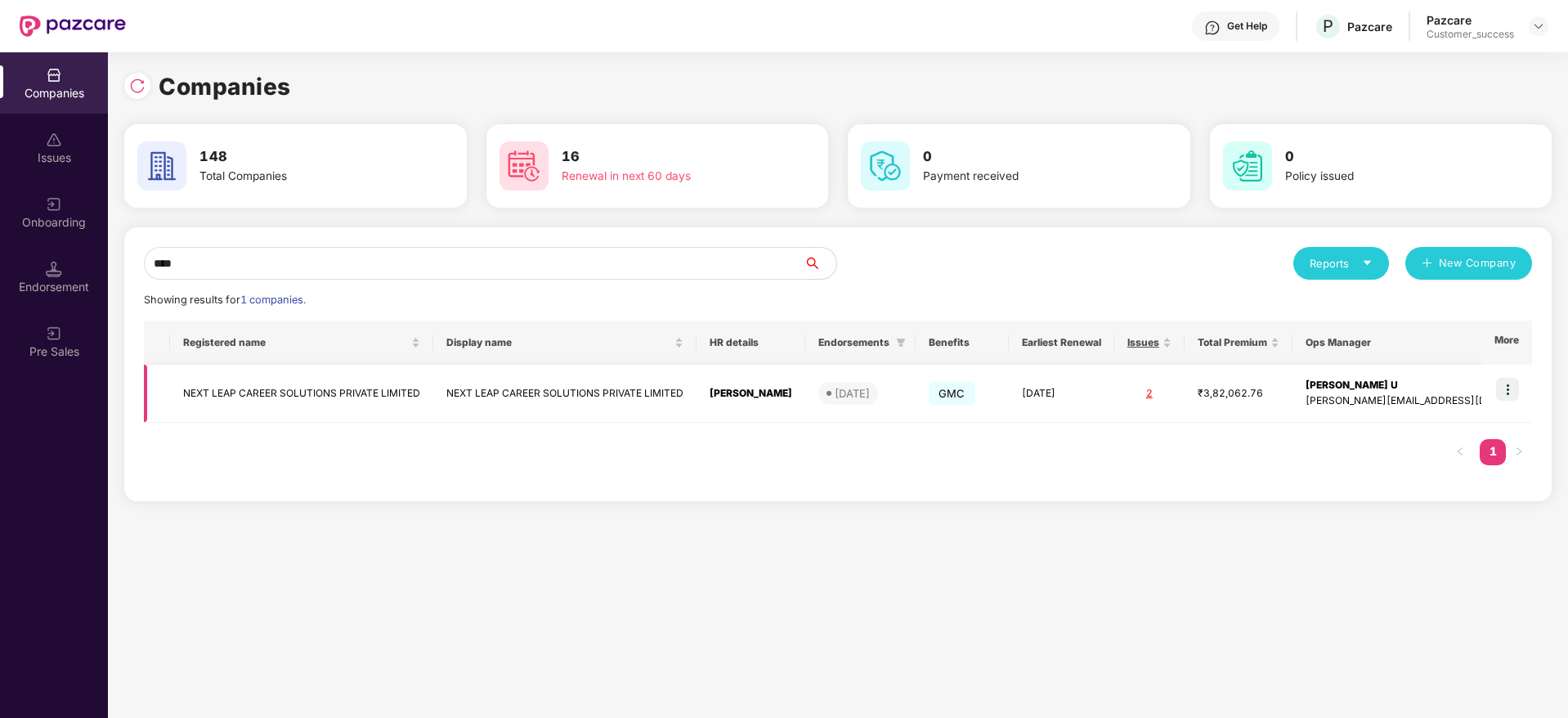
type input "****"
click at [1513, 393] on img at bounding box center [1508, 389] width 23 height 23
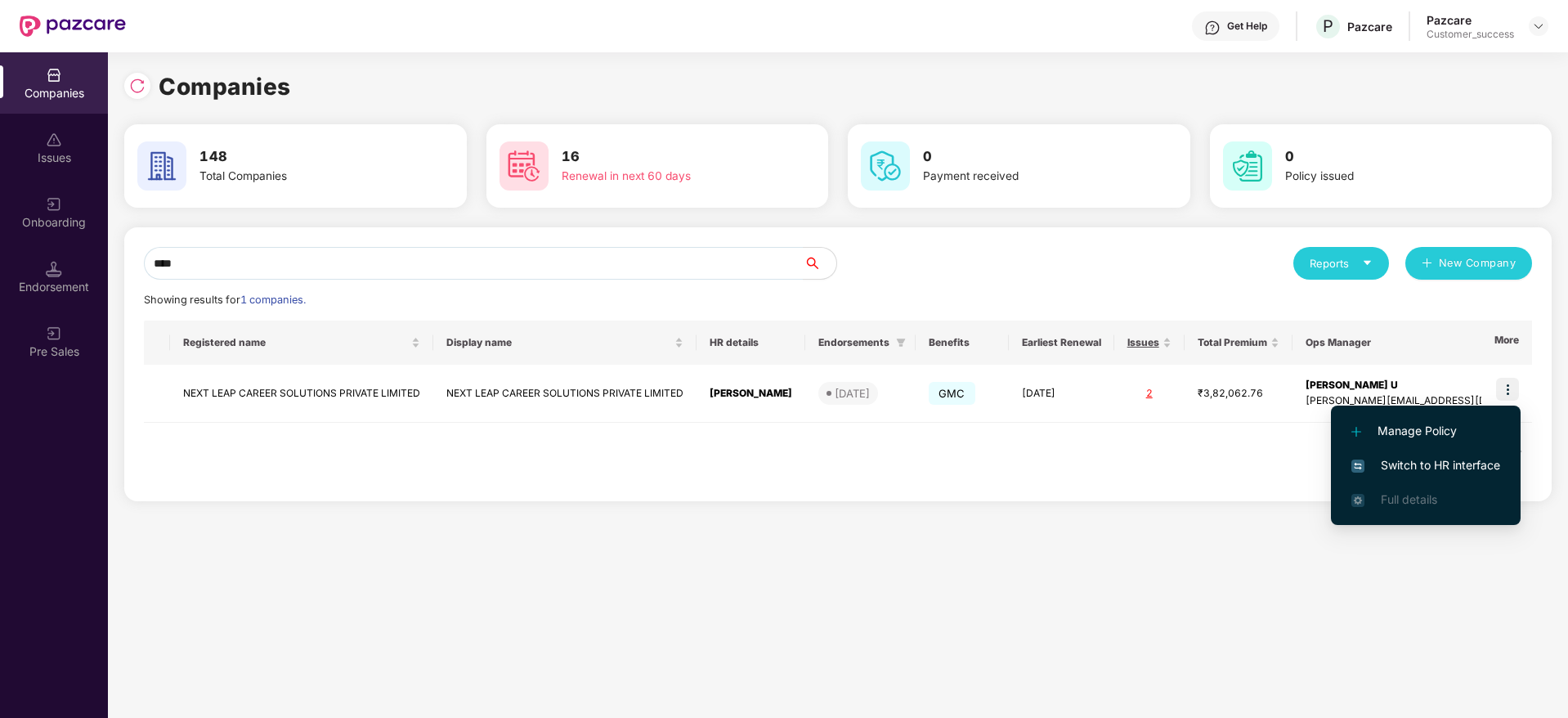
click at [1468, 463] on span "Switch to HR interface" at bounding box center [1426, 465] width 149 height 18
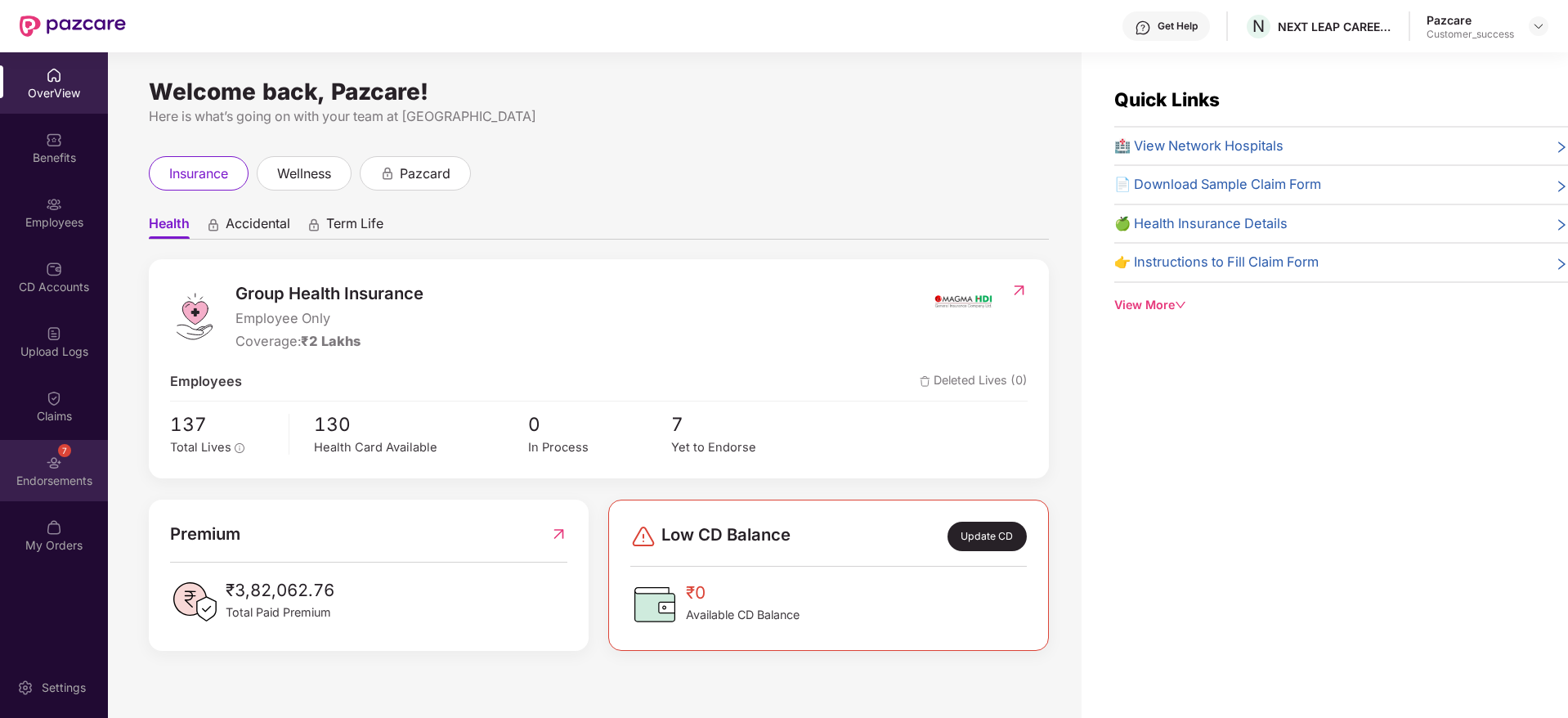
click at [50, 459] on img at bounding box center [54, 463] width 17 height 17
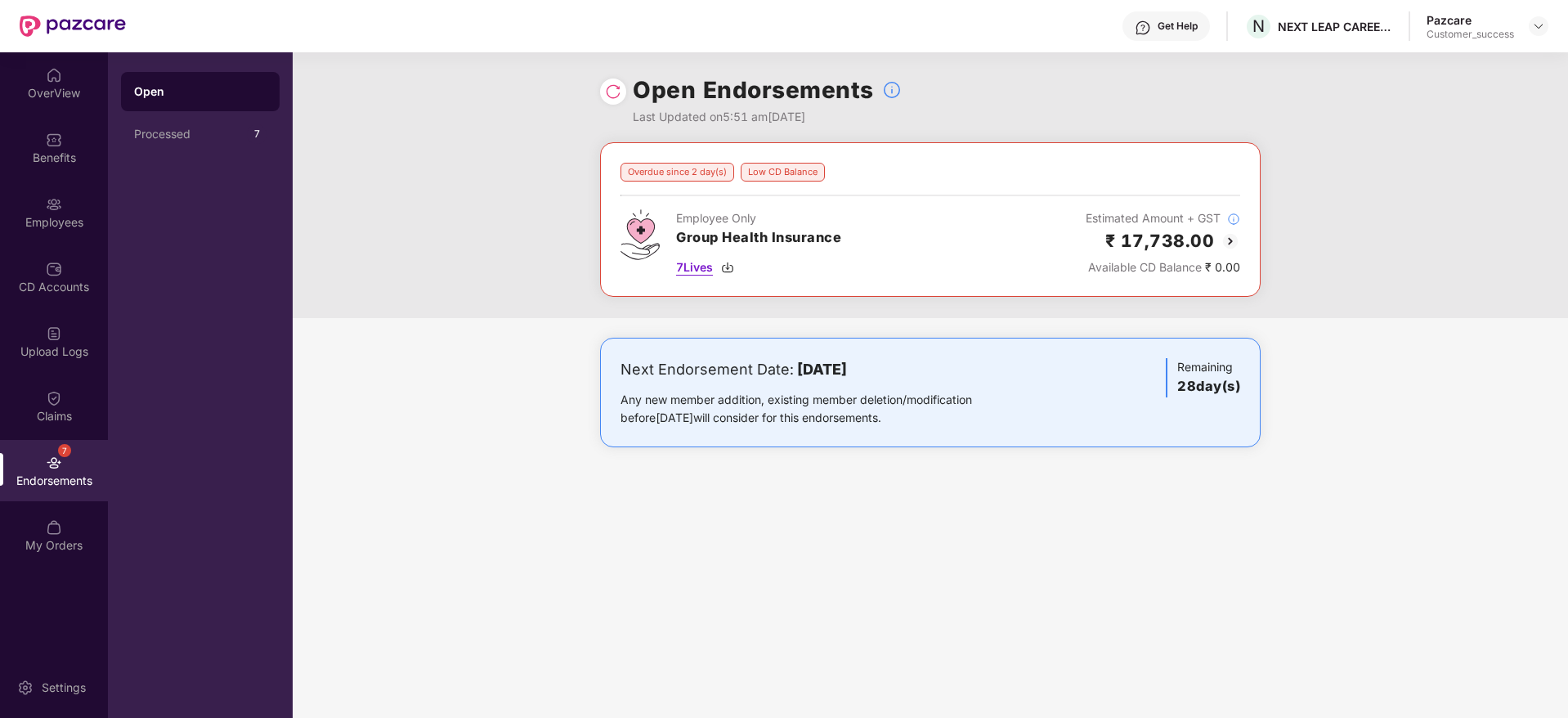
click at [733, 270] on img at bounding box center [728, 267] width 13 height 13
click at [1531, 28] on div at bounding box center [1539, 27] width 20 height 20
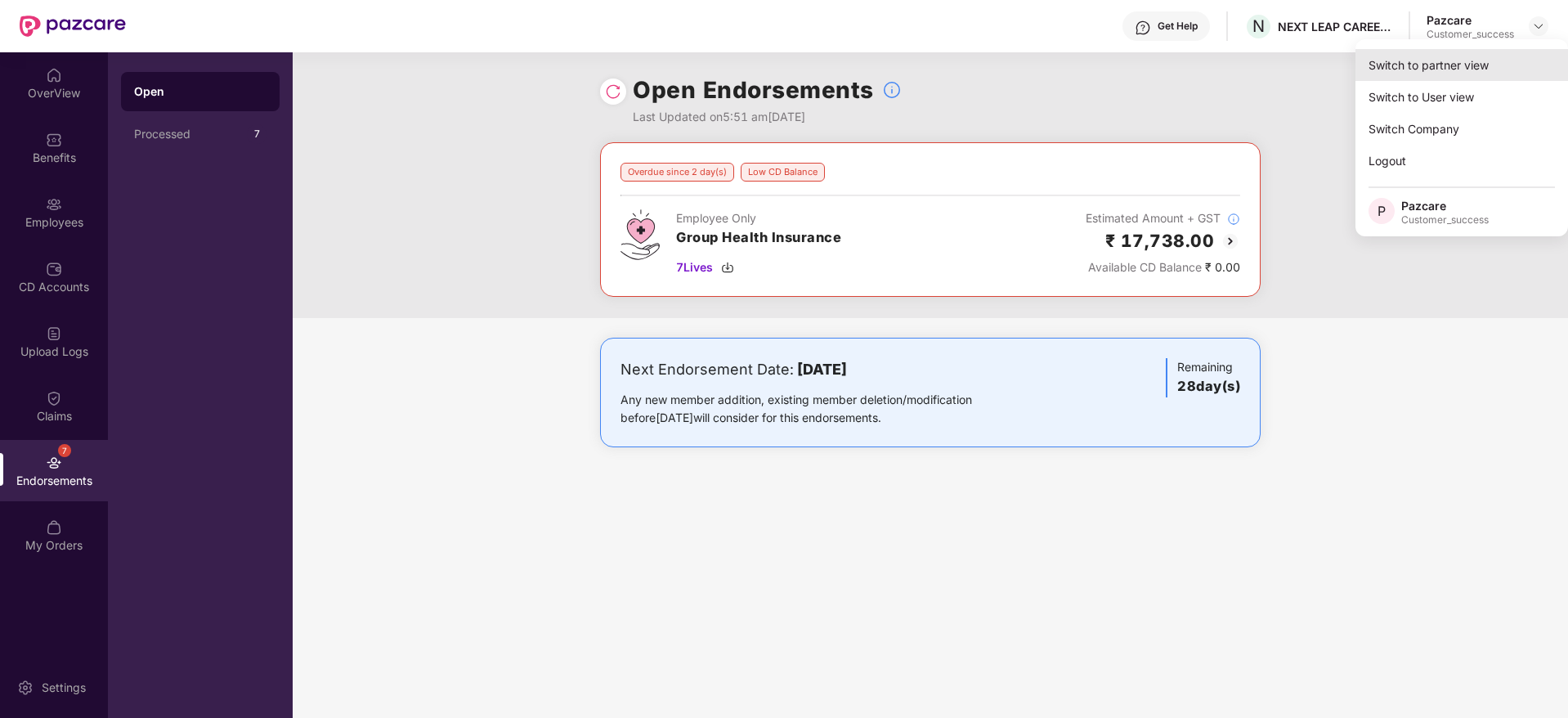
click at [1509, 54] on div "Switch to partner view" at bounding box center [1462, 65] width 213 height 32
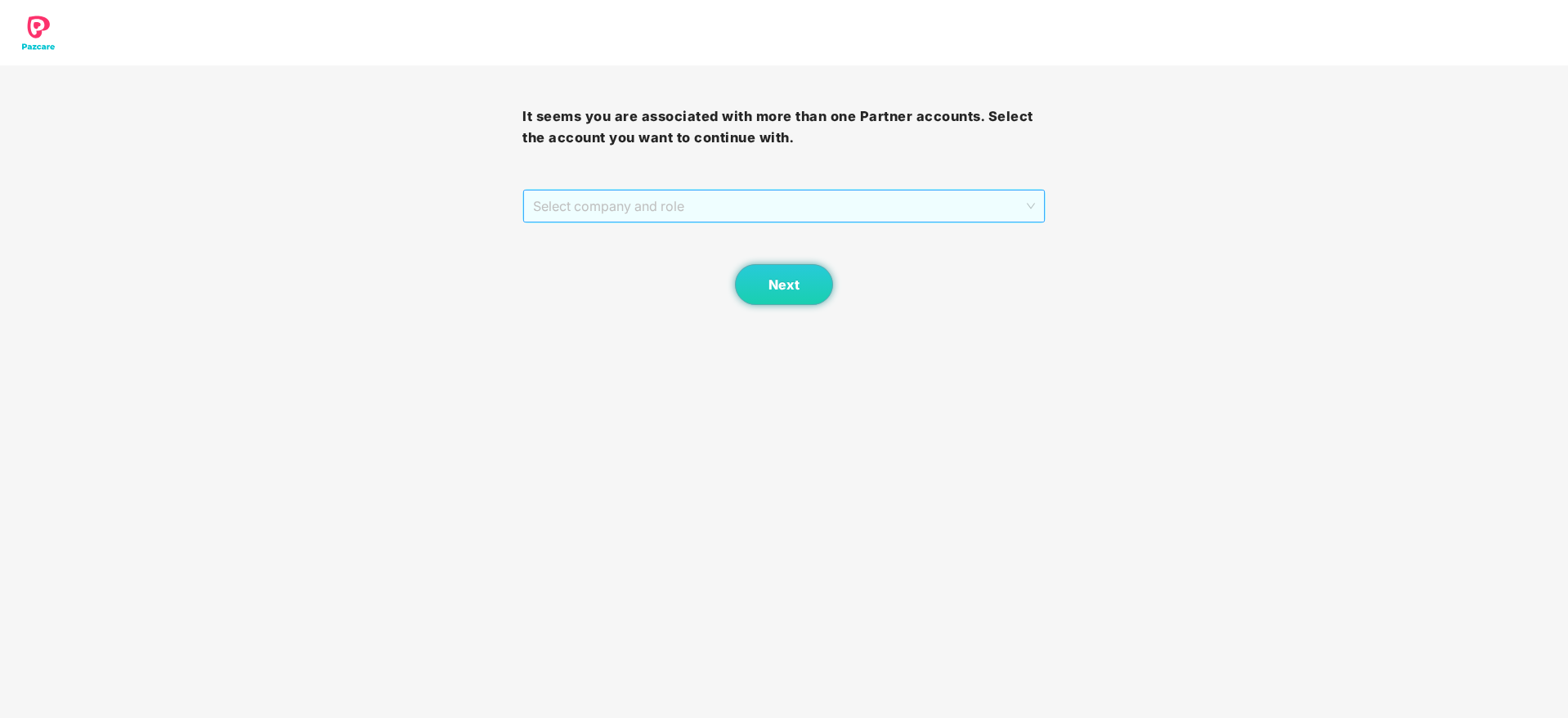
click at [894, 213] on span "Select company and role" at bounding box center [783, 206] width 501 height 31
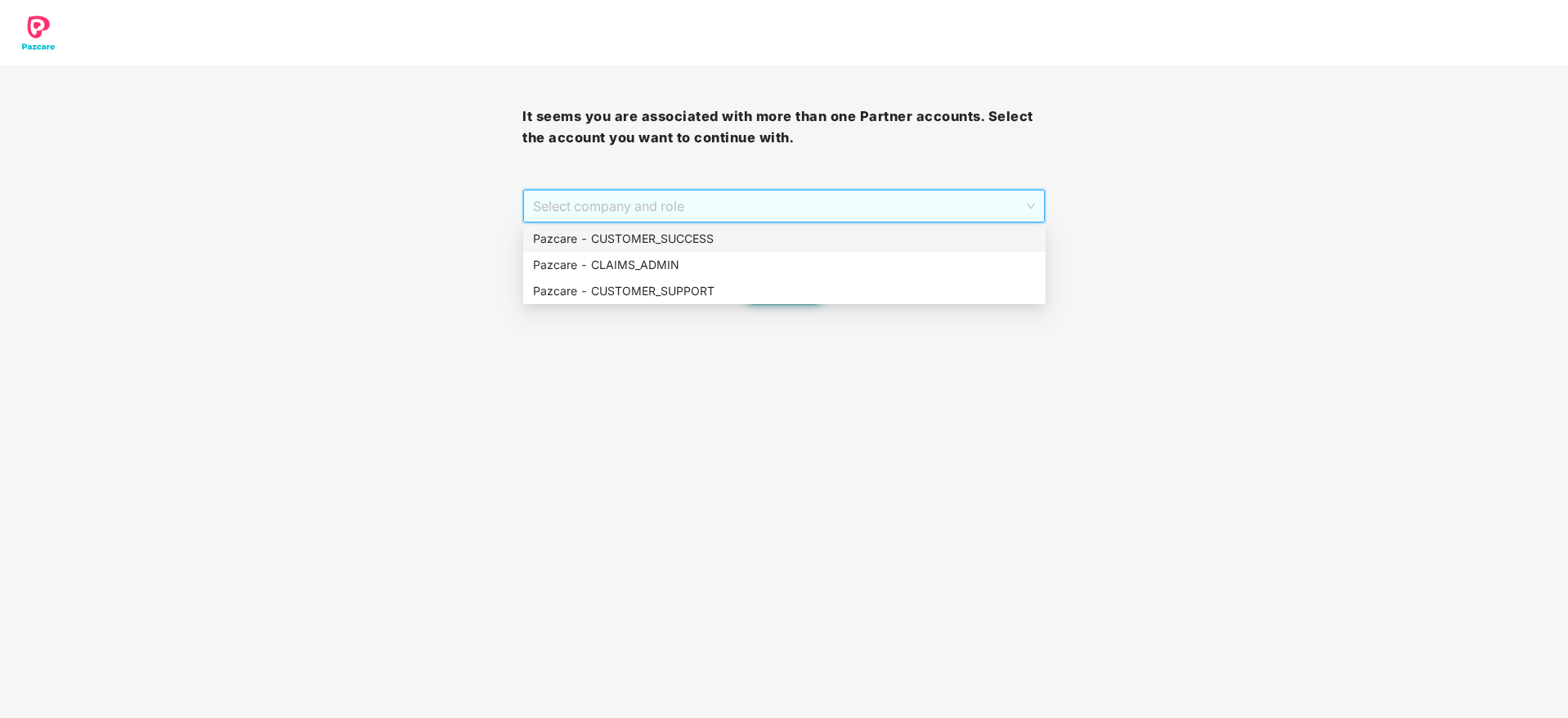
drag, startPoint x: 884, startPoint y: 229, endPoint x: 884, endPoint y: 241, distance: 12.0
click at [884, 233] on div "Pazcare - CUSTOMER_SUCCESS" at bounding box center [784, 239] width 503 height 18
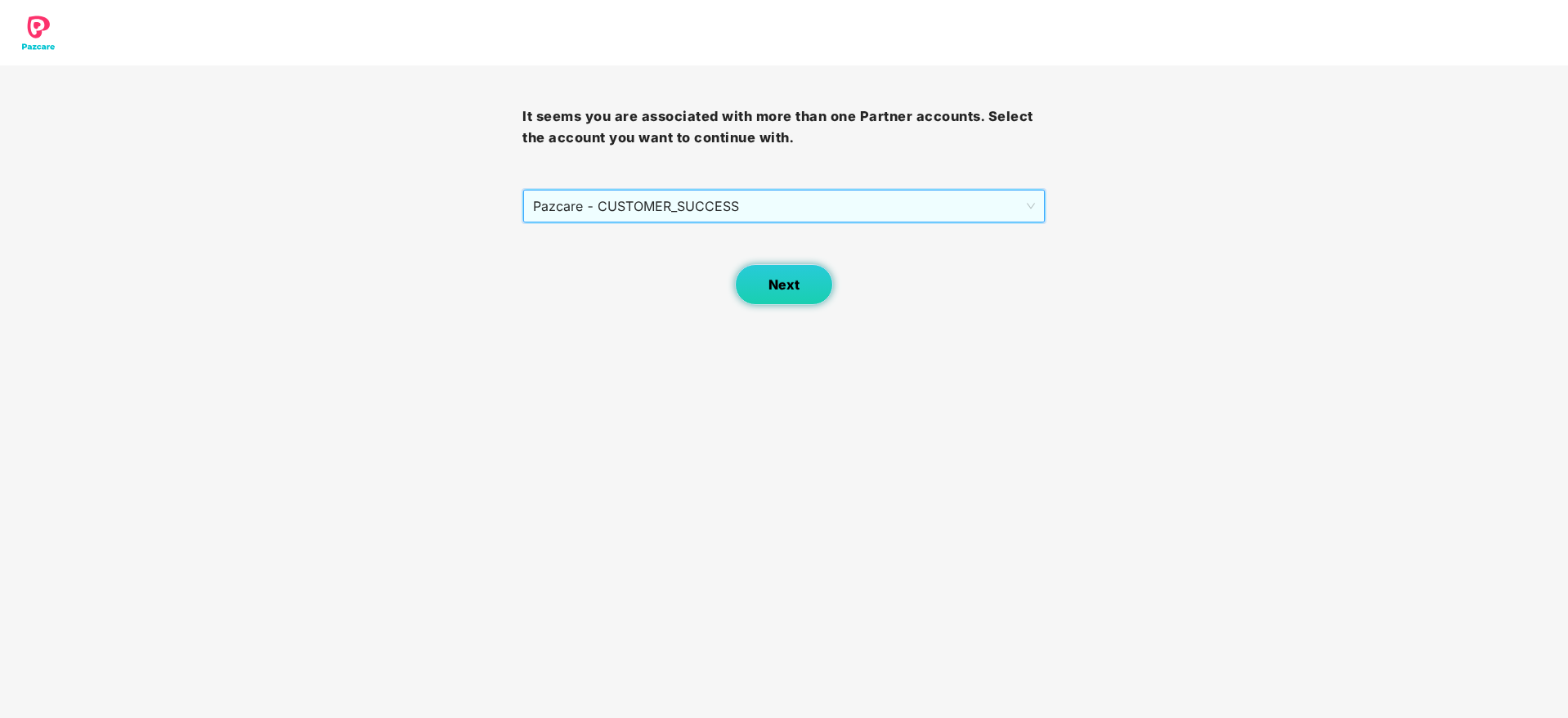
click at [786, 285] on span "Next" at bounding box center [784, 285] width 31 height 16
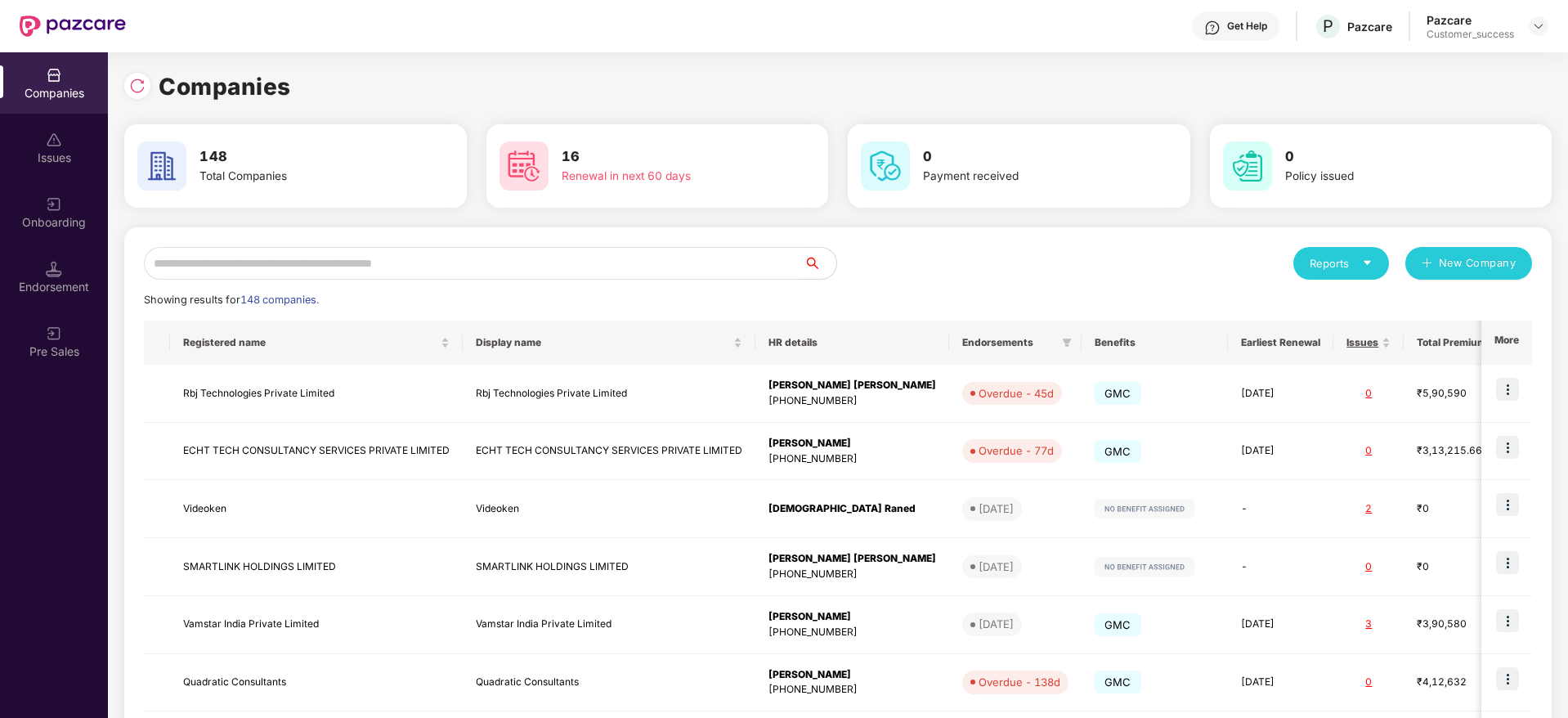
drag, startPoint x: 682, startPoint y: 221, endPoint x: 680, endPoint y: 248, distance: 27.1
click at [682, 231] on div "Companies 148 Total Companies 16 Renewal in next 60 days 0 Payment received 0 P…" at bounding box center [838, 552] width 1427 height 966
click at [680, 253] on input "text" at bounding box center [474, 263] width 660 height 33
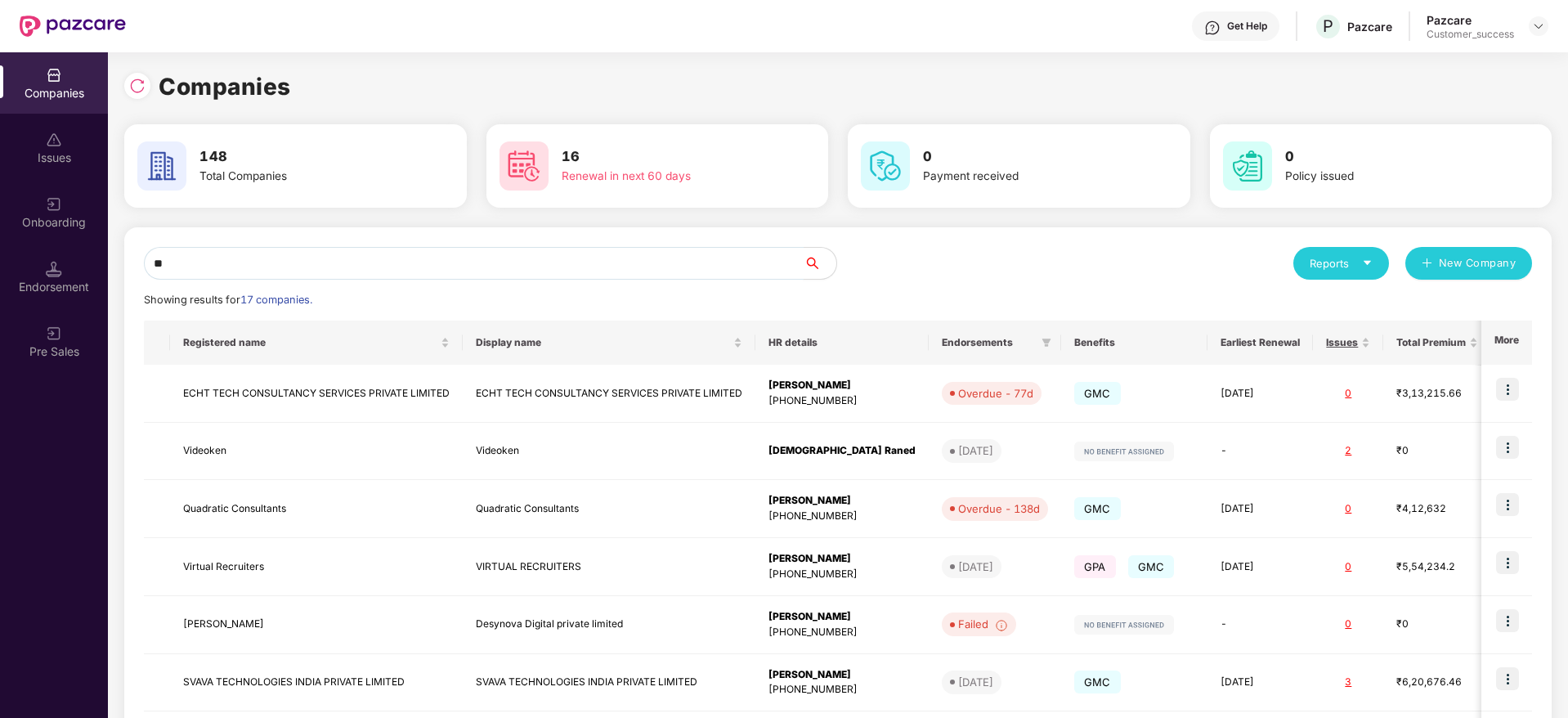
type input "*"
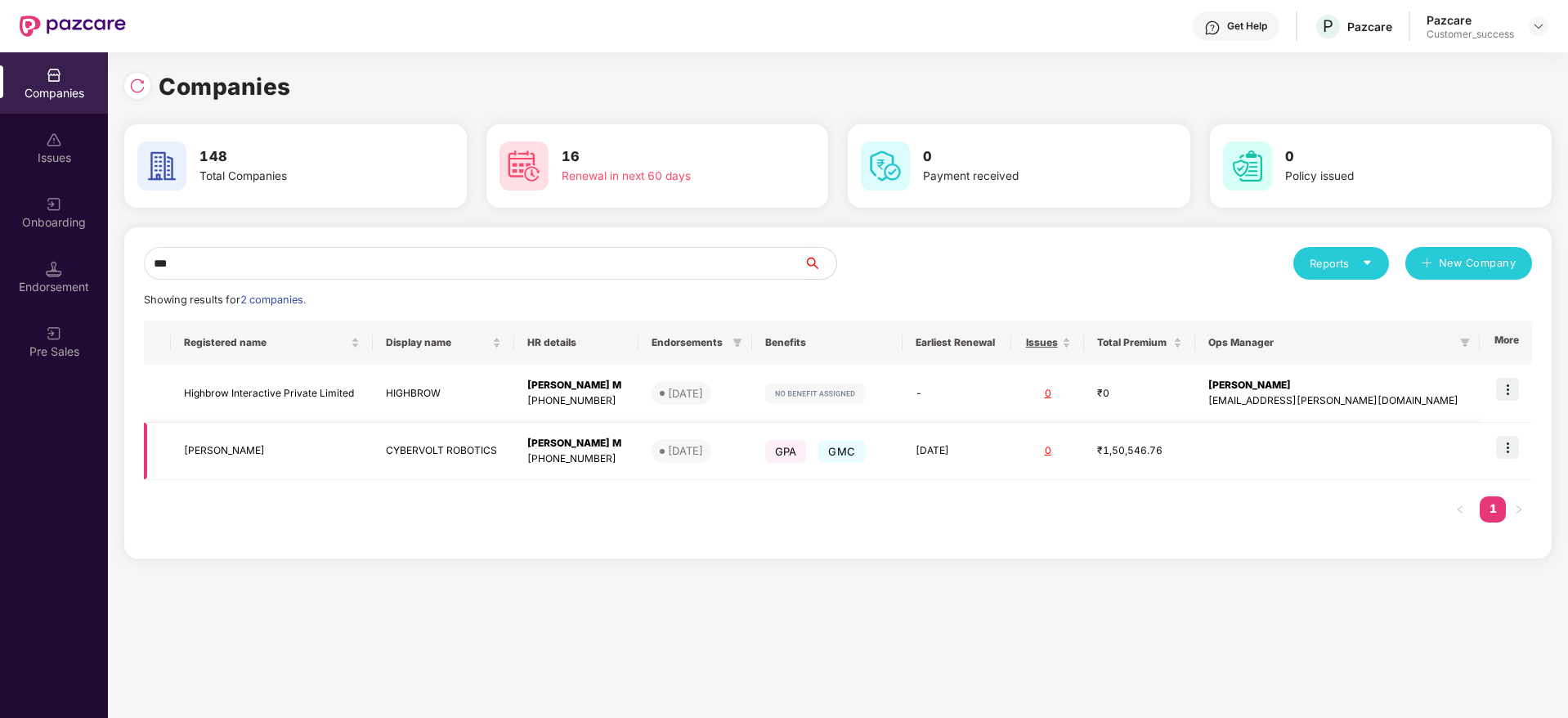
type input "***"
click at [1506, 448] on img at bounding box center [1508, 447] width 23 height 23
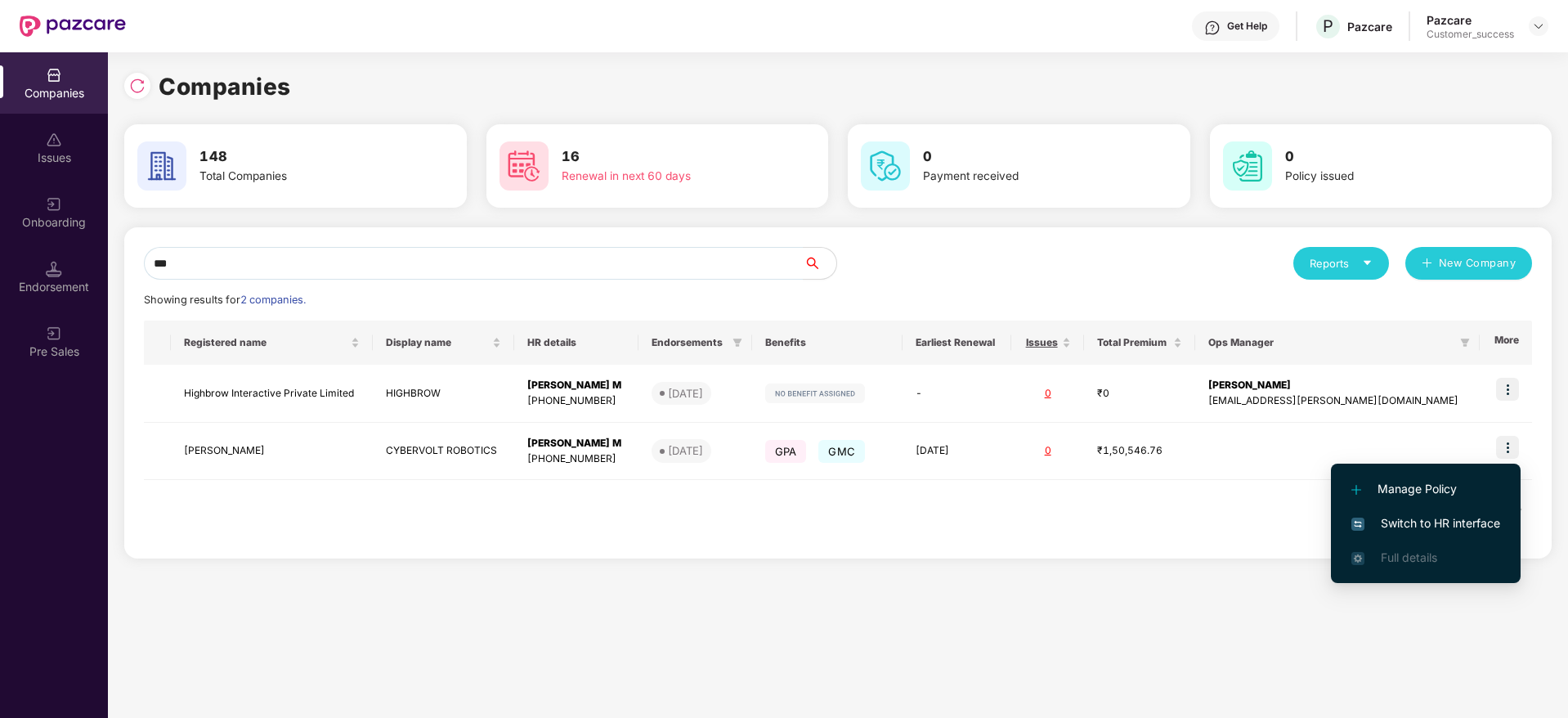
click at [1459, 527] on span "Switch to HR interface" at bounding box center [1426, 523] width 149 height 18
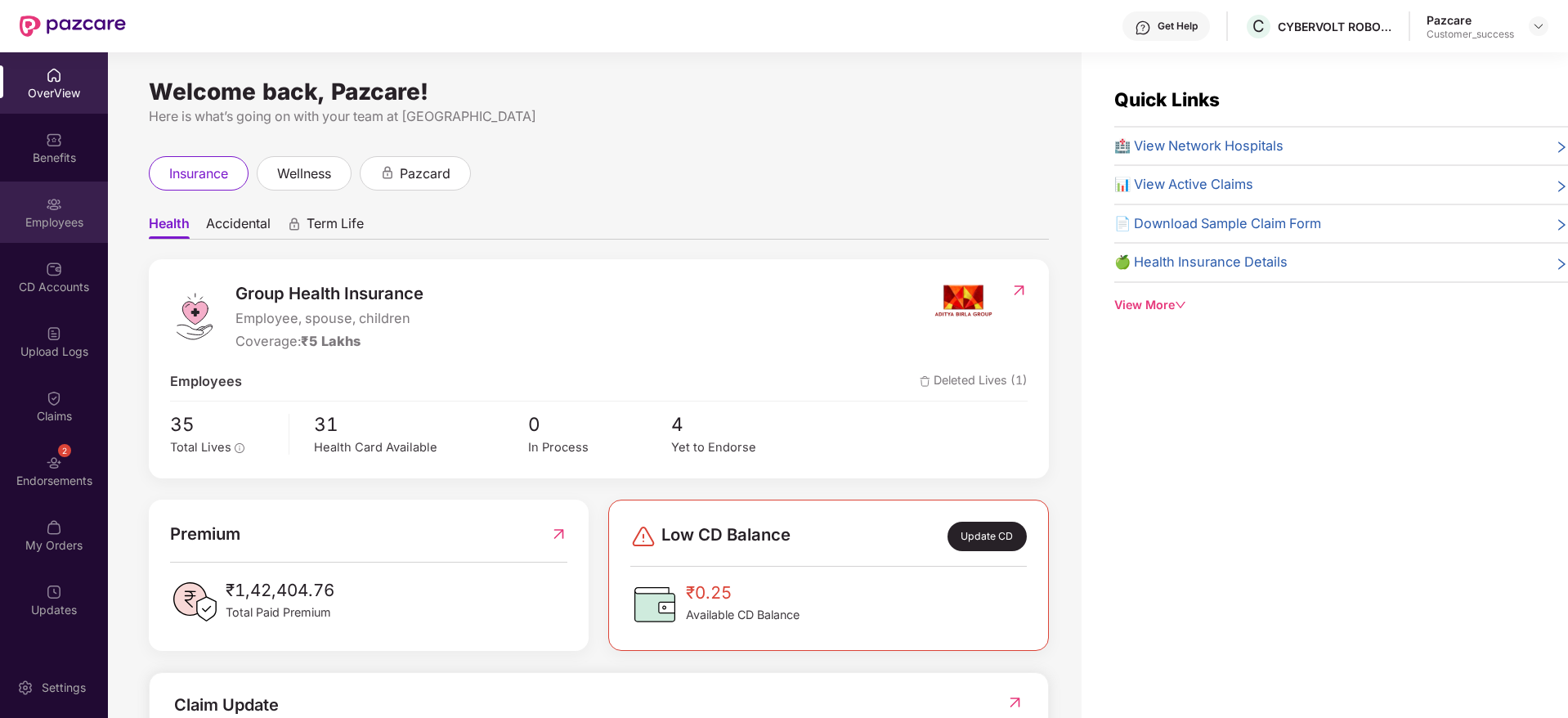
click at [12, 239] on div "Employees" at bounding box center [54, 212] width 108 height 61
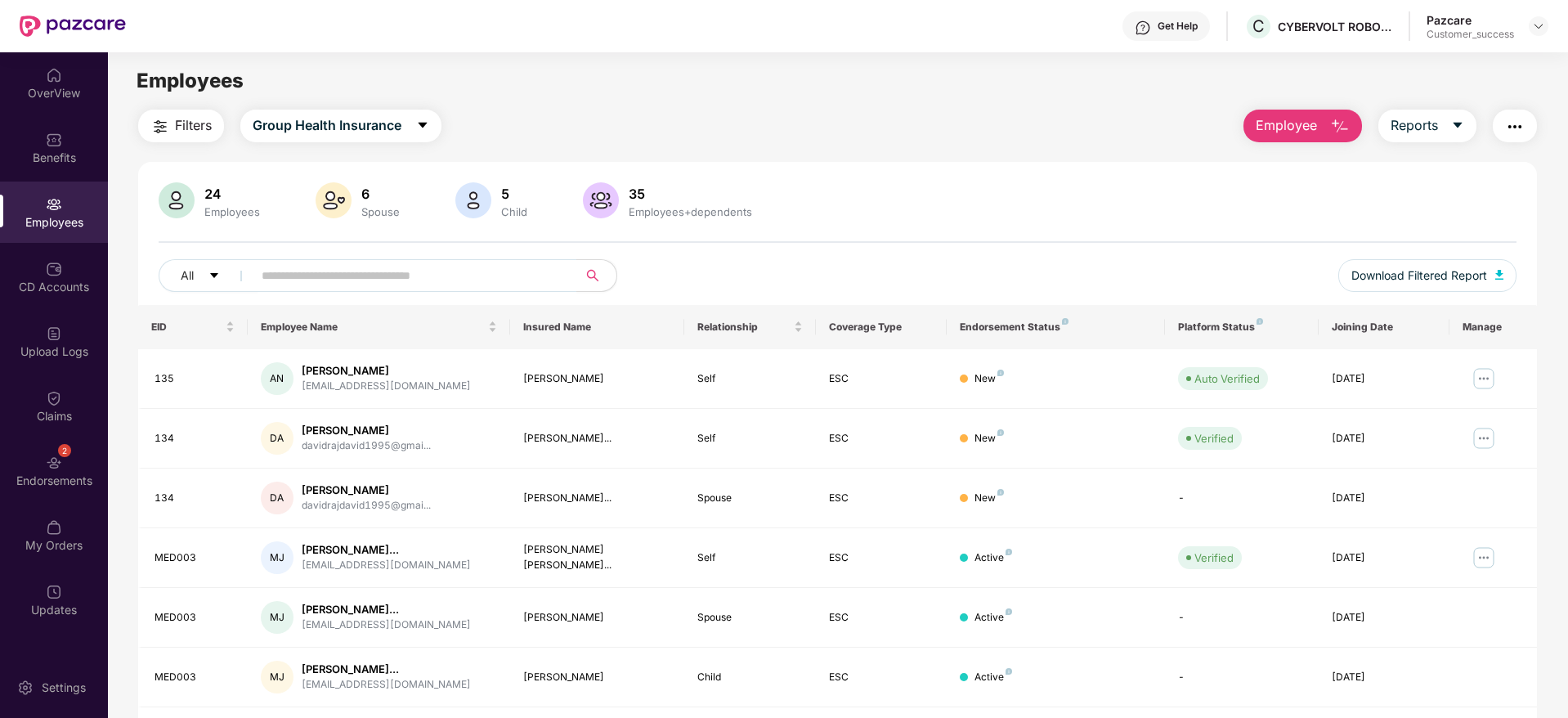
click at [424, 277] on div "Click to sort ascending" at bounding box center [378, 291] width 136 height 28
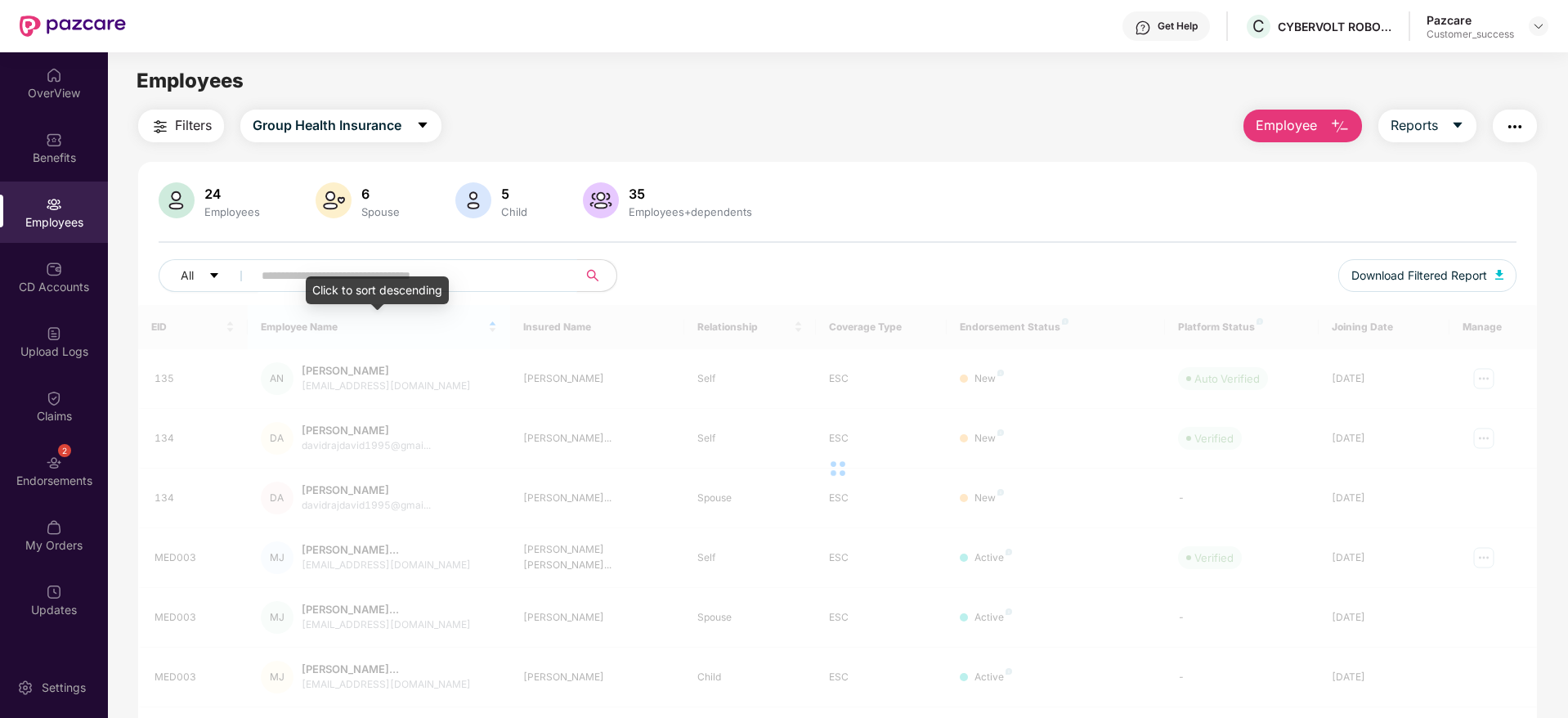
click at [473, 274] on input "text" at bounding box center [408, 276] width 294 height 25
paste input "***"
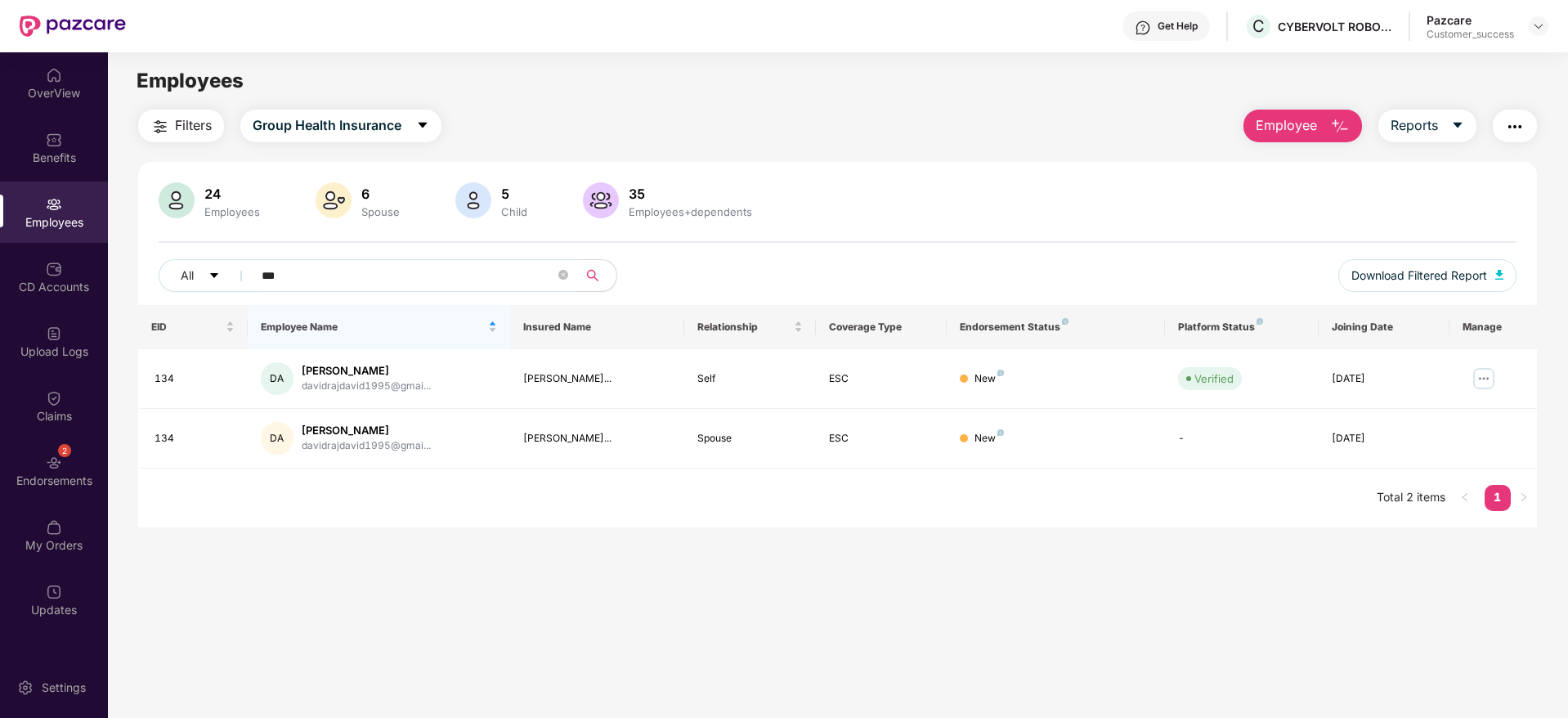
paste input "text"
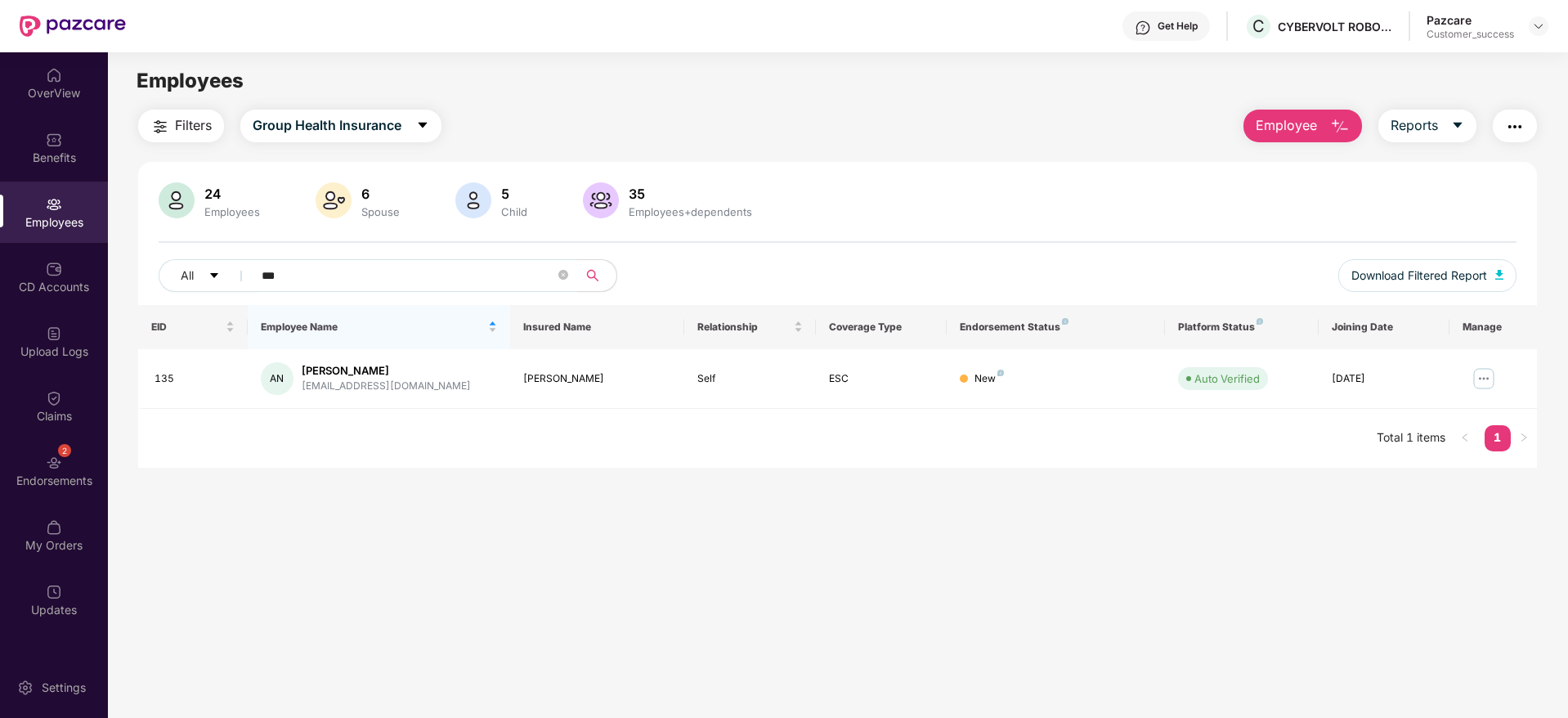
type input "***"
click at [1320, 36] on div "C CYBERVOLT ROBOTICS" at bounding box center [1318, 27] width 148 height 29
copy div "CYBERVOLT ROBOTICS"
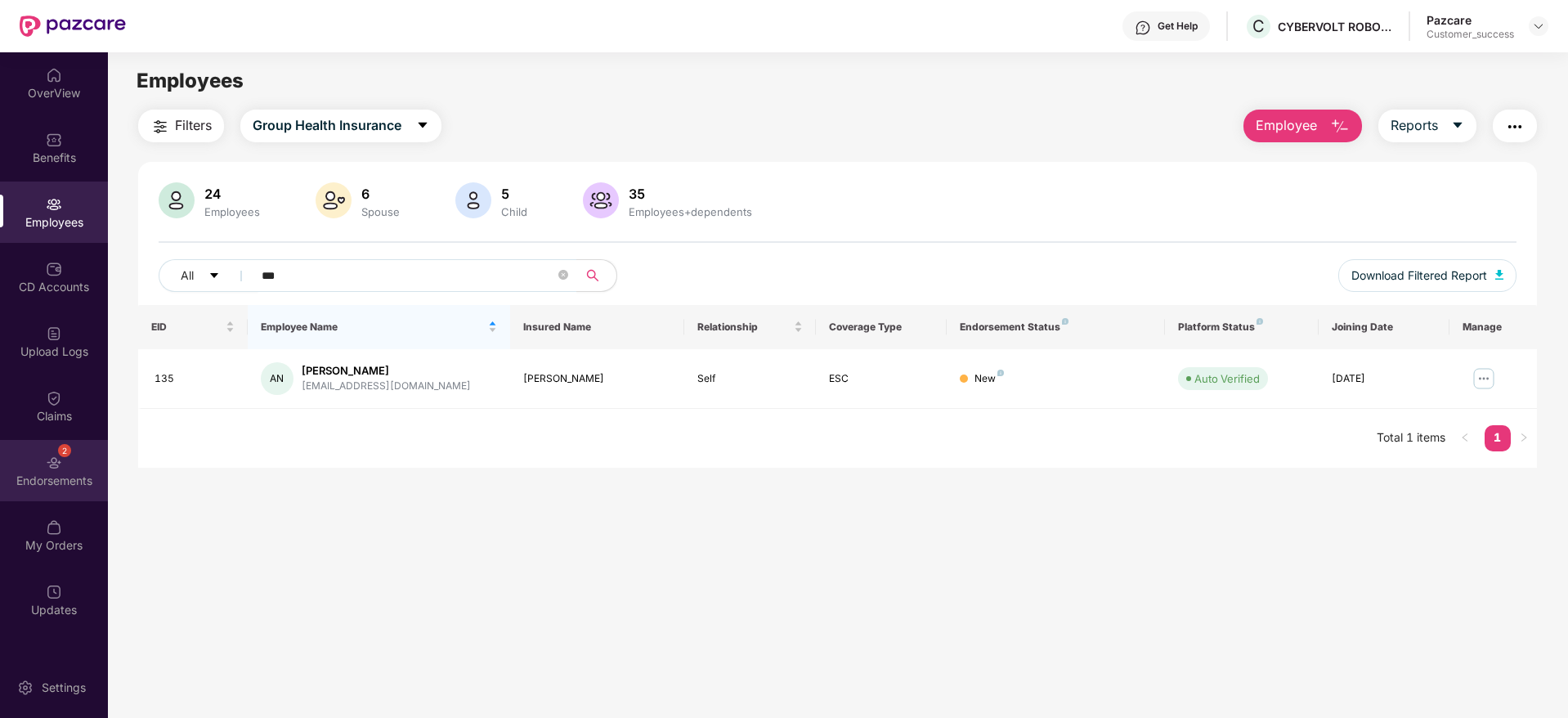
click at [86, 471] on div "2 Endorsements" at bounding box center [54, 470] width 108 height 61
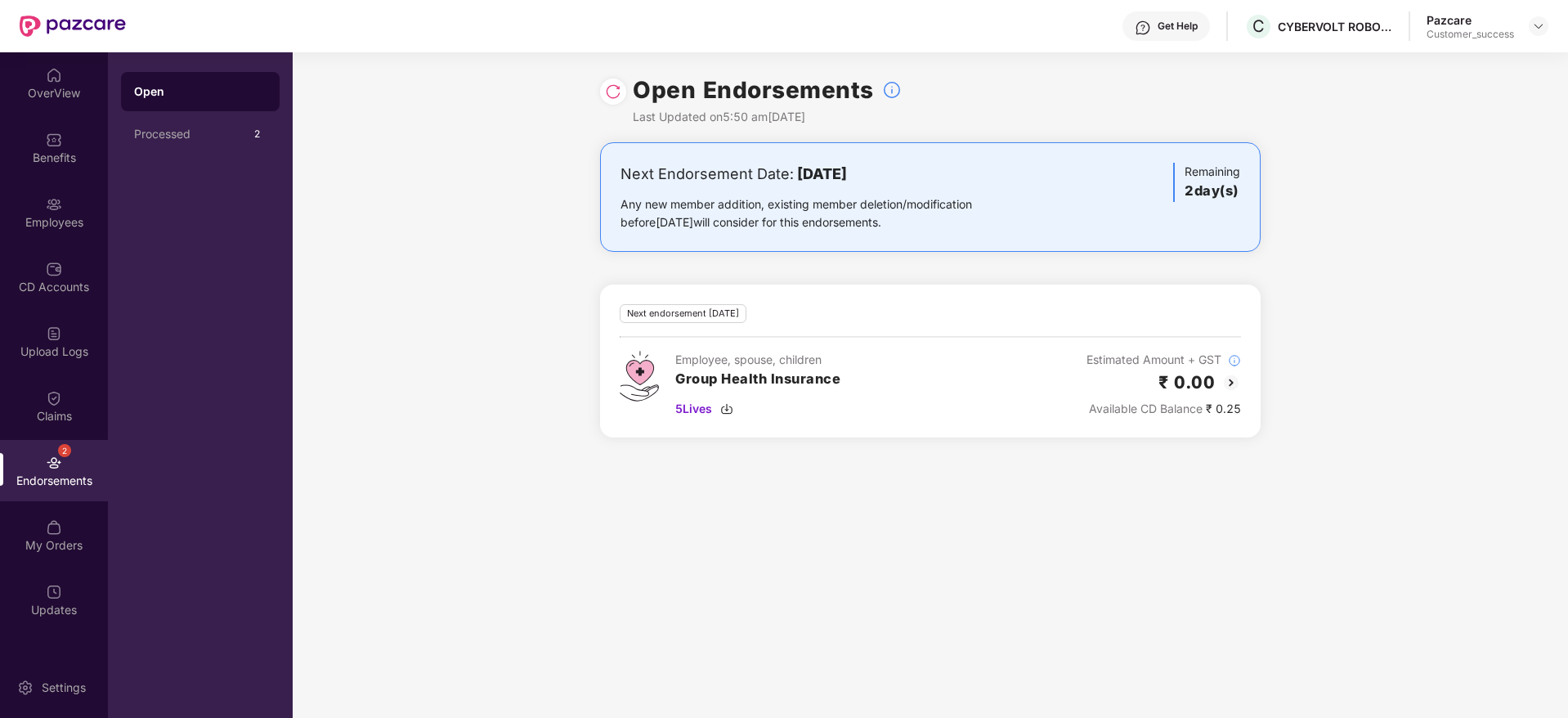
drag, startPoint x: 806, startPoint y: 159, endPoint x: 914, endPoint y: 163, distance: 108.1
click at [914, 163] on div "Next Endorsement Date: 25 September 2025 Any new member addition, existing memb…" at bounding box center [931, 197] width 661 height 109
click at [0, 184] on div "Employees" at bounding box center [54, 212] width 108 height 61
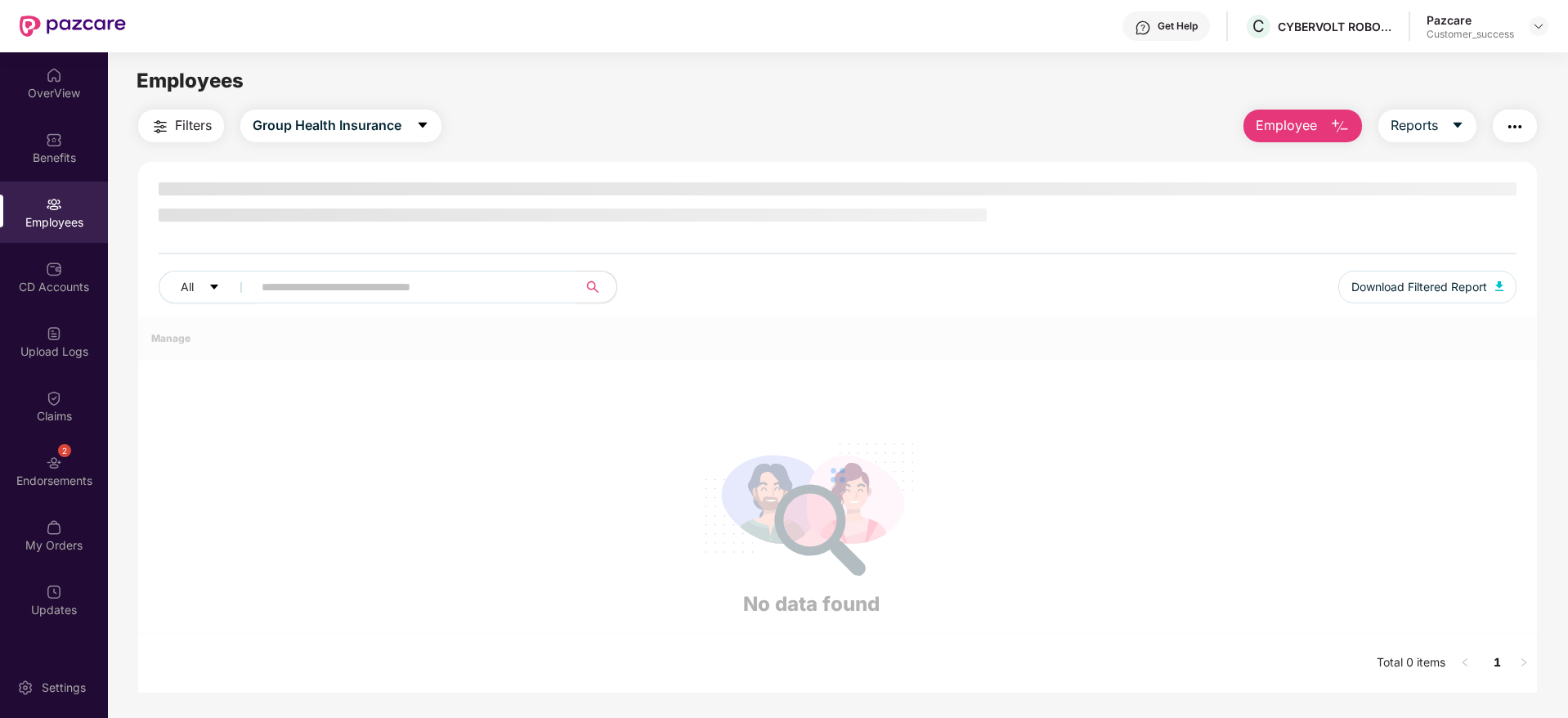
click at [51, 142] on img at bounding box center [54, 140] width 17 height 17
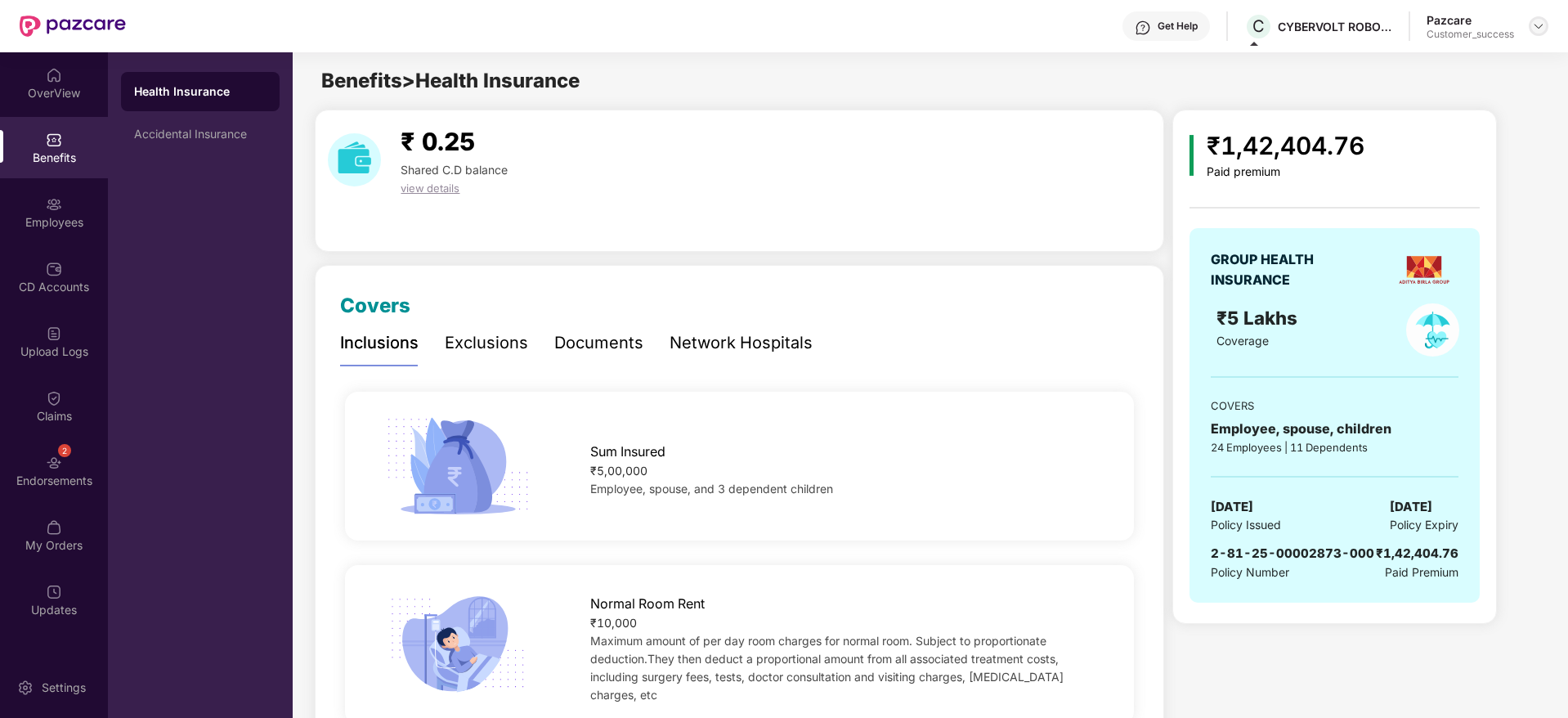
click at [1544, 27] on img at bounding box center [1539, 27] width 13 height 13
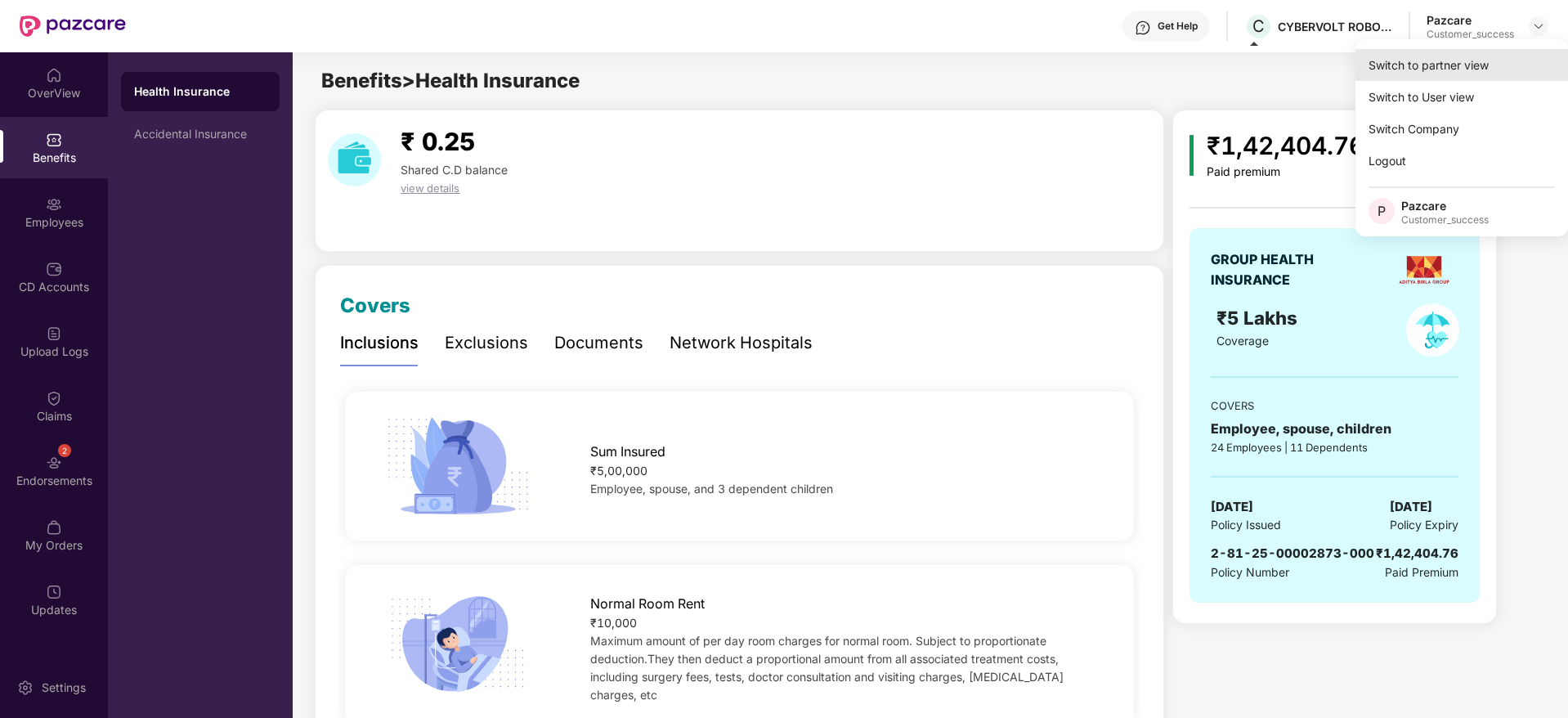
click at [1526, 56] on div "Switch to partner view" at bounding box center [1462, 65] width 213 height 32
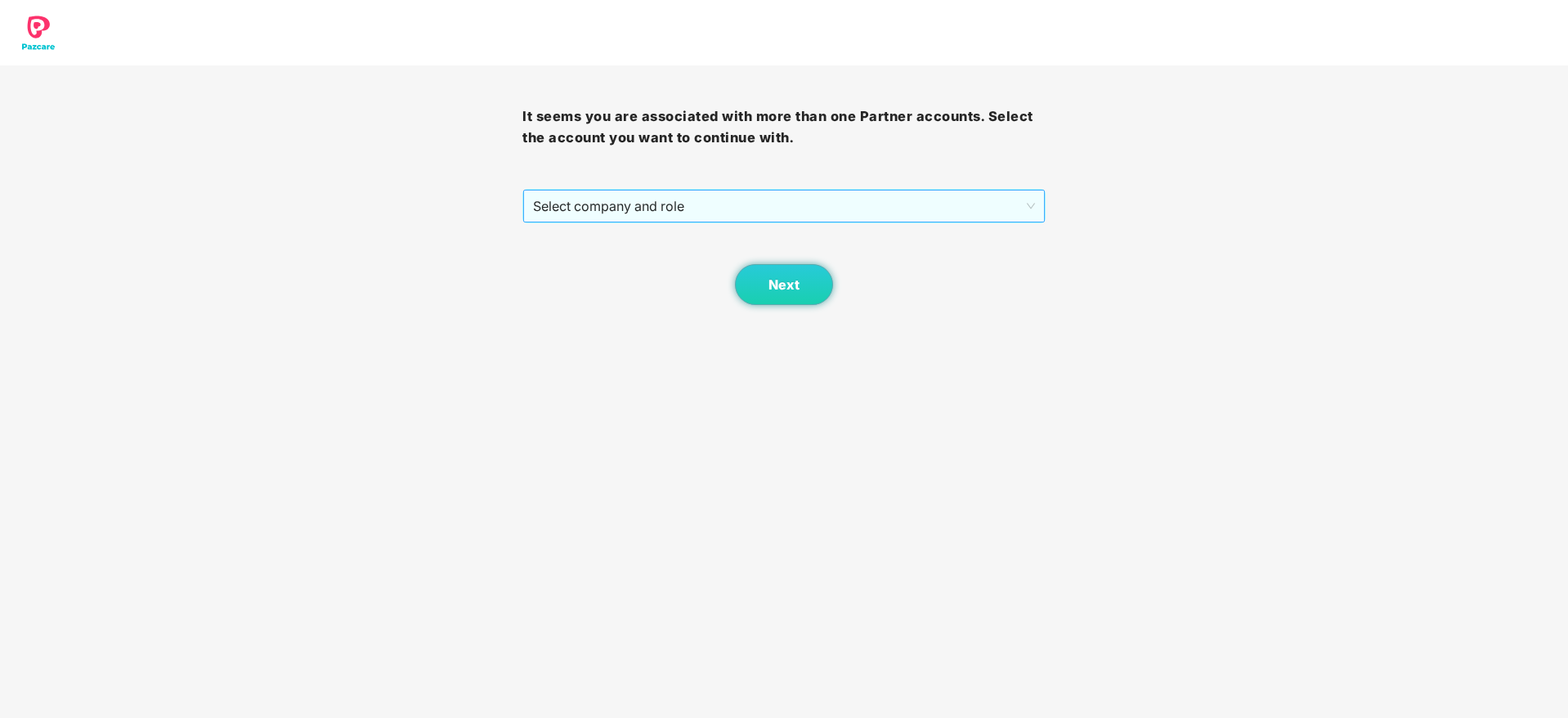
click at [774, 206] on span "Select company and role" at bounding box center [783, 206] width 501 height 31
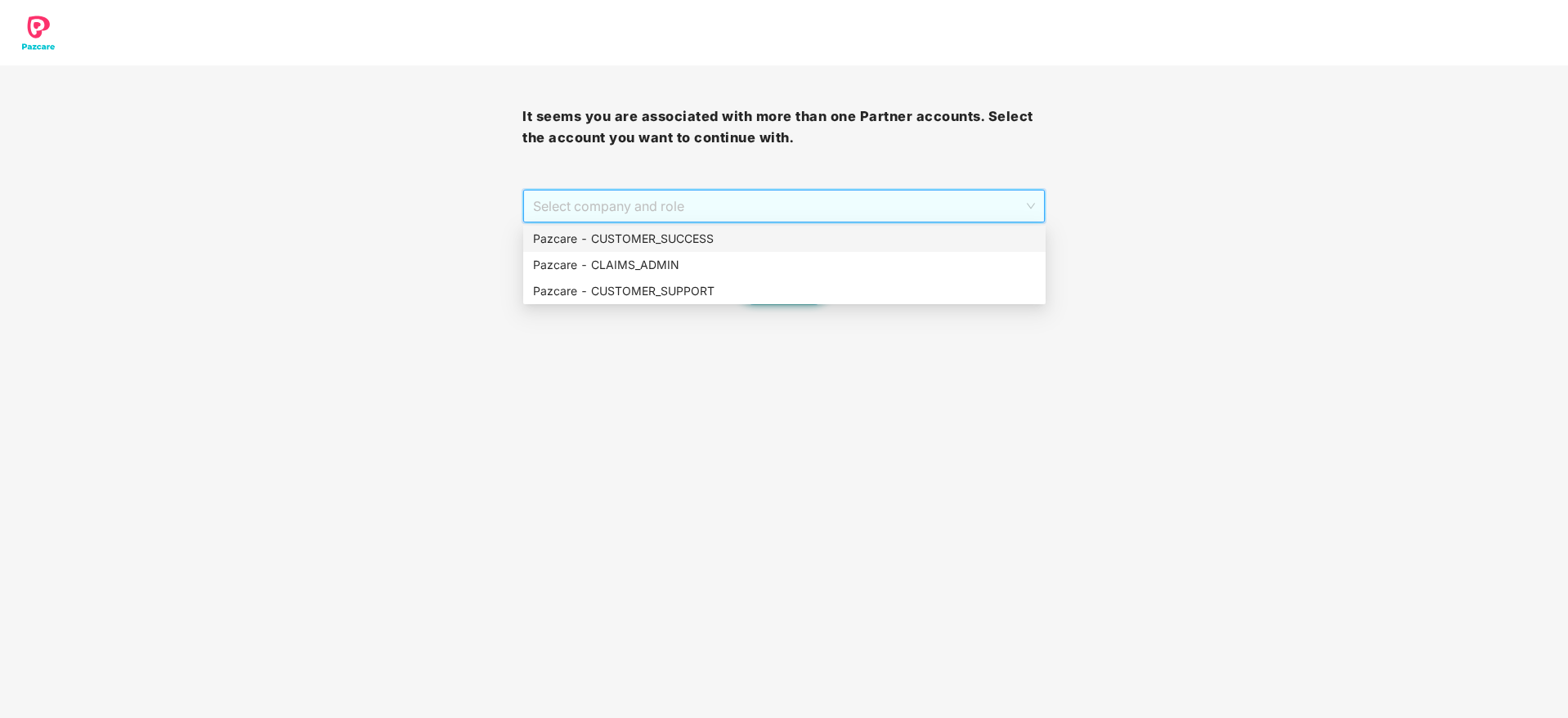
click at [771, 234] on div "Pazcare - CUSTOMER_SUCCESS" at bounding box center [784, 239] width 503 height 18
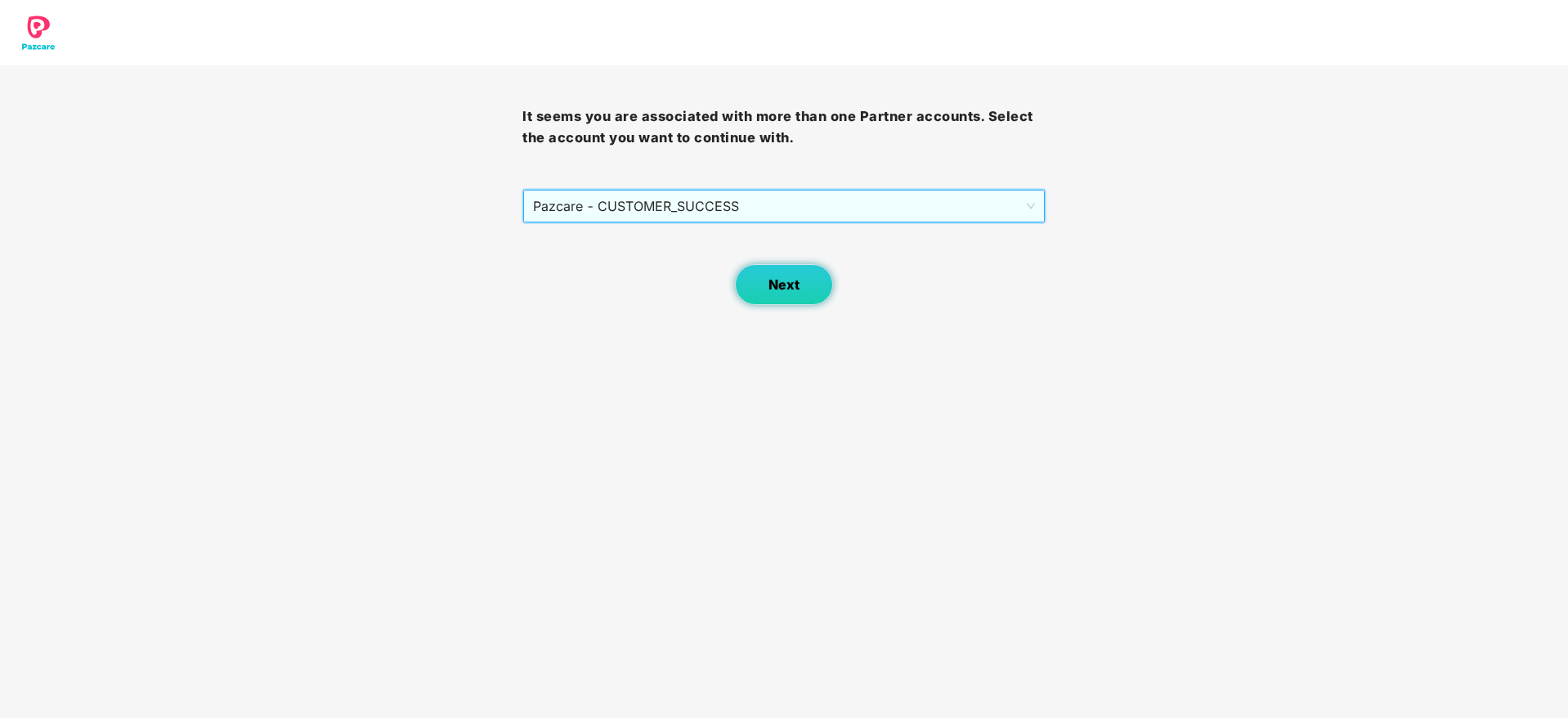
click at [760, 273] on button "Next" at bounding box center [784, 284] width 99 height 41
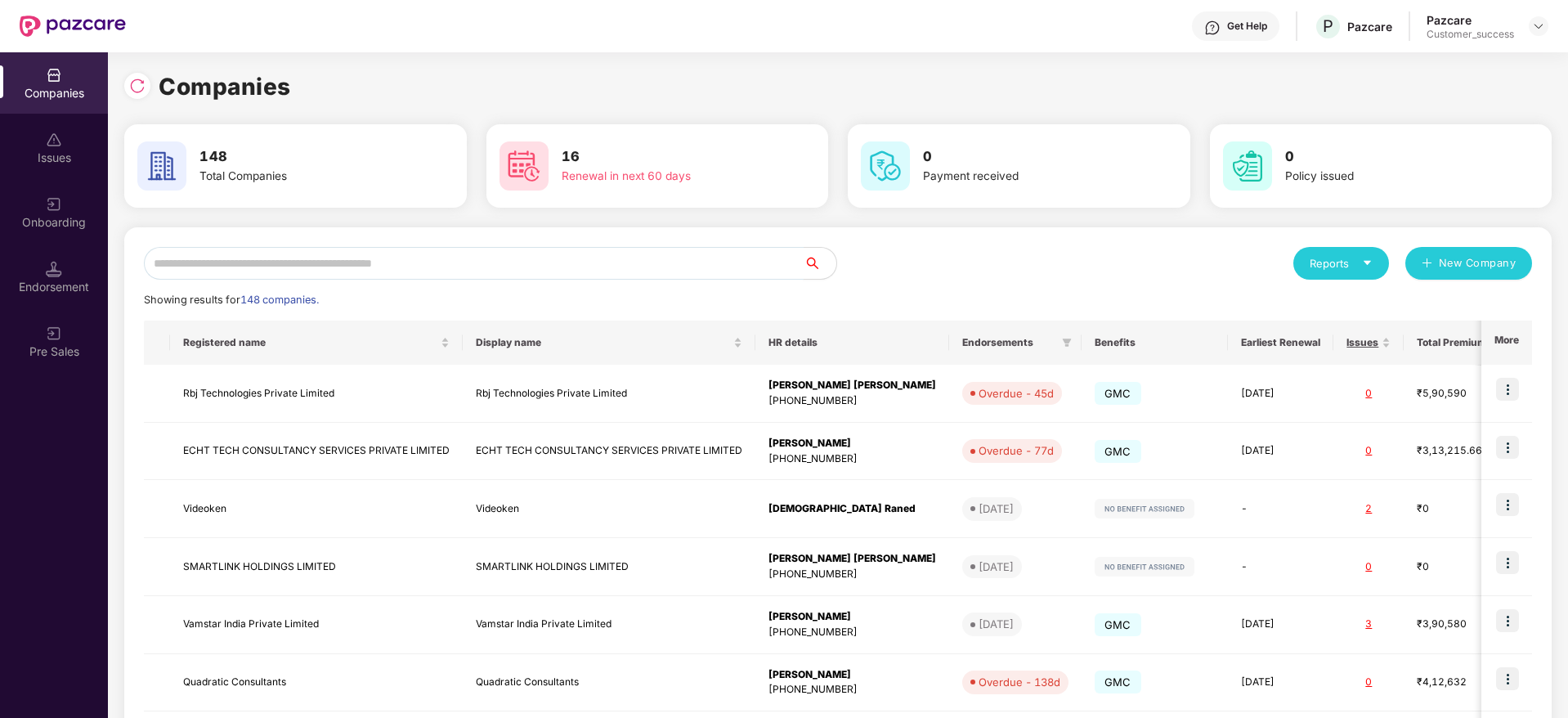
click at [722, 247] on input "text" at bounding box center [474, 263] width 660 height 33
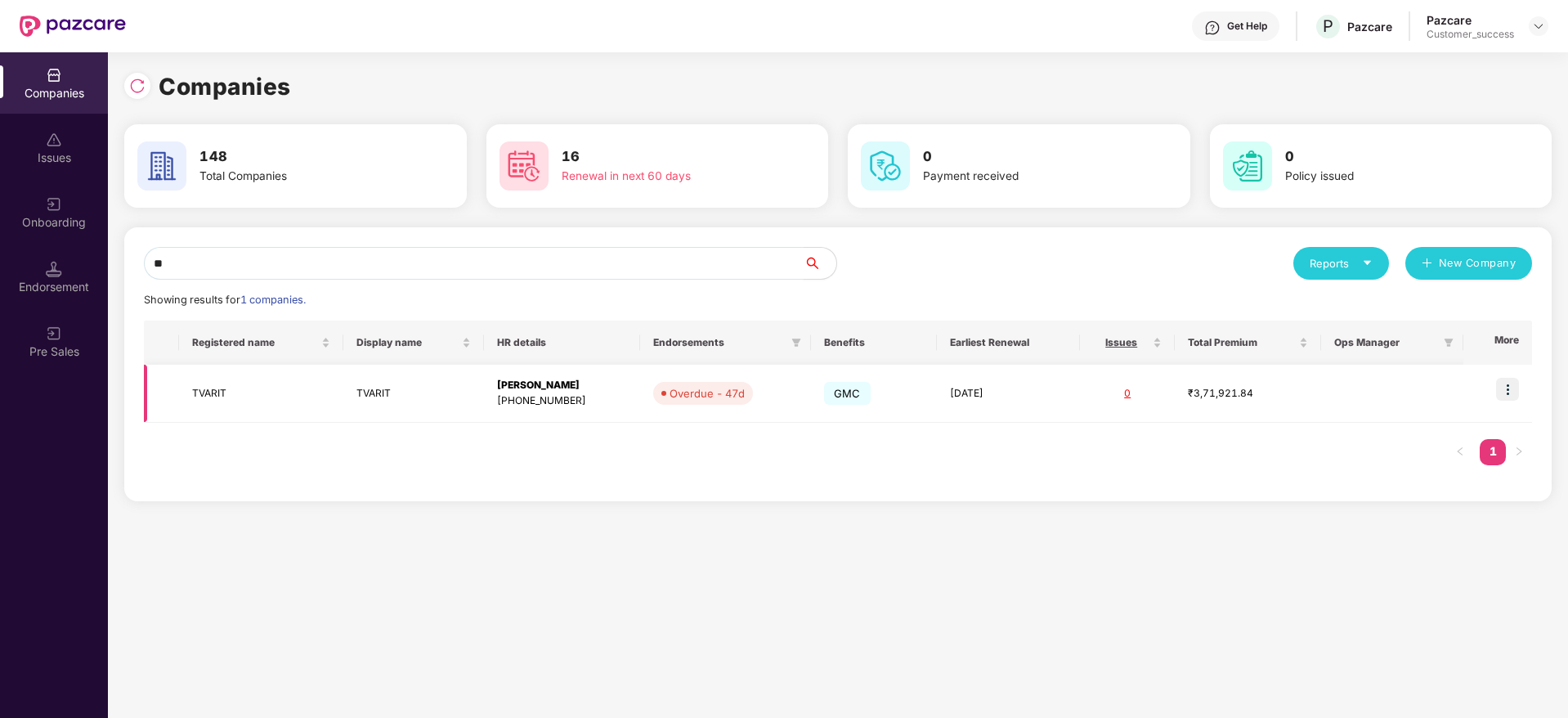
type input "**"
click at [221, 396] on td "TVARIT" at bounding box center [261, 393] width 165 height 58
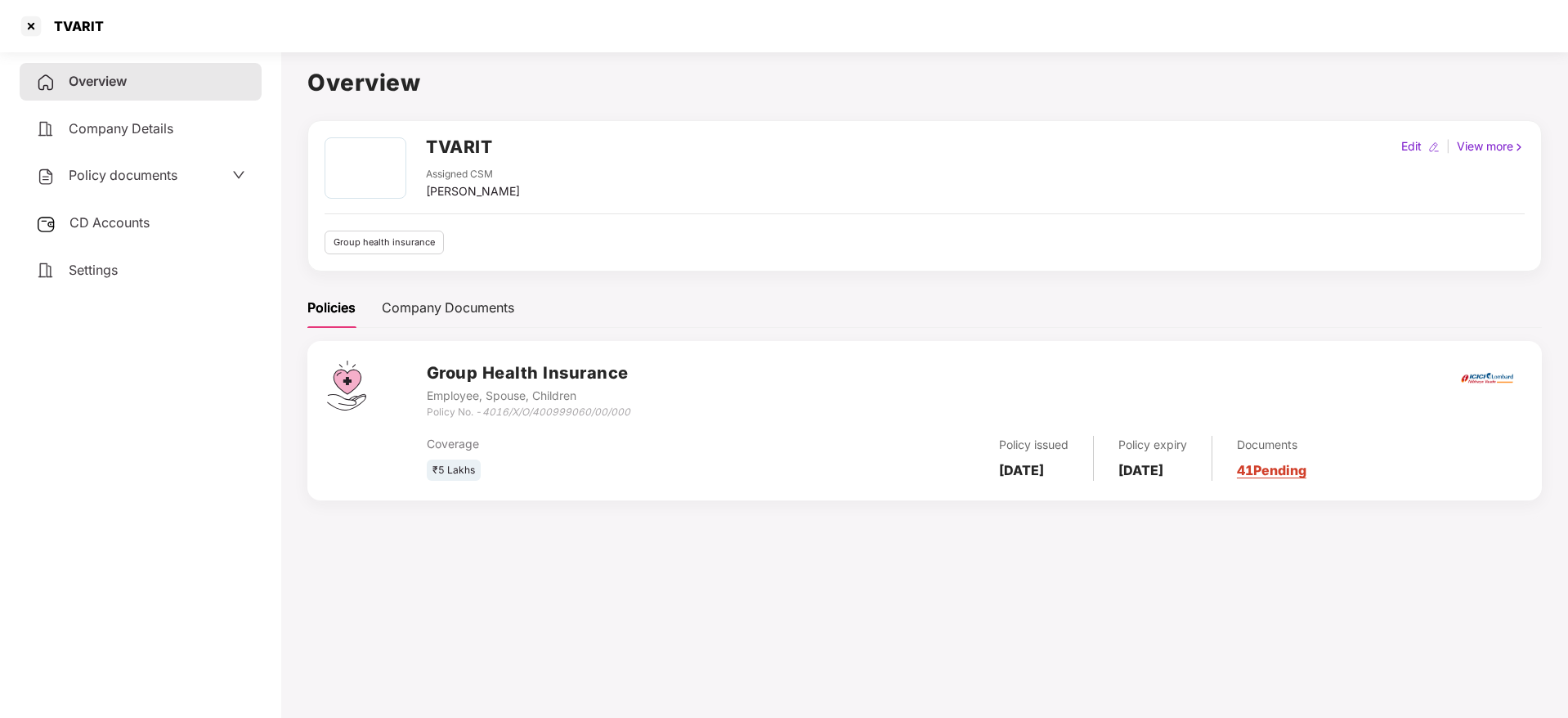
click at [465, 133] on h2 "TVARIT" at bounding box center [459, 147] width 66 height 27
copy h2 "TVARIT"
click at [36, 25] on div at bounding box center [31, 27] width 26 height 27
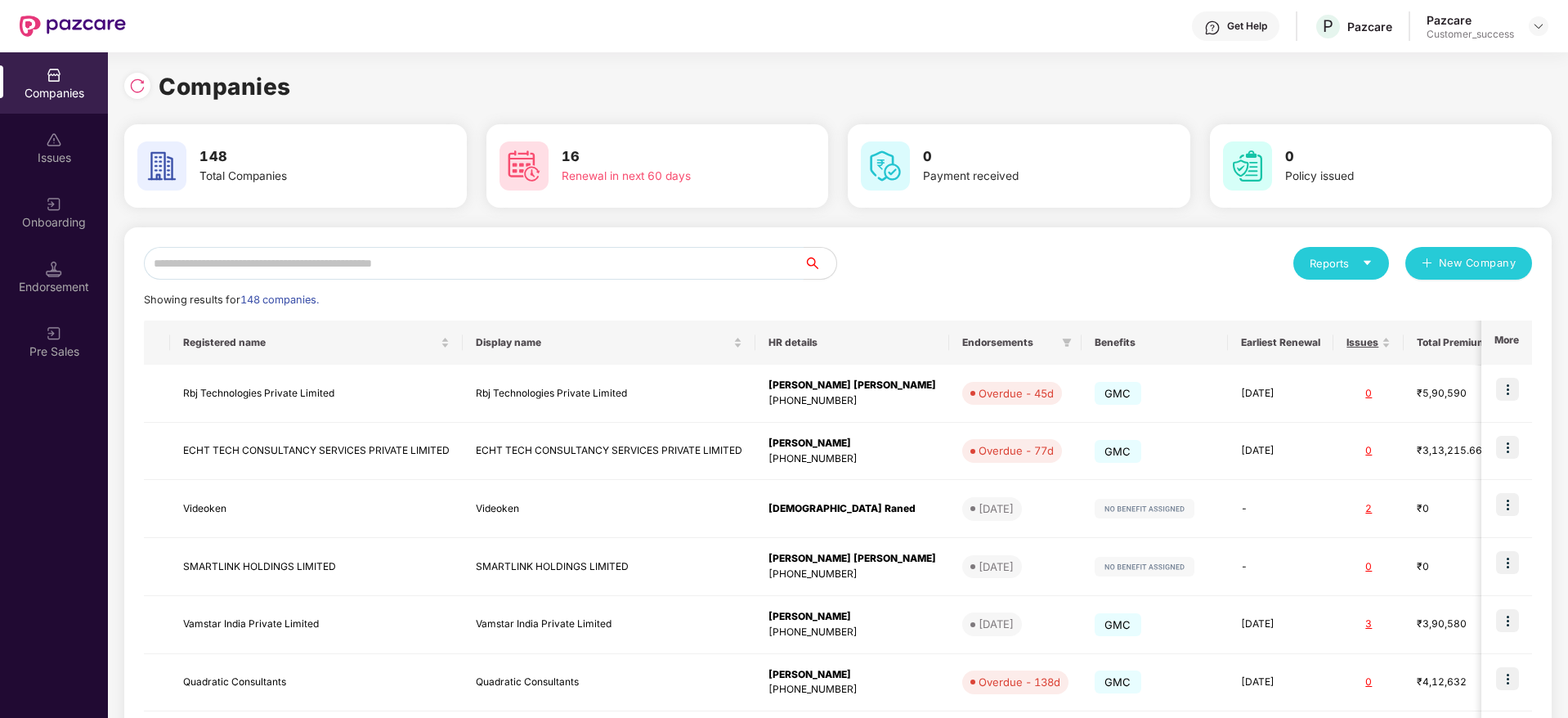
drag, startPoint x: 498, startPoint y: 263, endPoint x: 500, endPoint y: 248, distance: 15.1
click at [500, 253] on input "text" at bounding box center [474, 263] width 660 height 33
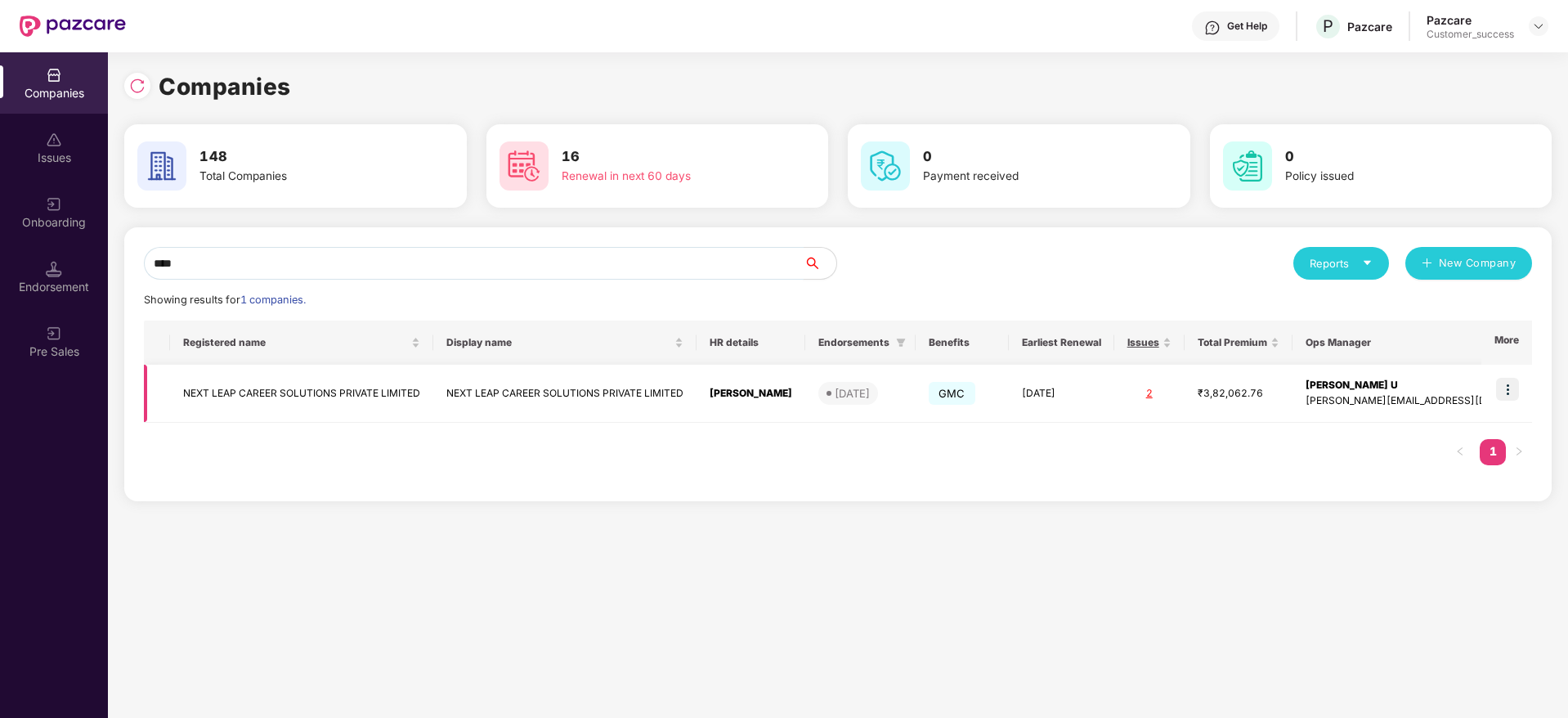
type input "****"
click at [1502, 388] on img at bounding box center [1508, 389] width 23 height 23
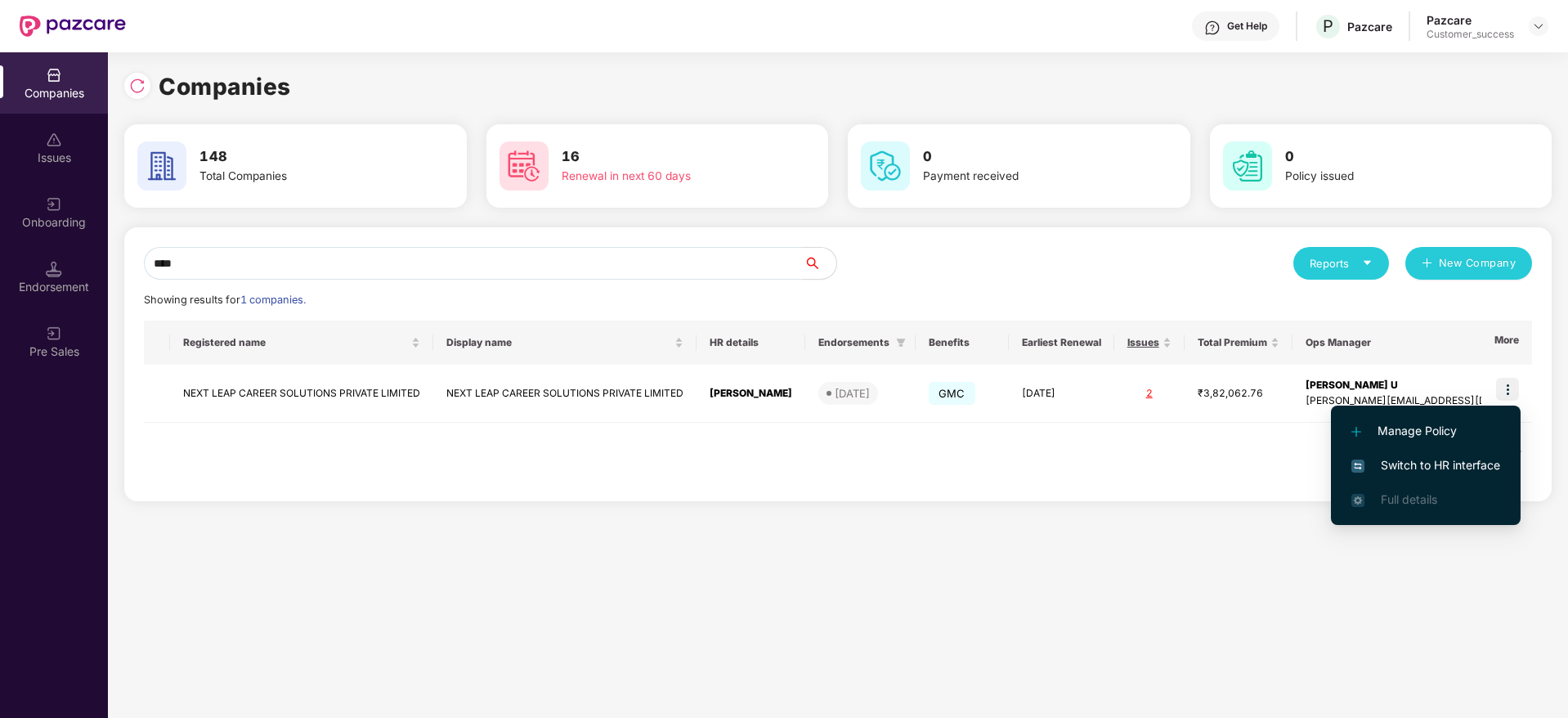
click at [1472, 456] on span "Switch to HR interface" at bounding box center [1426, 465] width 149 height 18
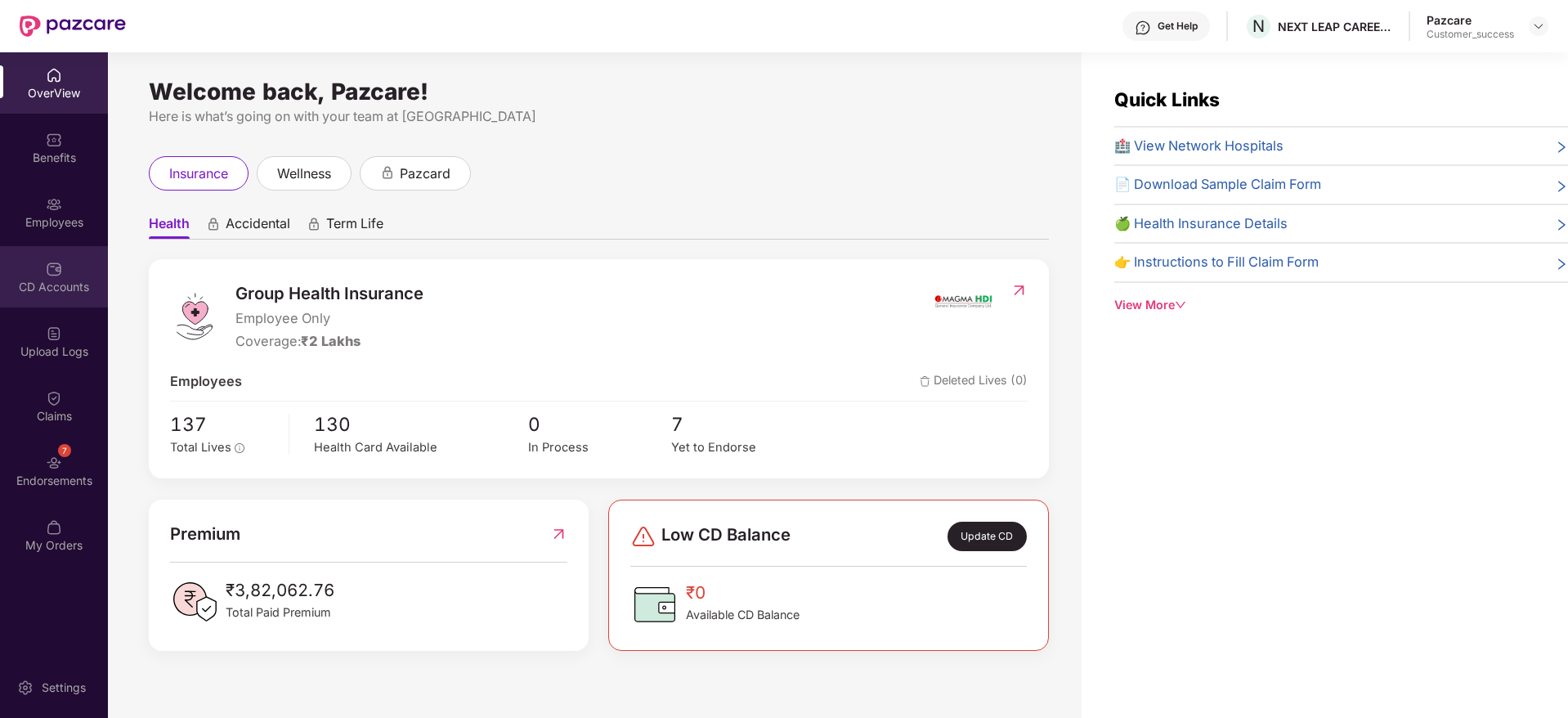
click at [70, 279] on div "CD Accounts" at bounding box center [54, 287] width 108 height 17
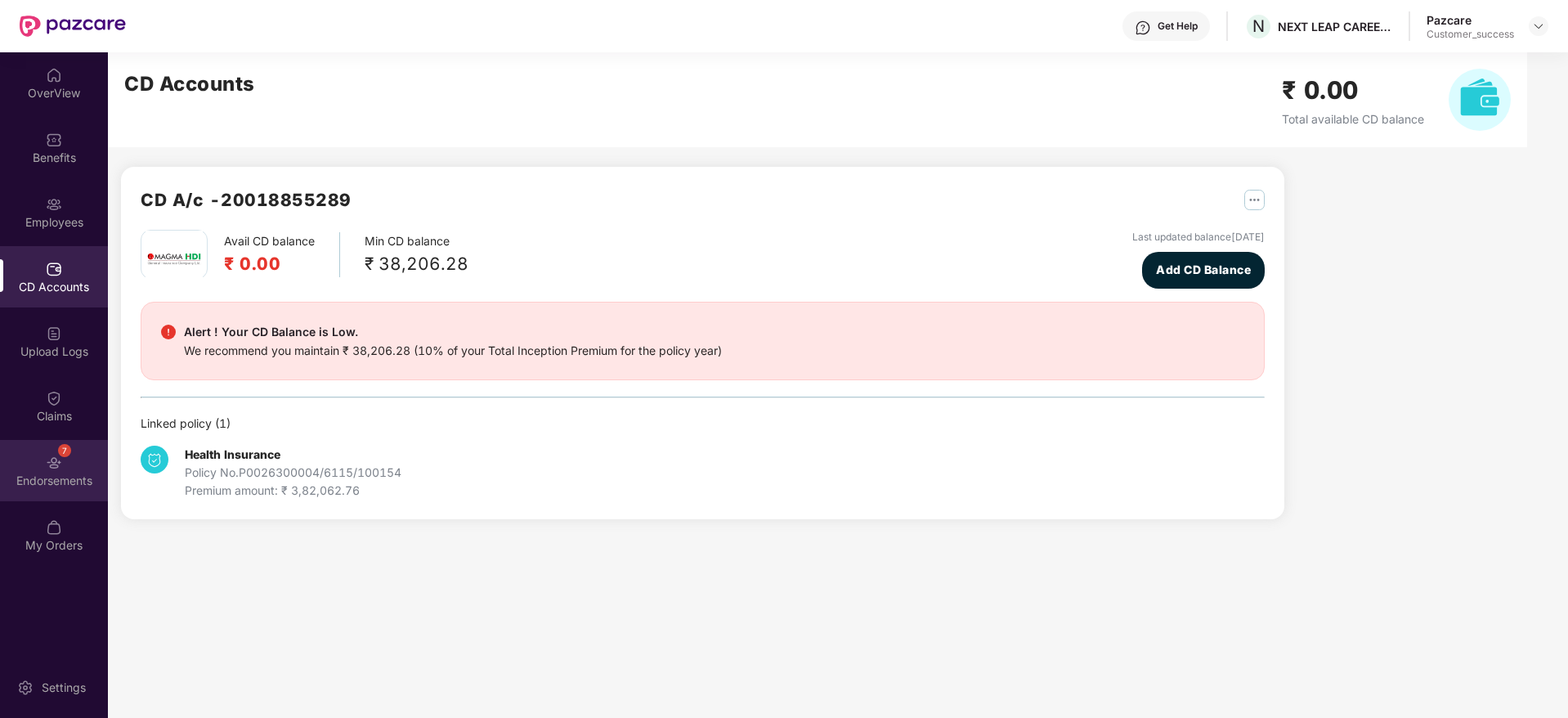
click at [72, 464] on div "7 Endorsements" at bounding box center [54, 470] width 108 height 61
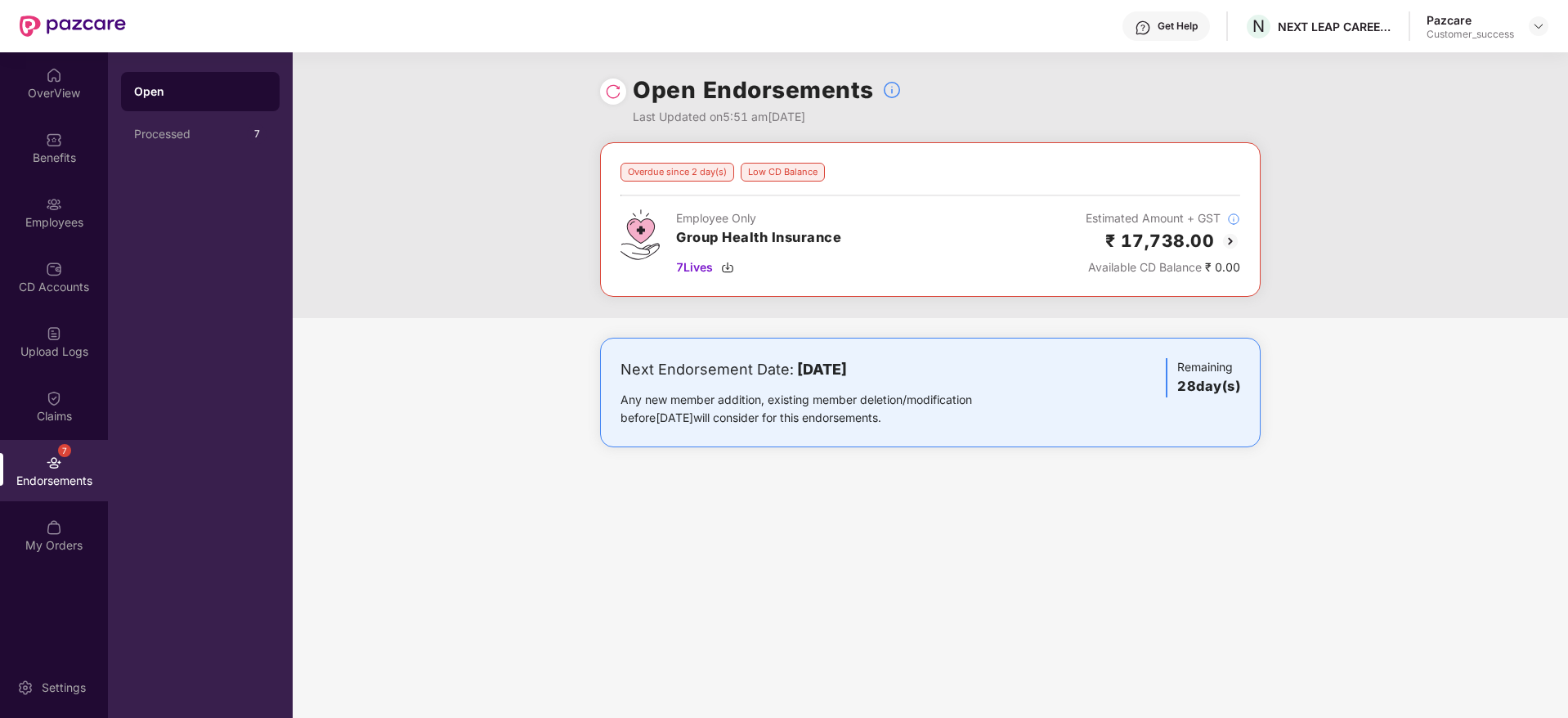
click at [1229, 236] on img at bounding box center [1231, 242] width 20 height 20
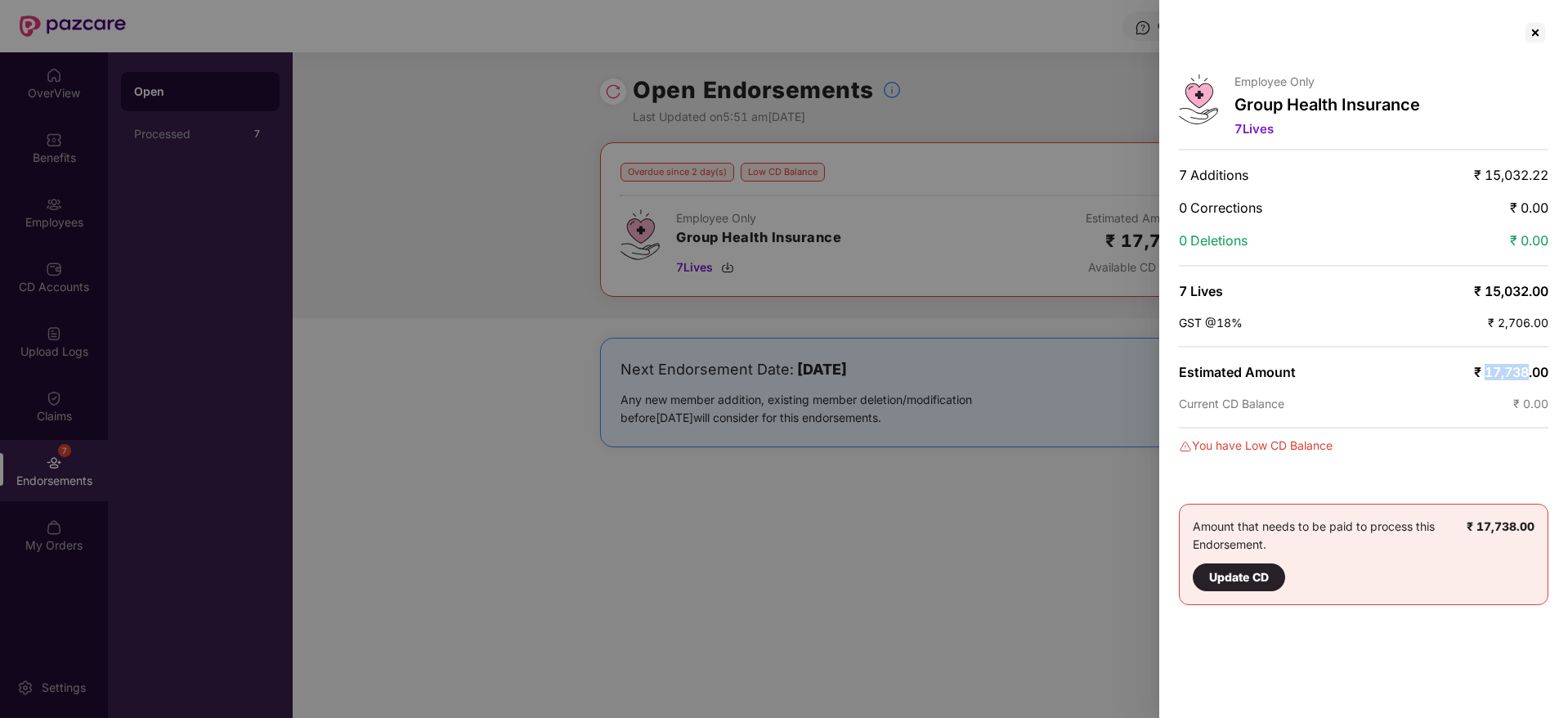
drag, startPoint x: 1486, startPoint y: 372, endPoint x: 1525, endPoint y: 372, distance: 39.0
click at [1525, 372] on span "₹ 17,738.00" at bounding box center [1512, 373] width 75 height 17
copy span "17,738"
drag, startPoint x: 1523, startPoint y: 49, endPoint x: 1532, endPoint y: 39, distance: 13.5
click at [1523, 51] on div "Employee Only Group Health Insurance 7 Lives 7 Additions ₹ 15,032.22 0 Correcti…" at bounding box center [1364, 359] width 409 height 718
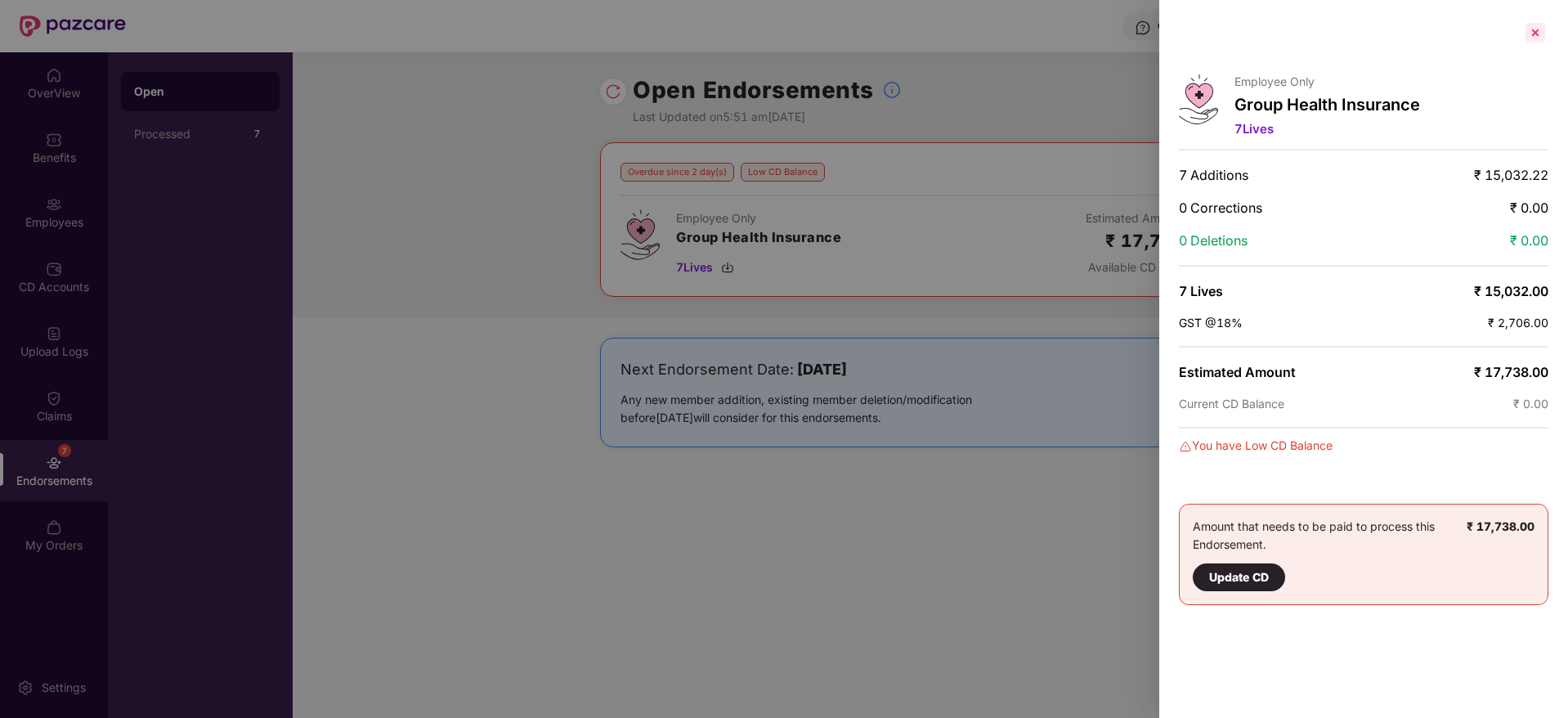
click at [1532, 38] on div at bounding box center [1536, 33] width 26 height 27
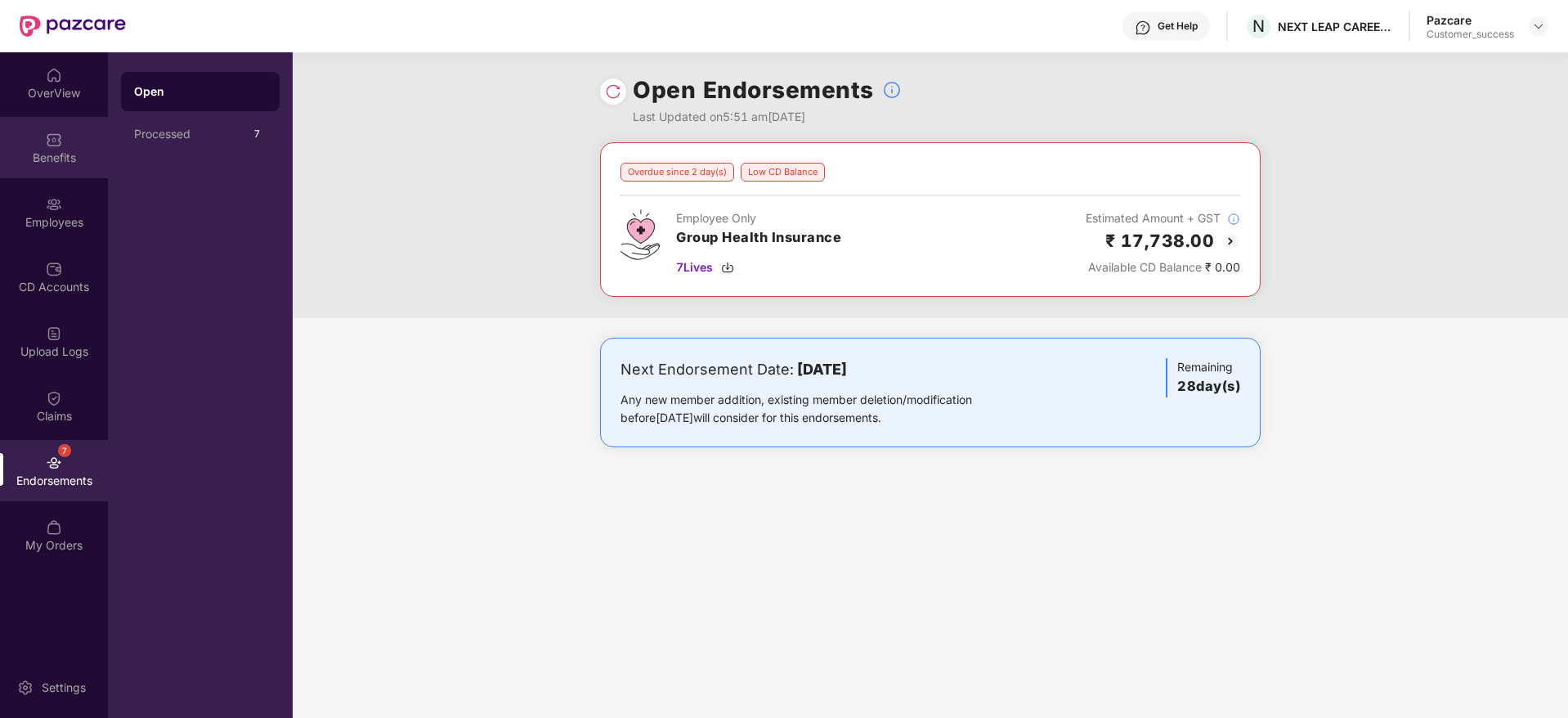
click at [36, 169] on div "Benefits" at bounding box center [54, 147] width 108 height 61
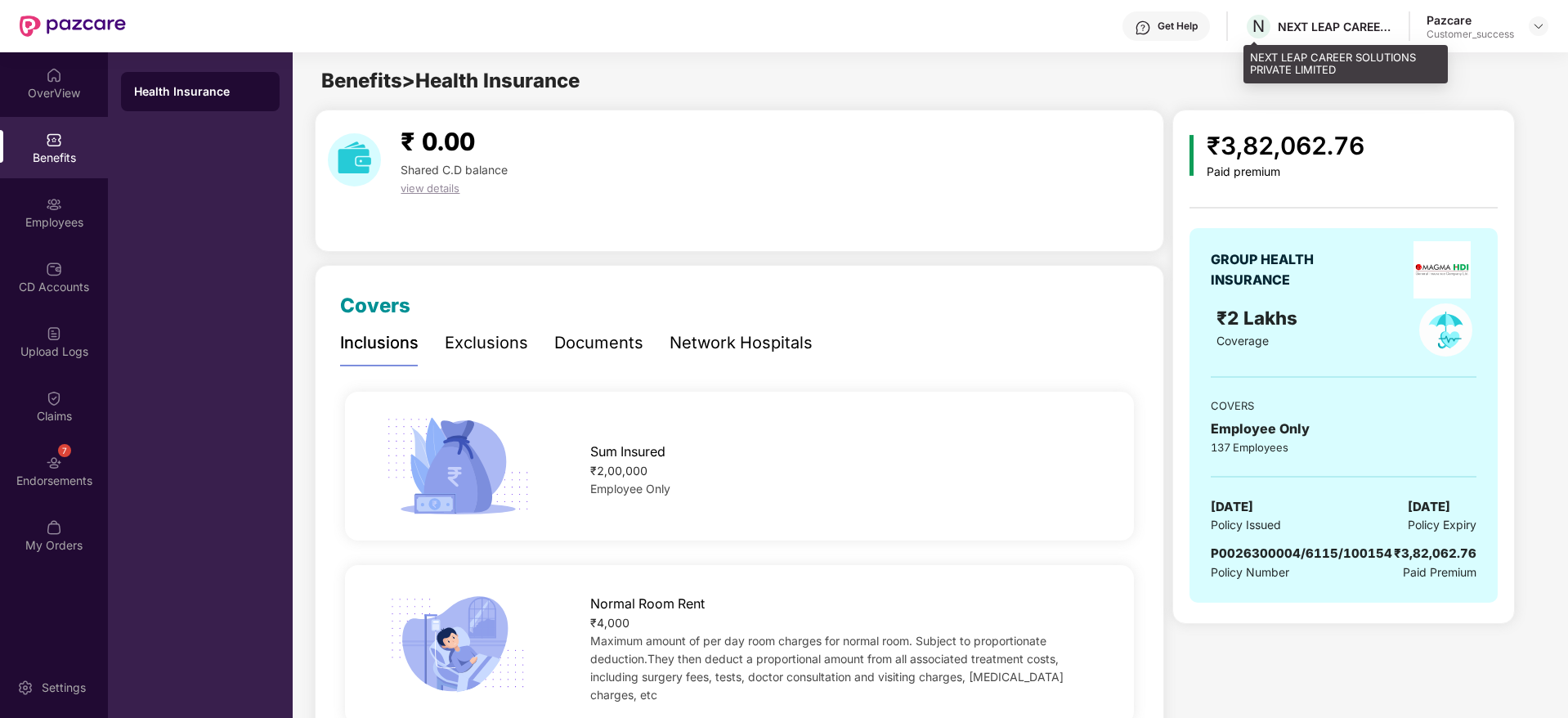
click at [1297, 15] on div "N NEXT LEAP CAREER SOLUTIONS PRIVATE LIMITED" at bounding box center [1318, 27] width 148 height 29
drag, startPoint x: 1297, startPoint y: 15, endPoint x: 532, endPoint y: 63, distance: 766.5
click at [1291, 27] on div "N NEXT LEAP CAREER SOLUTIONS PRIVATE LIMITED" at bounding box center [1318, 27] width 148 height 29
copy div "NEXT LEAP CAREER SOLUTIONS PRIVATE LIMITED"
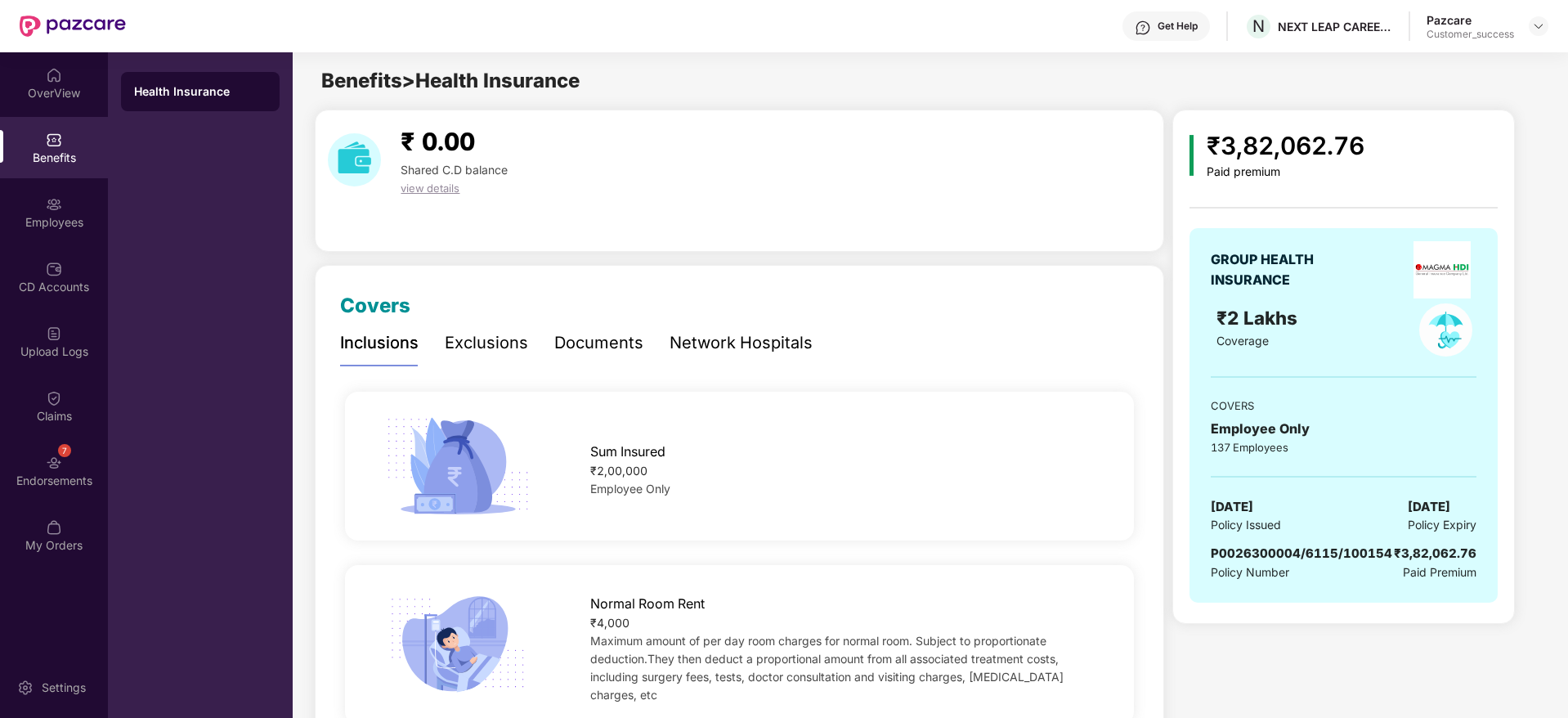
click at [1358, 557] on span "P0026300004/6115/100154" at bounding box center [1301, 553] width 181 height 16
copy span "P0026300004/6115/100154"
click at [1532, 27] on img at bounding box center [1539, 27] width 13 height 13
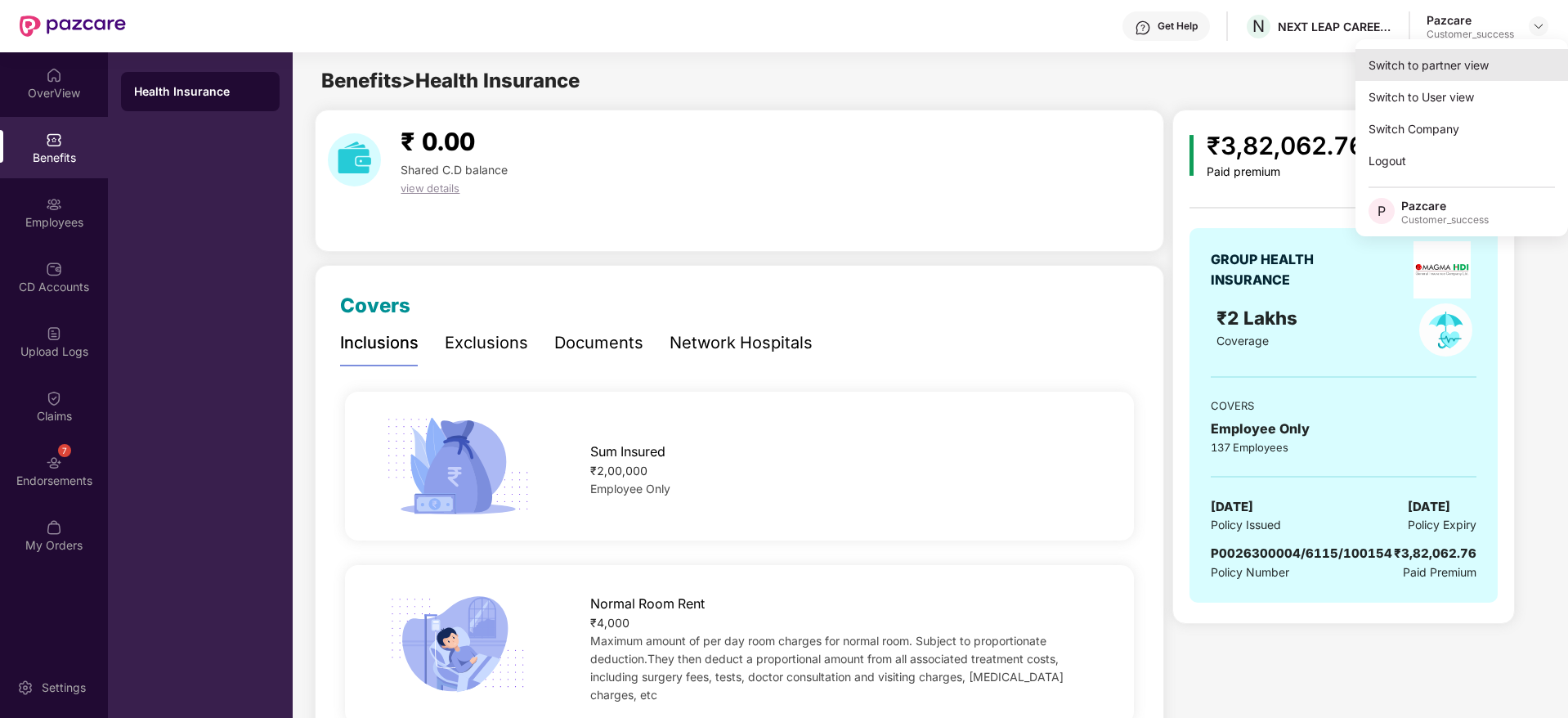
click at [1517, 58] on div "Switch to partner view" at bounding box center [1462, 65] width 213 height 32
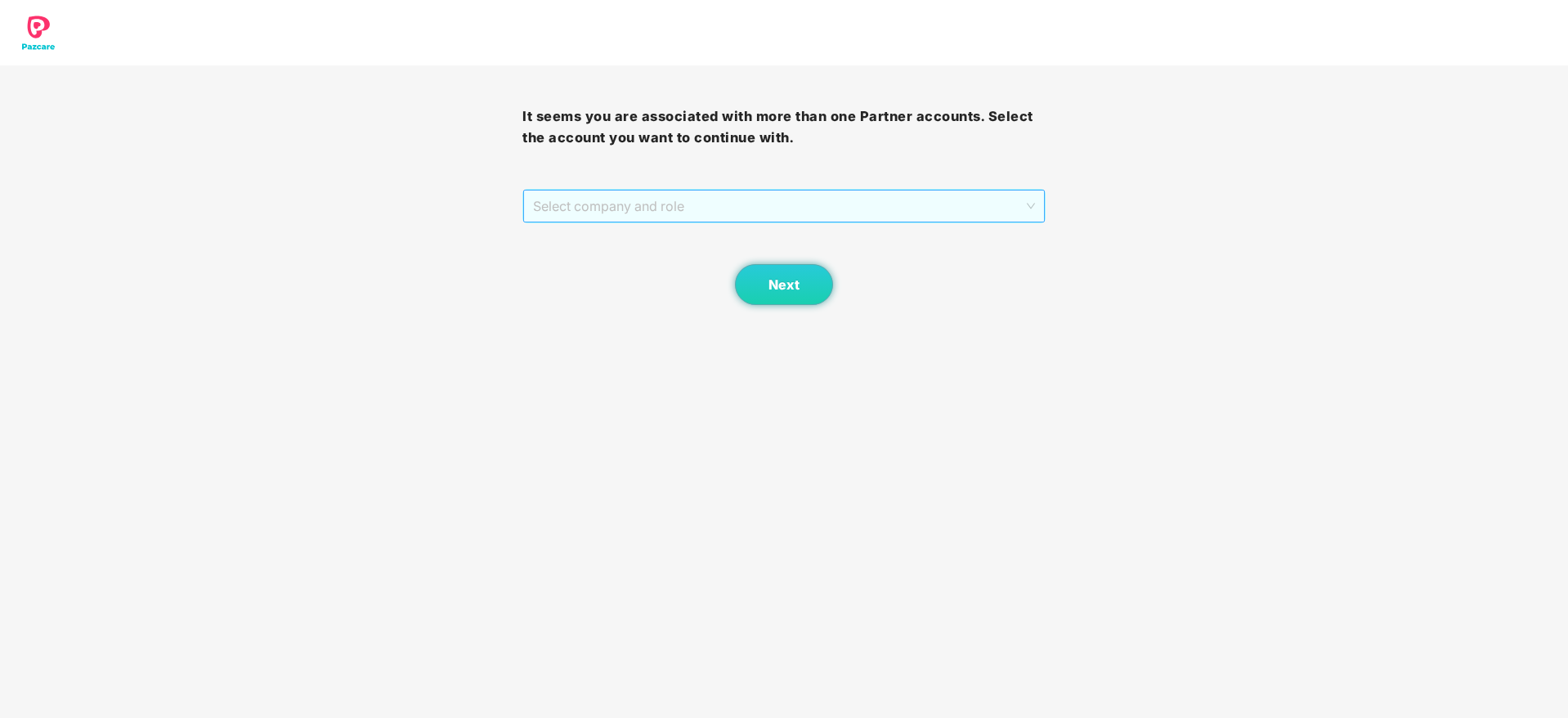
click at [939, 206] on span "Select company and role" at bounding box center [783, 206] width 501 height 31
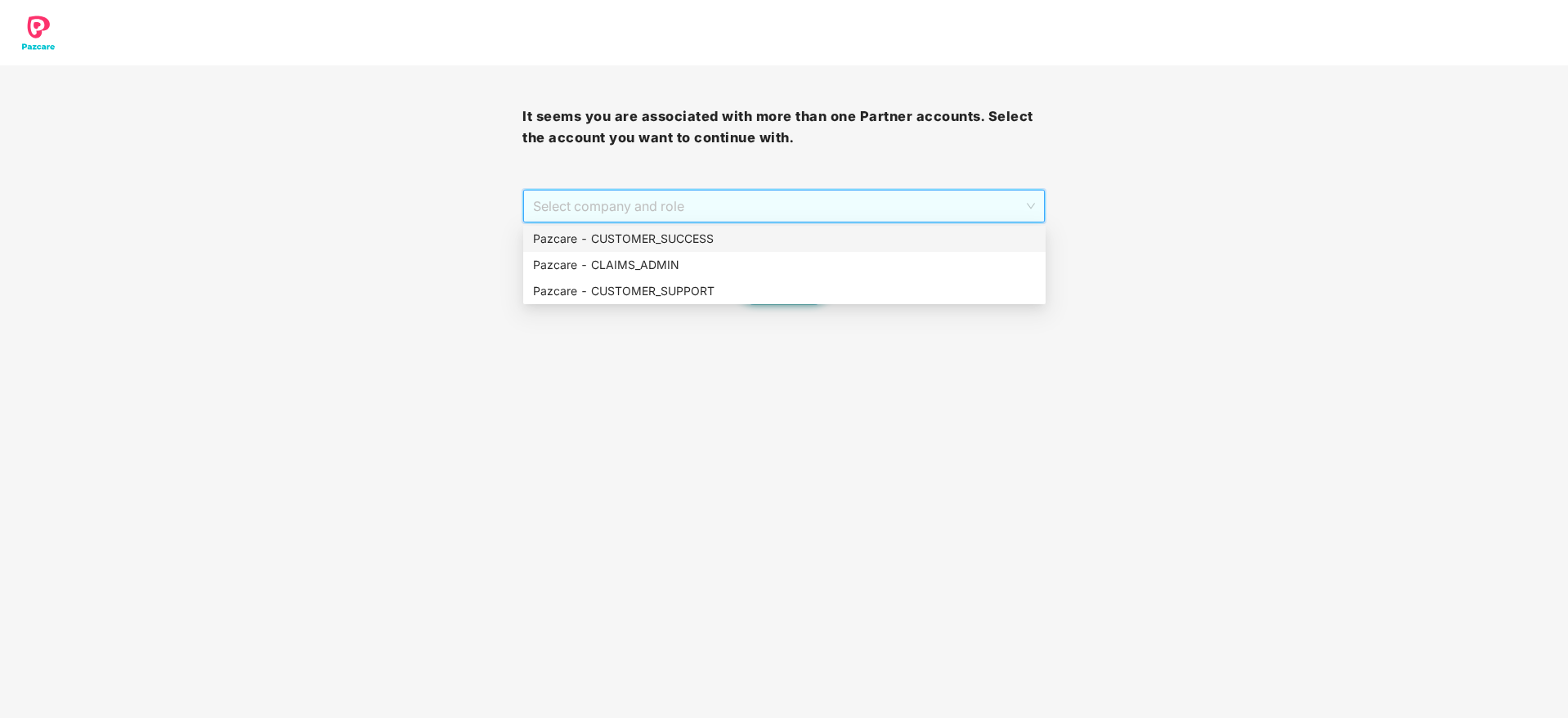
click at [911, 248] on div "Pazcare - CUSTOMER_SUCCESS" at bounding box center [784, 239] width 522 height 27
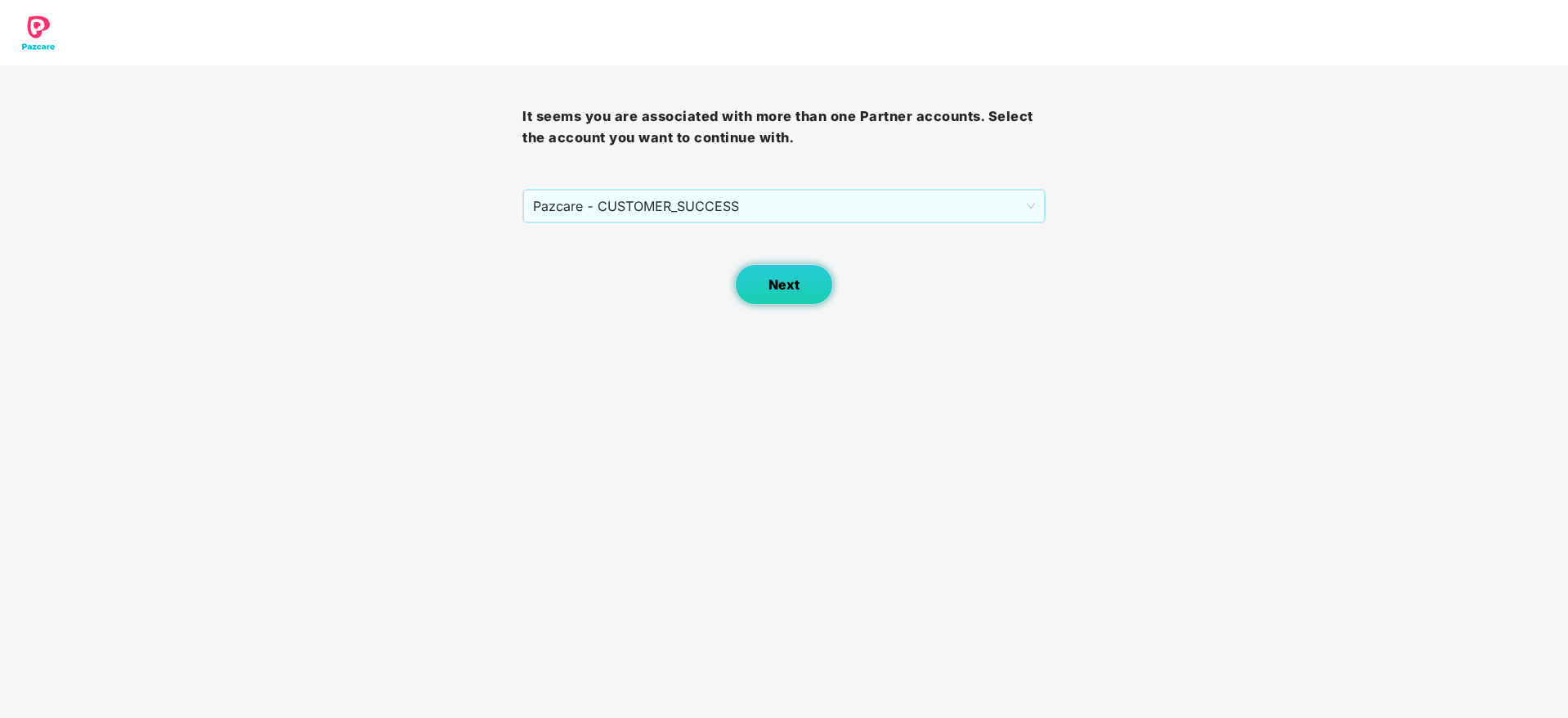
click at [804, 268] on button "Next" at bounding box center [784, 284] width 99 height 41
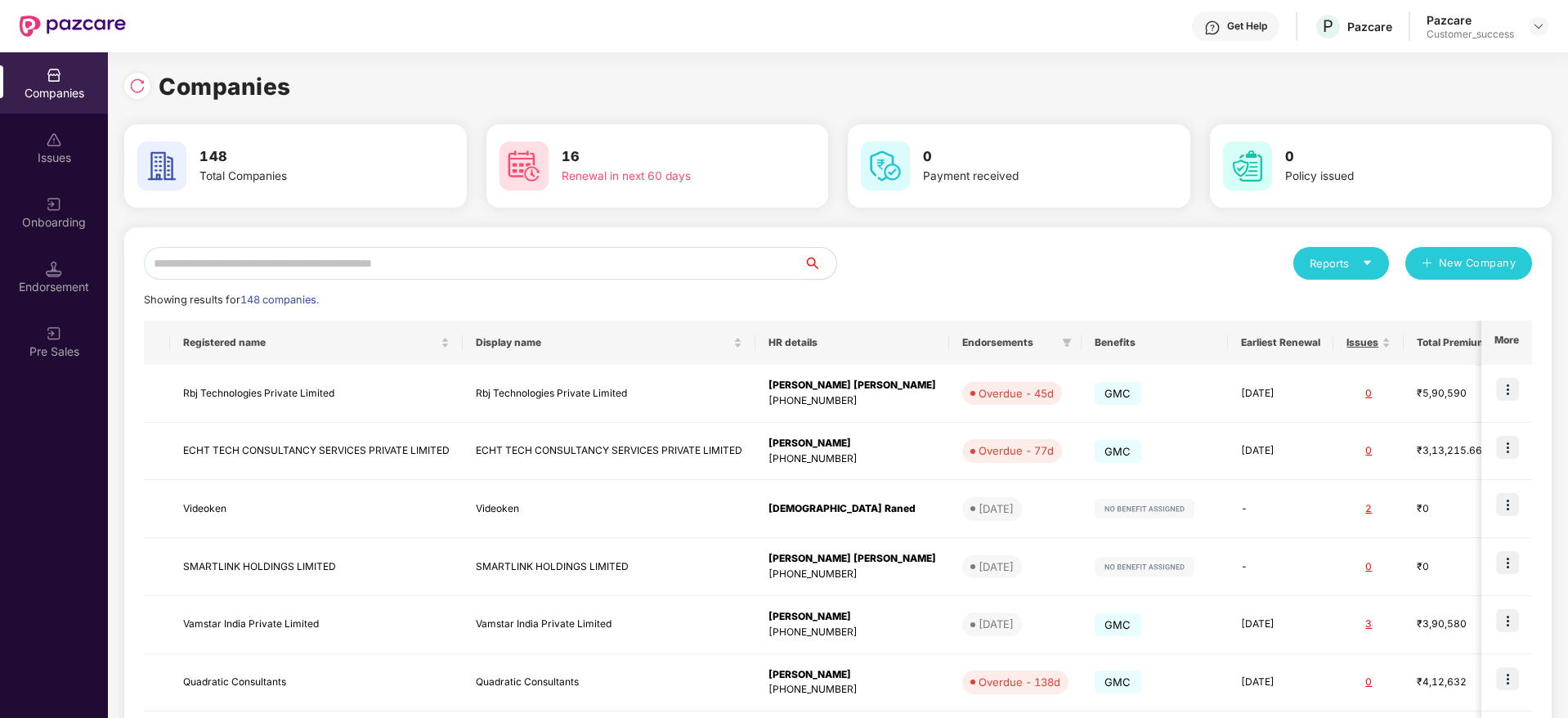
click at [709, 250] on input "text" at bounding box center [474, 263] width 660 height 33
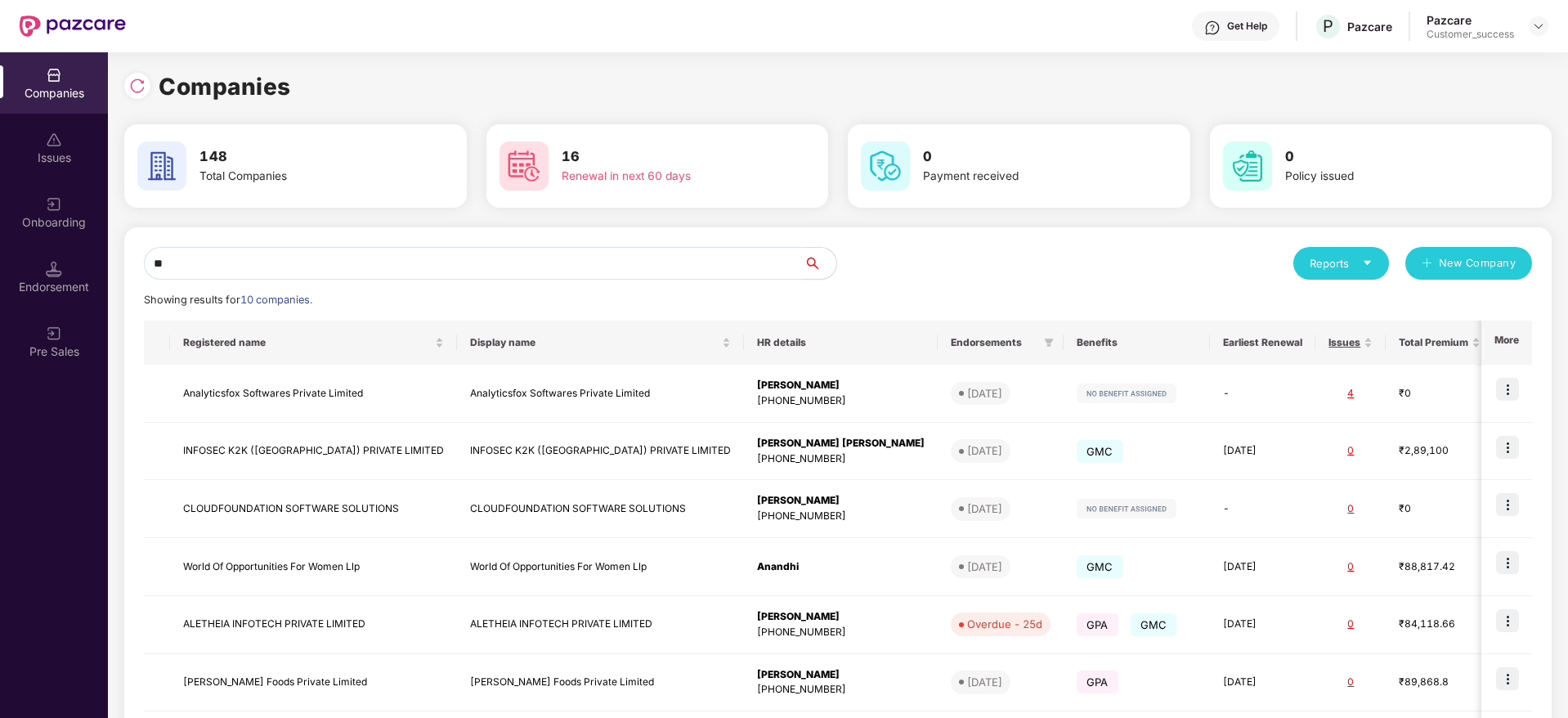
type input "*"
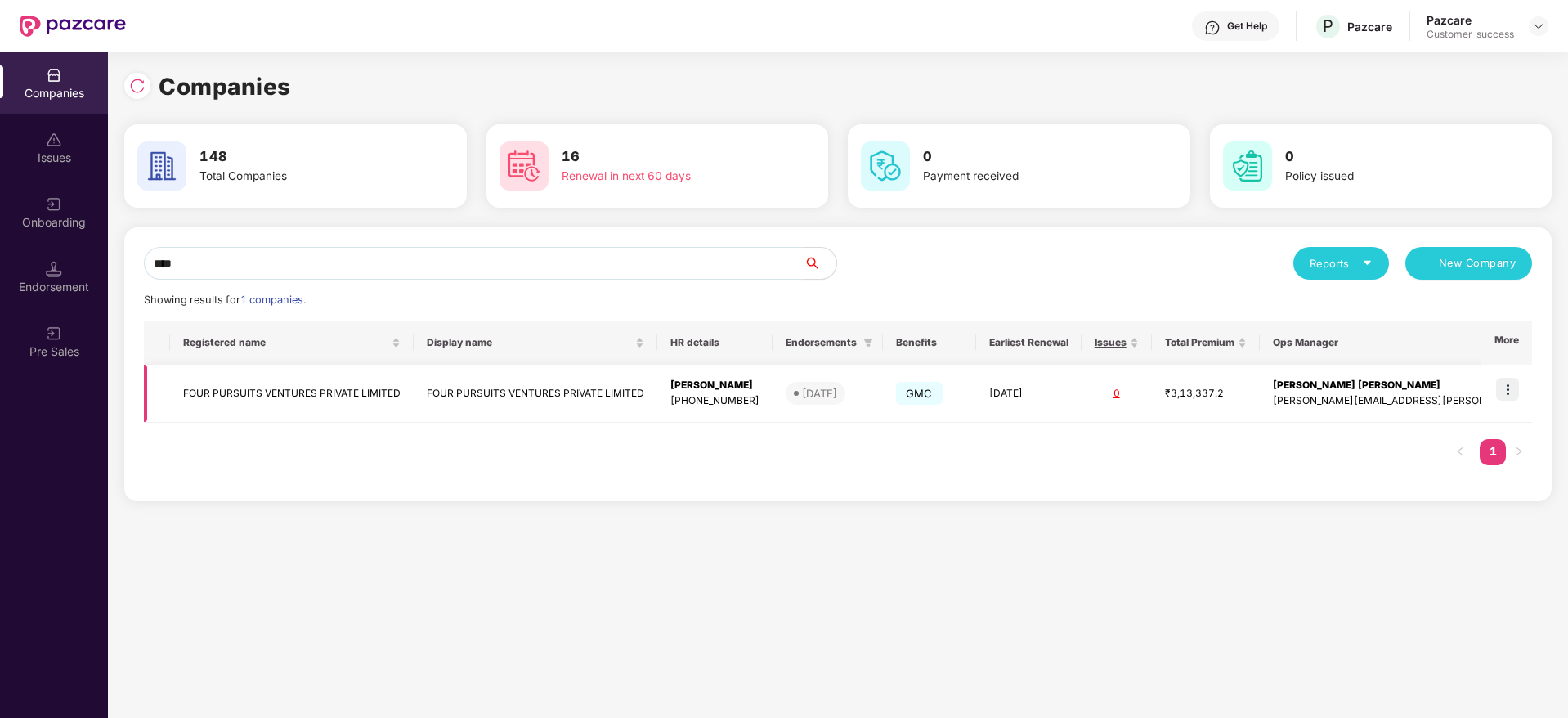
type input "****"
click at [1512, 385] on img at bounding box center [1508, 389] width 23 height 23
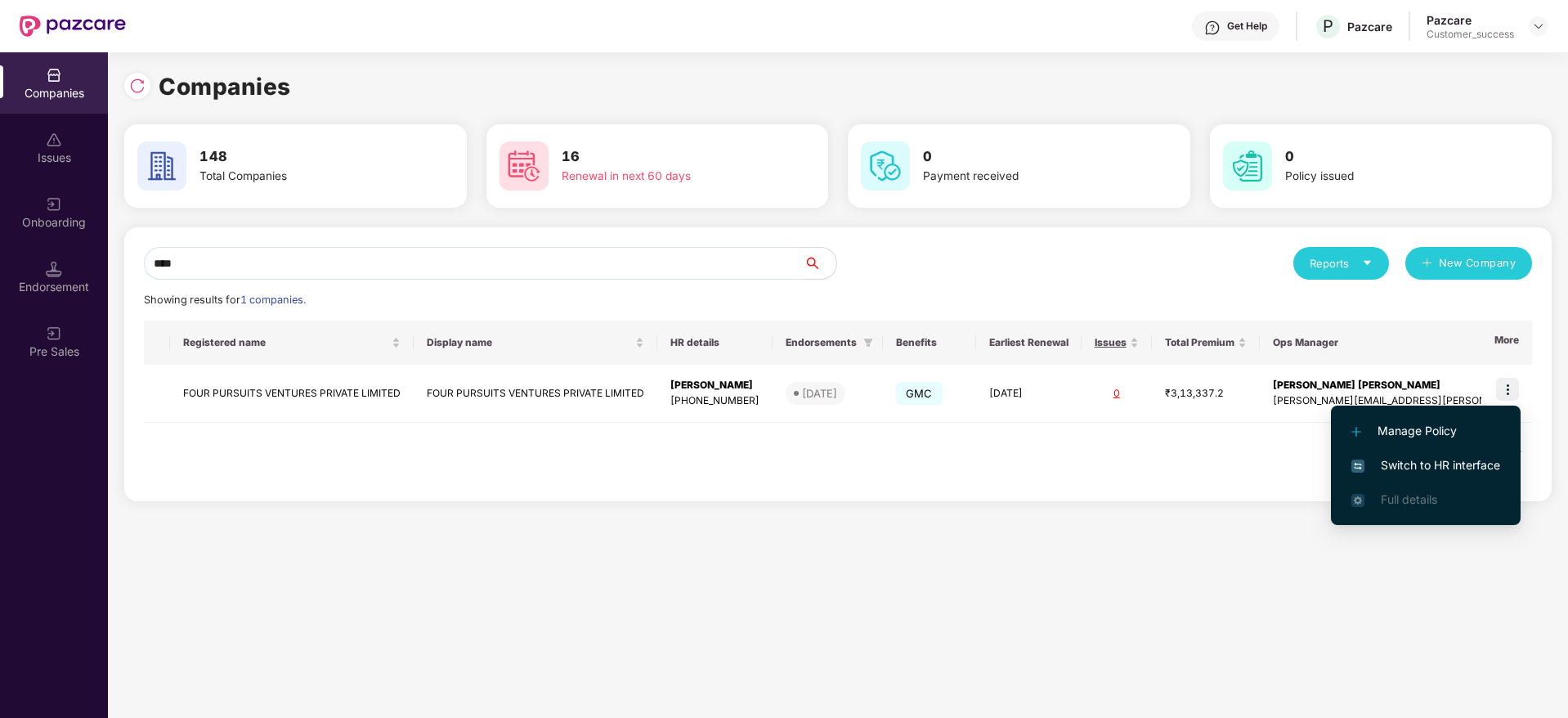
click at [1469, 467] on span "Switch to HR interface" at bounding box center [1426, 465] width 149 height 18
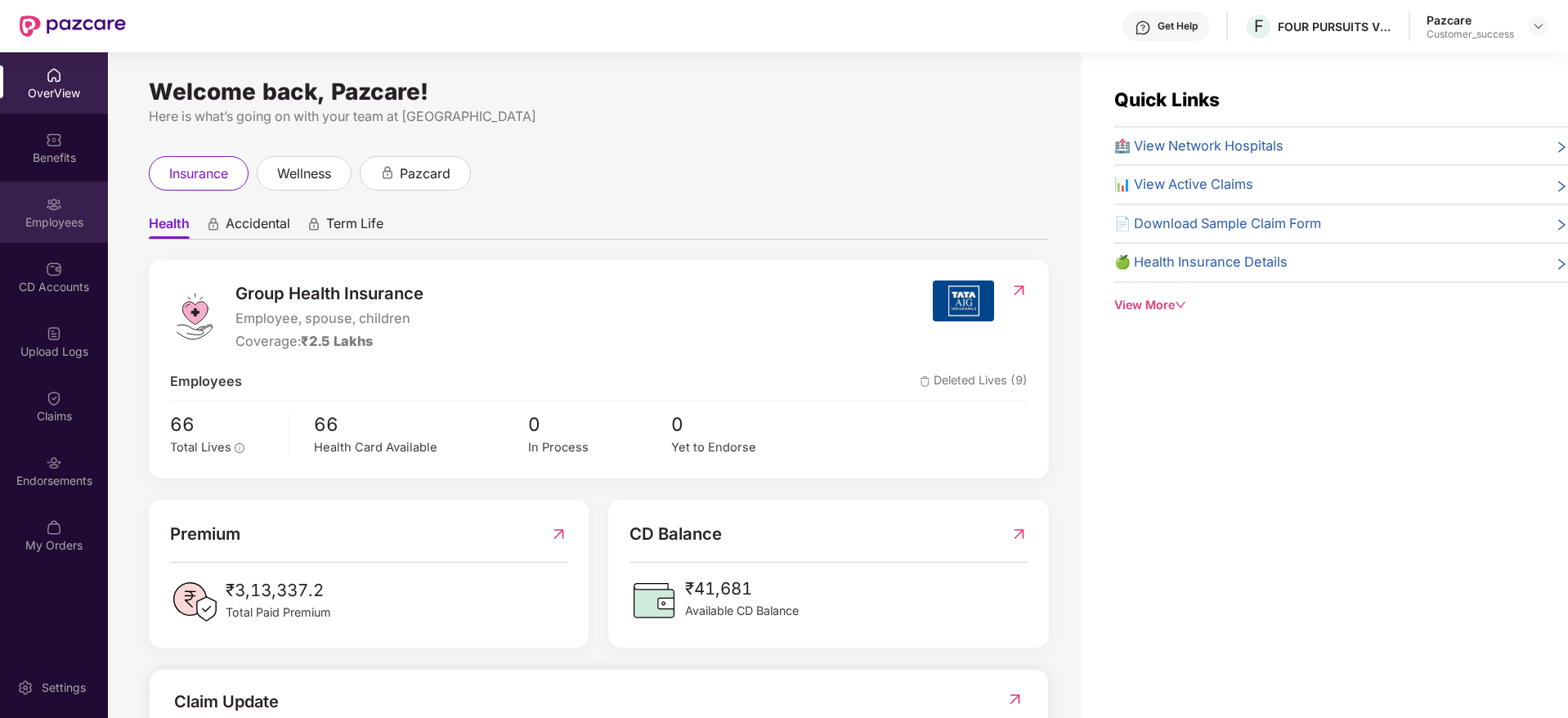
click at [62, 202] on div "Employees" at bounding box center [54, 212] width 108 height 61
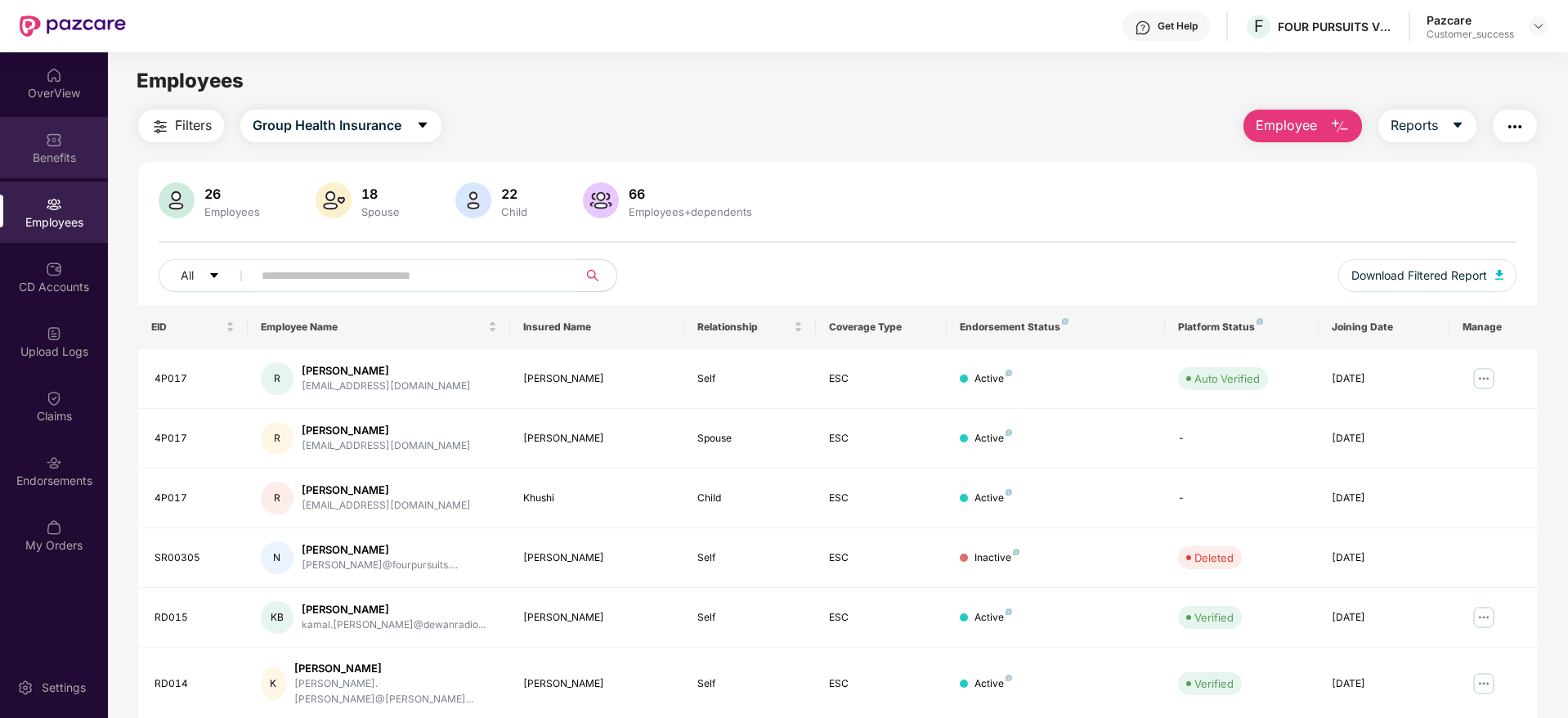
click at [73, 160] on div "Benefits" at bounding box center [54, 158] width 108 height 17
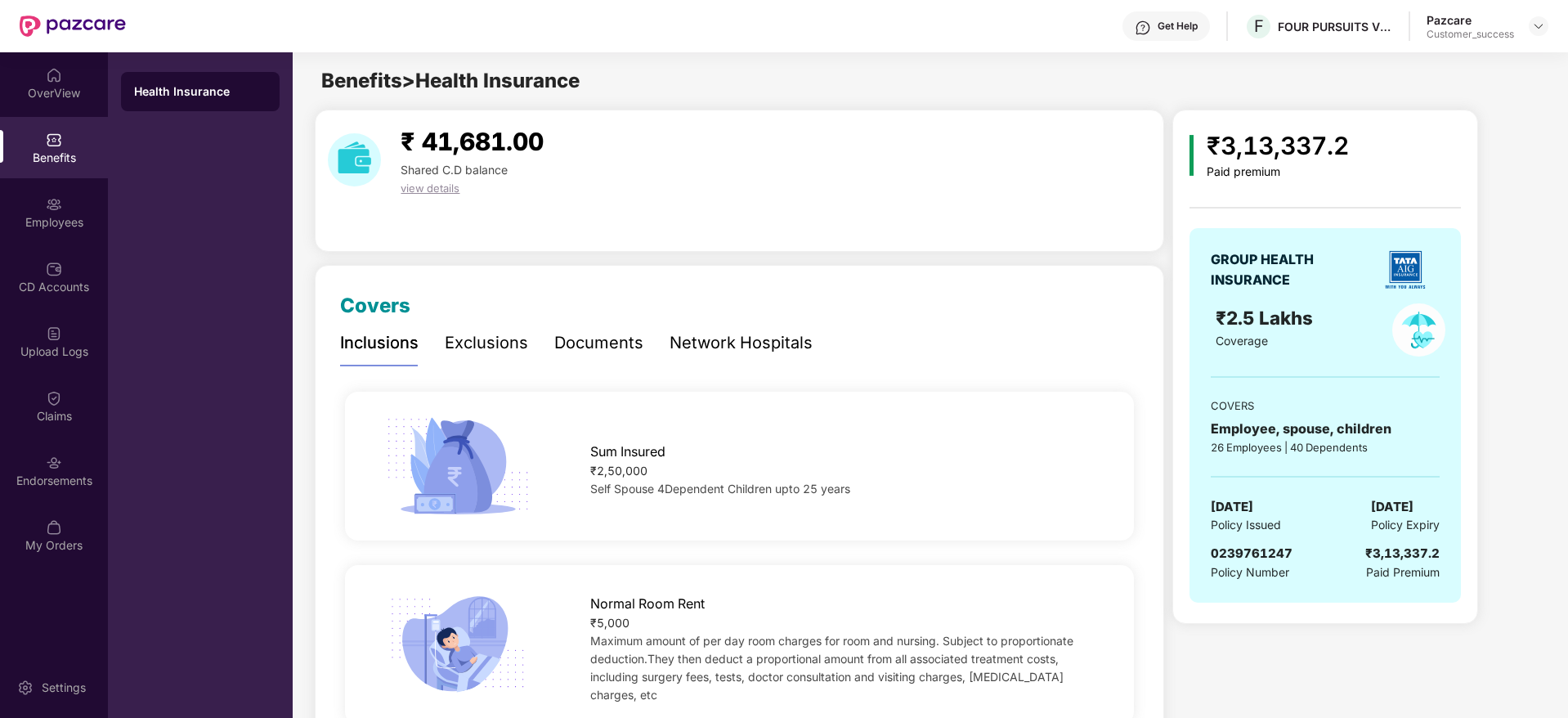
click at [587, 320] on div "Documents" at bounding box center [599, 343] width 89 height 45
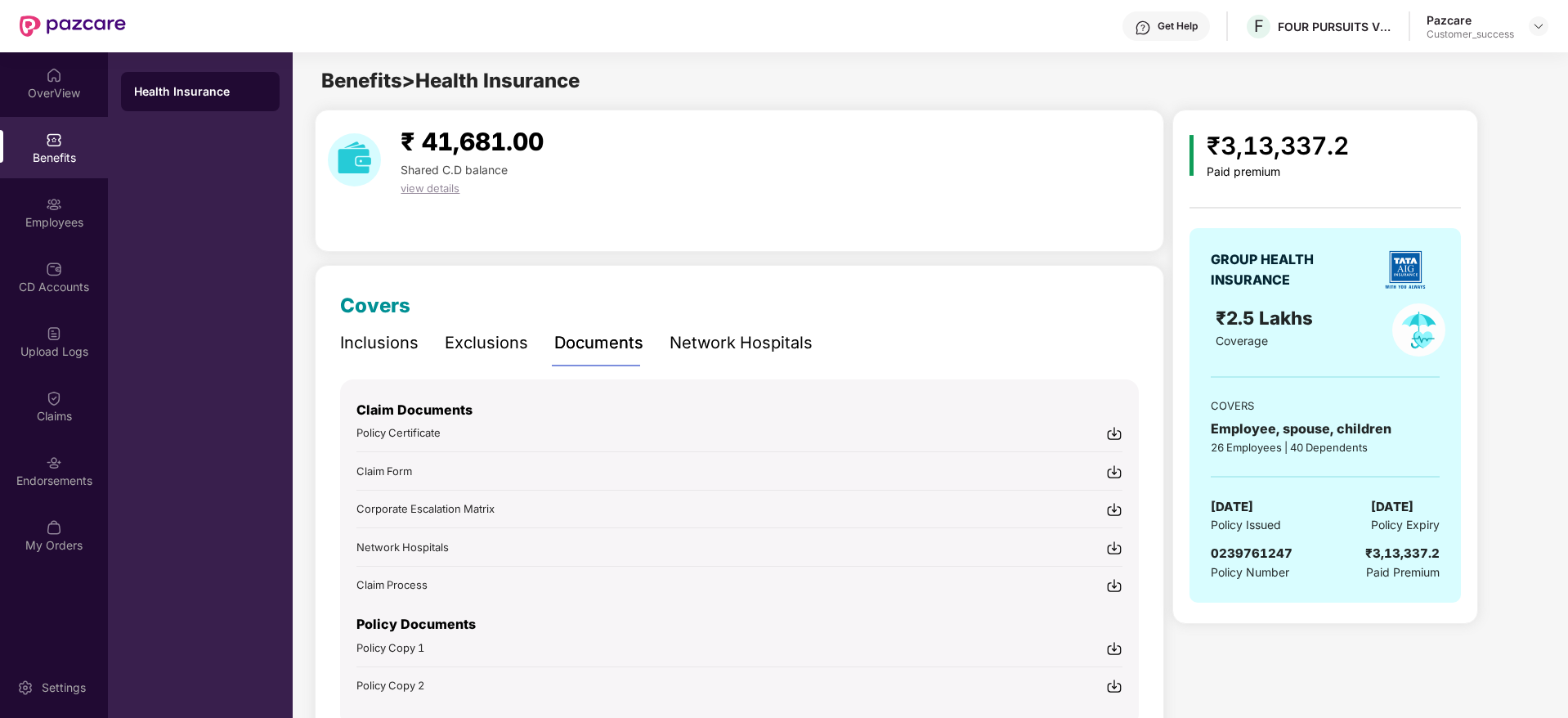
click at [763, 347] on div "Network Hospitals" at bounding box center [741, 343] width 143 height 26
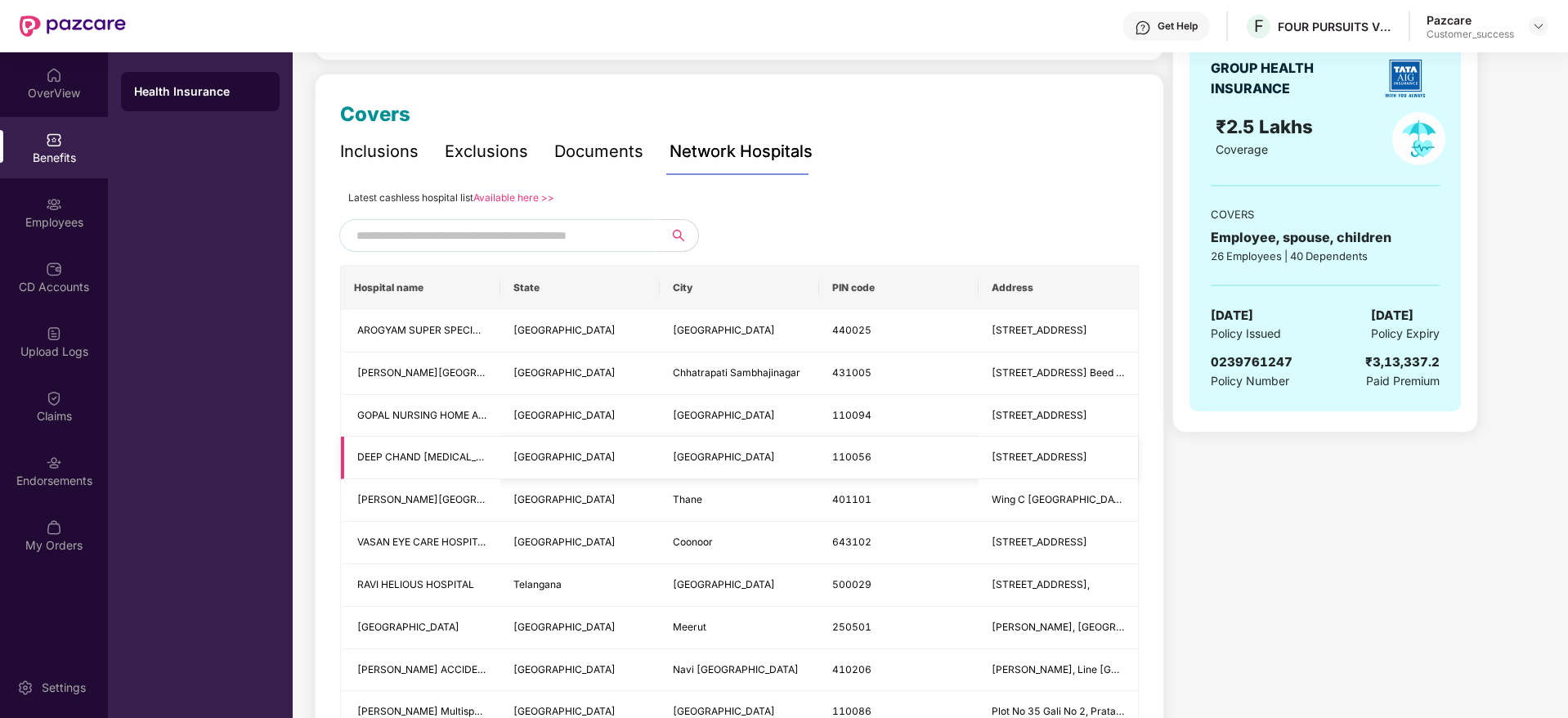
scroll to position [123, 0]
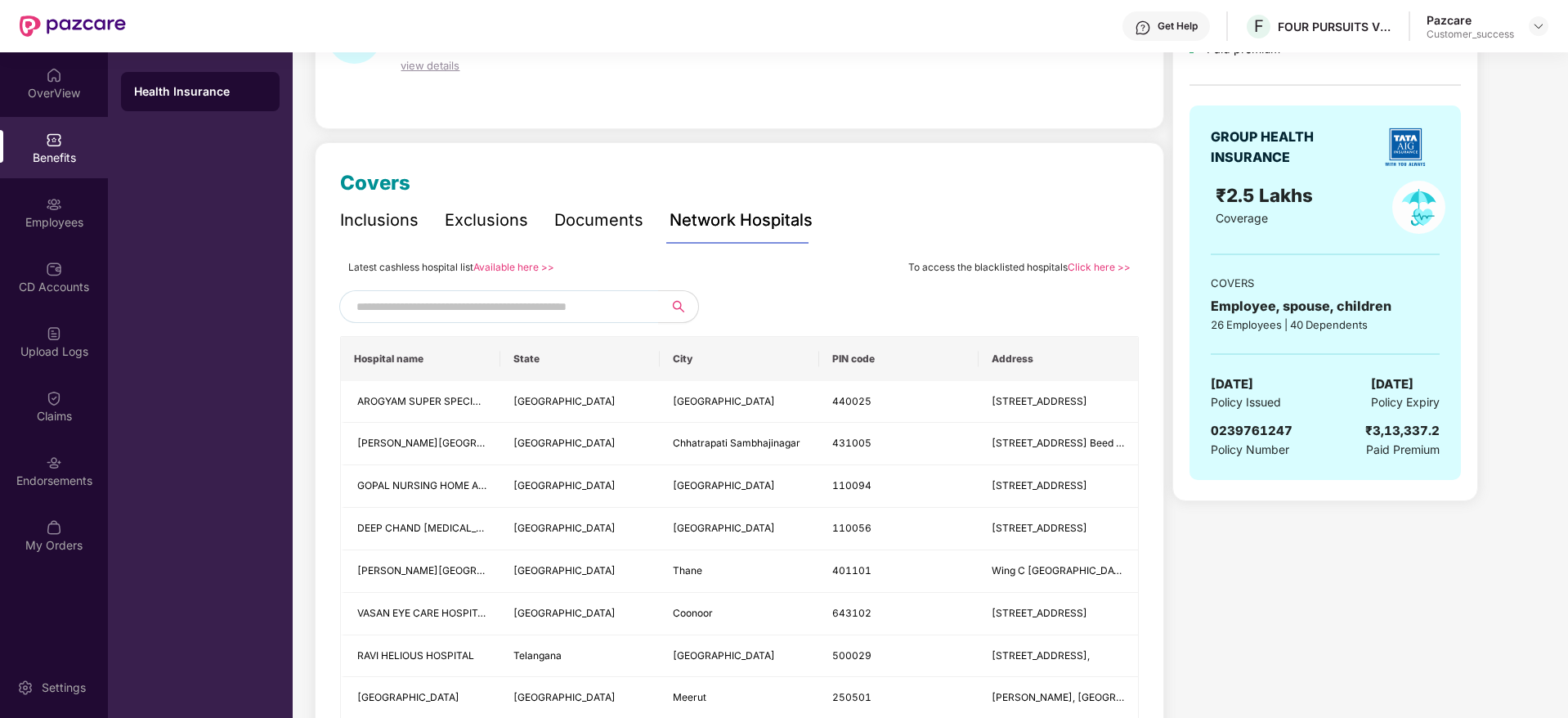
click at [629, 307] on input "text" at bounding box center [497, 307] width 280 height 25
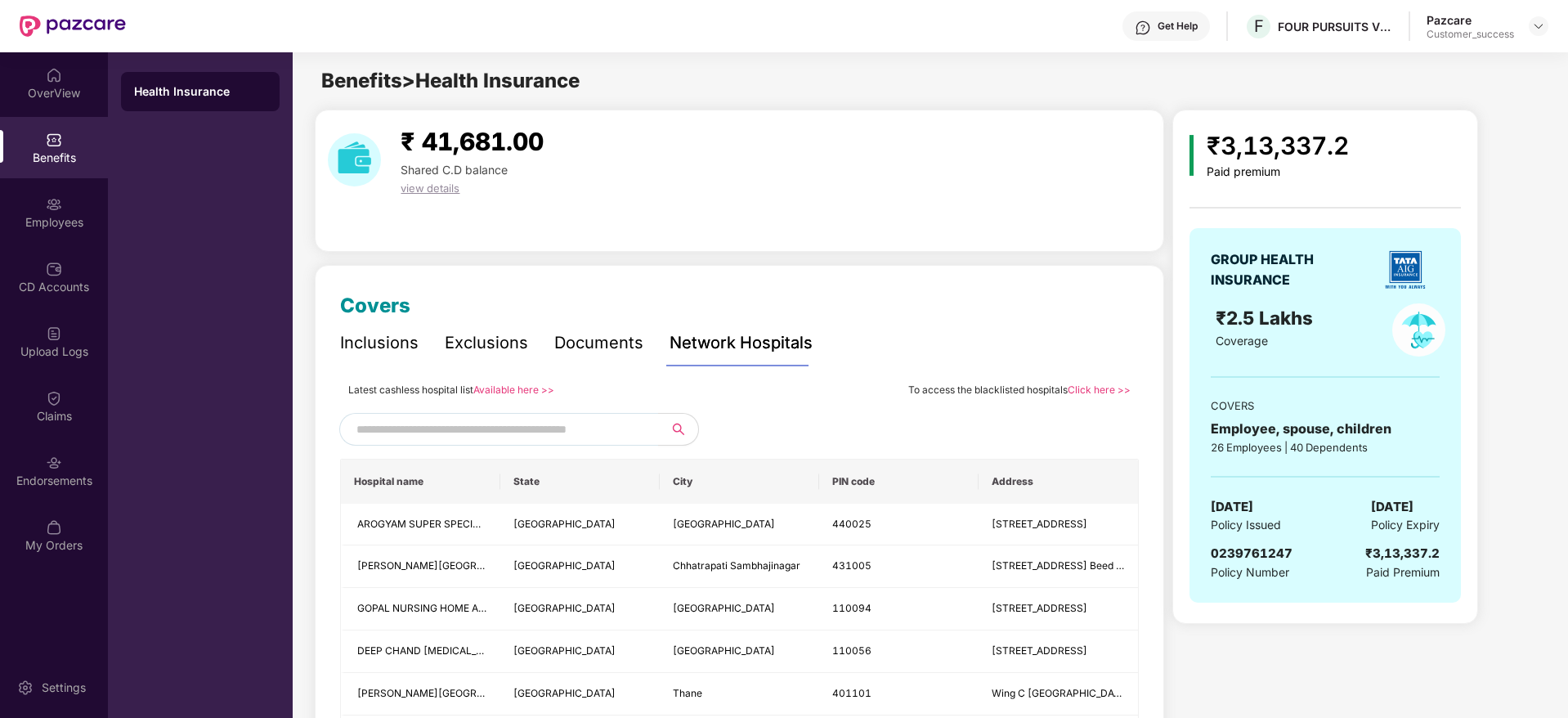
click at [525, 424] on input "text" at bounding box center [497, 430] width 280 height 25
click at [393, 345] on div "Inclusions" at bounding box center [379, 343] width 79 height 26
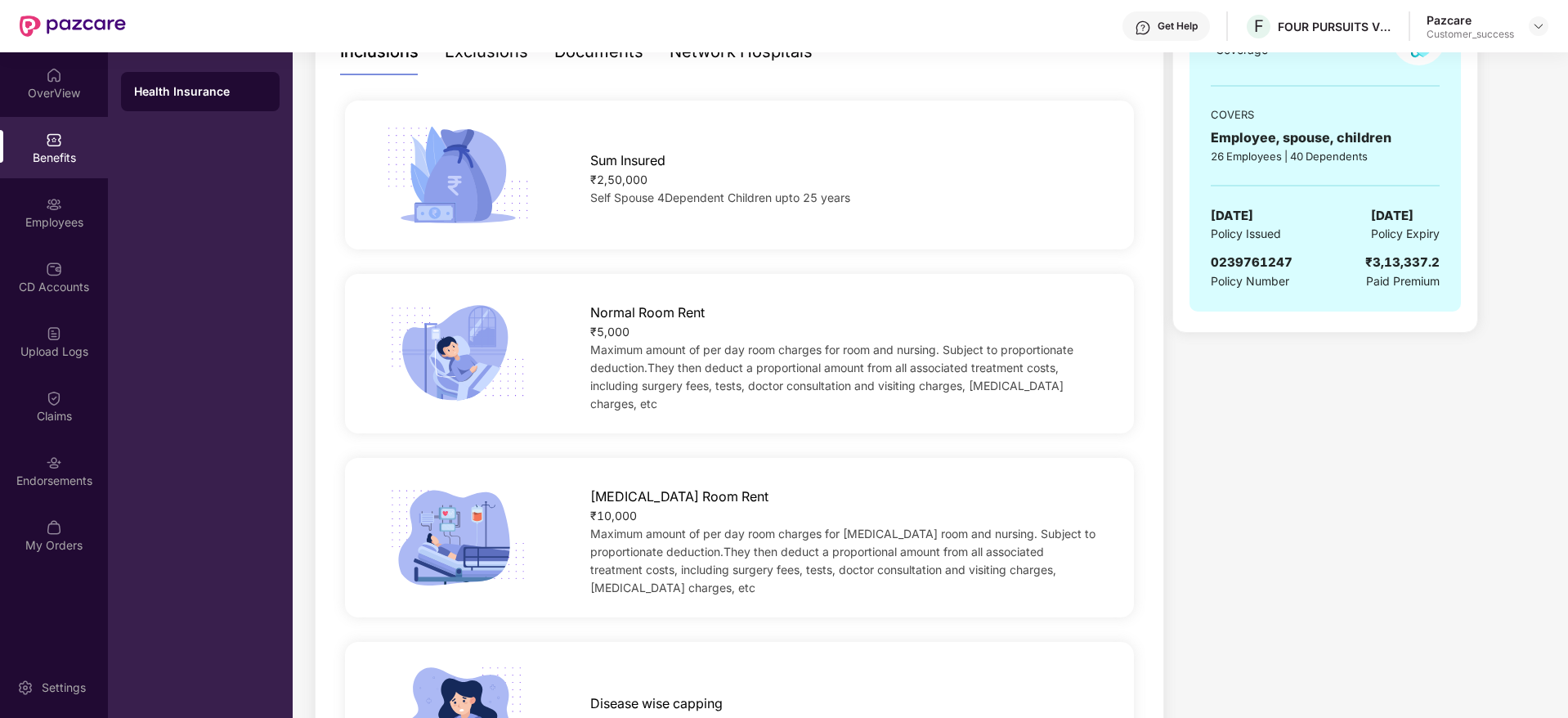
scroll to position [123, 0]
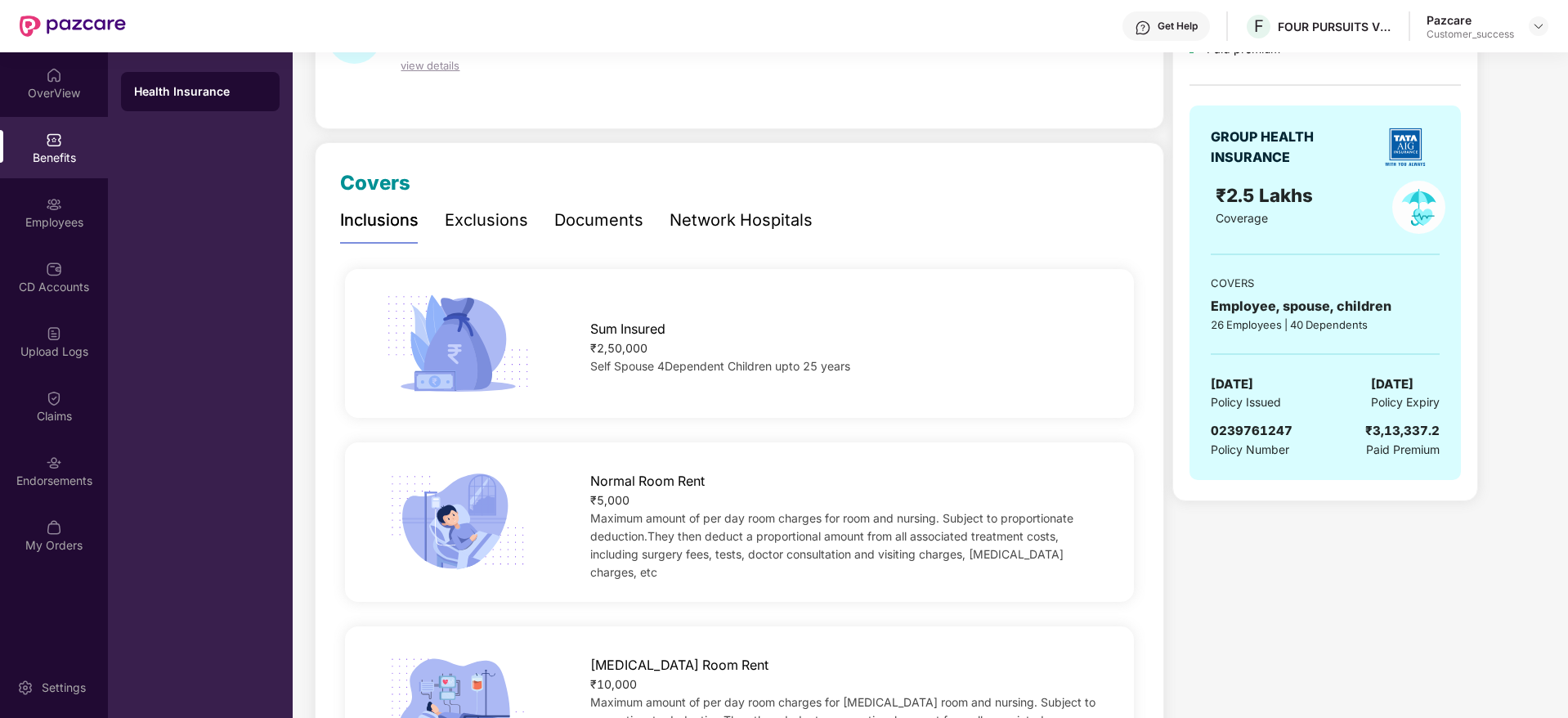
click at [719, 236] on div "Network Hospitals" at bounding box center [741, 220] width 143 height 45
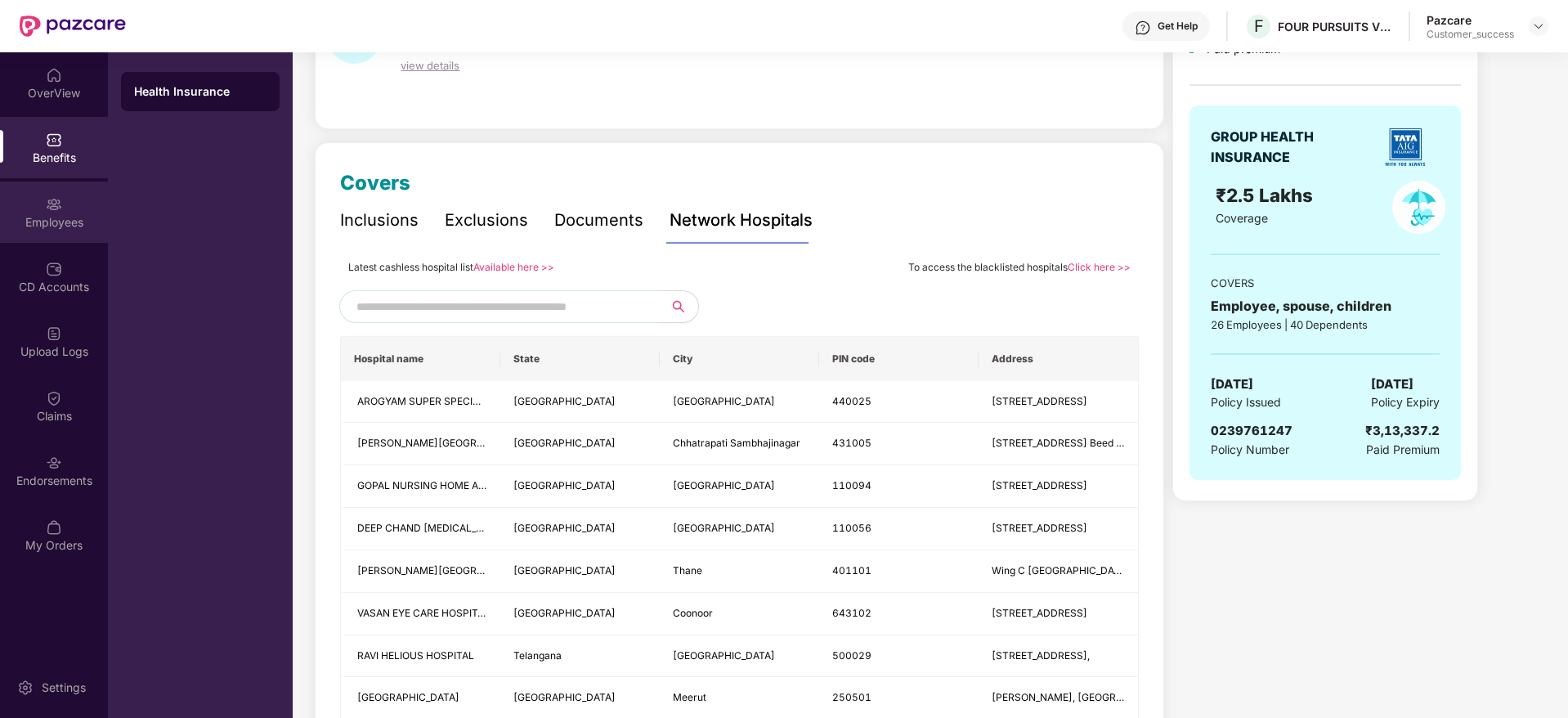
click at [59, 205] on img at bounding box center [54, 205] width 17 height 17
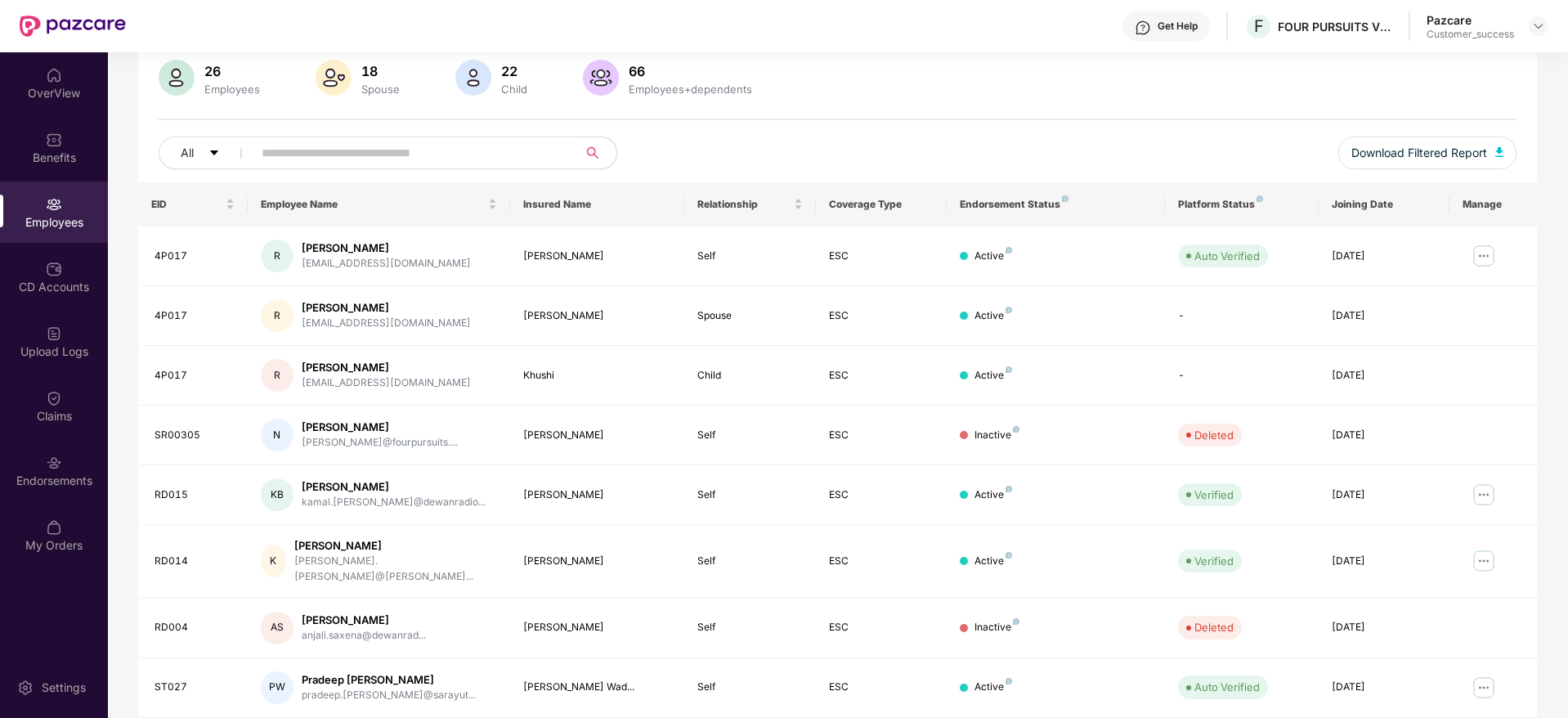
click at [504, 158] on input "text" at bounding box center [408, 153] width 294 height 25
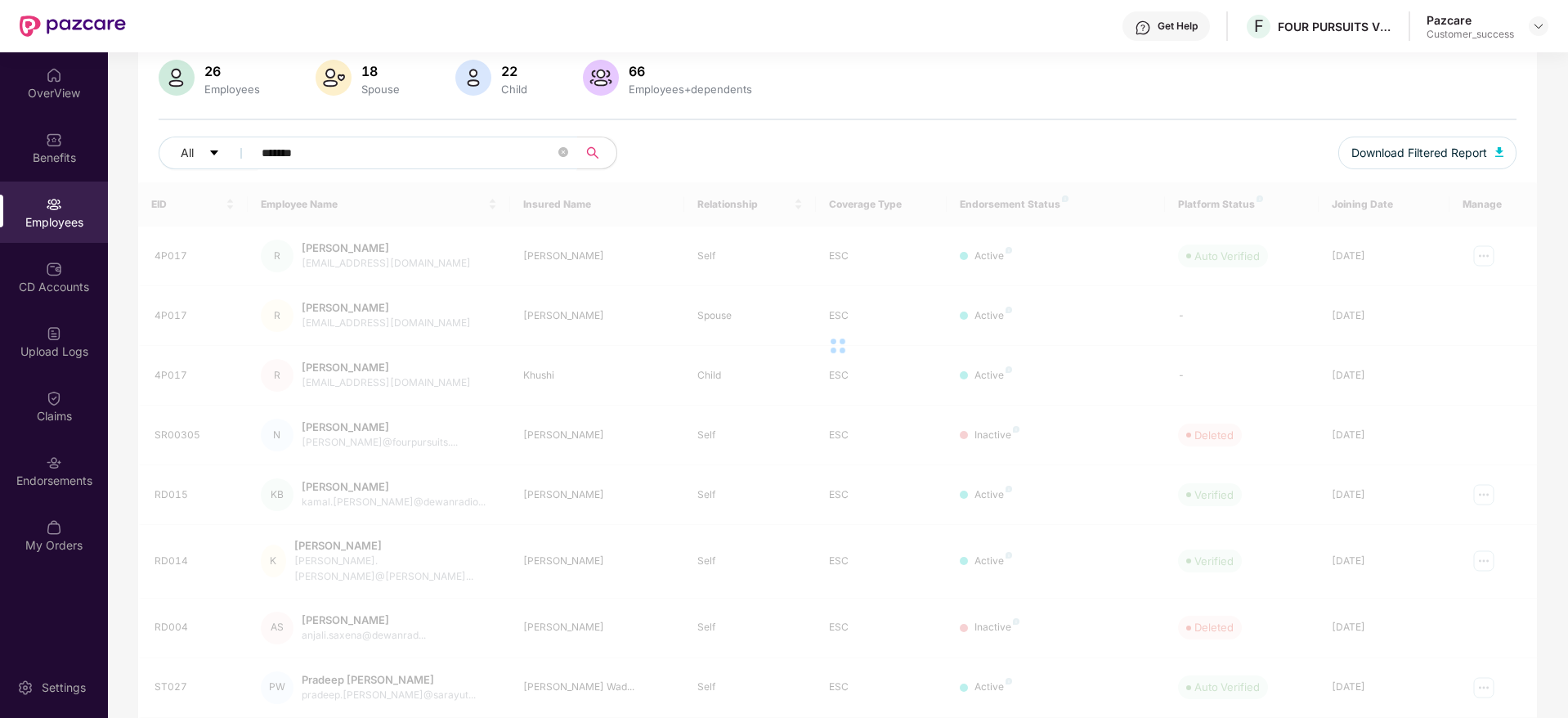
scroll to position [52, 0]
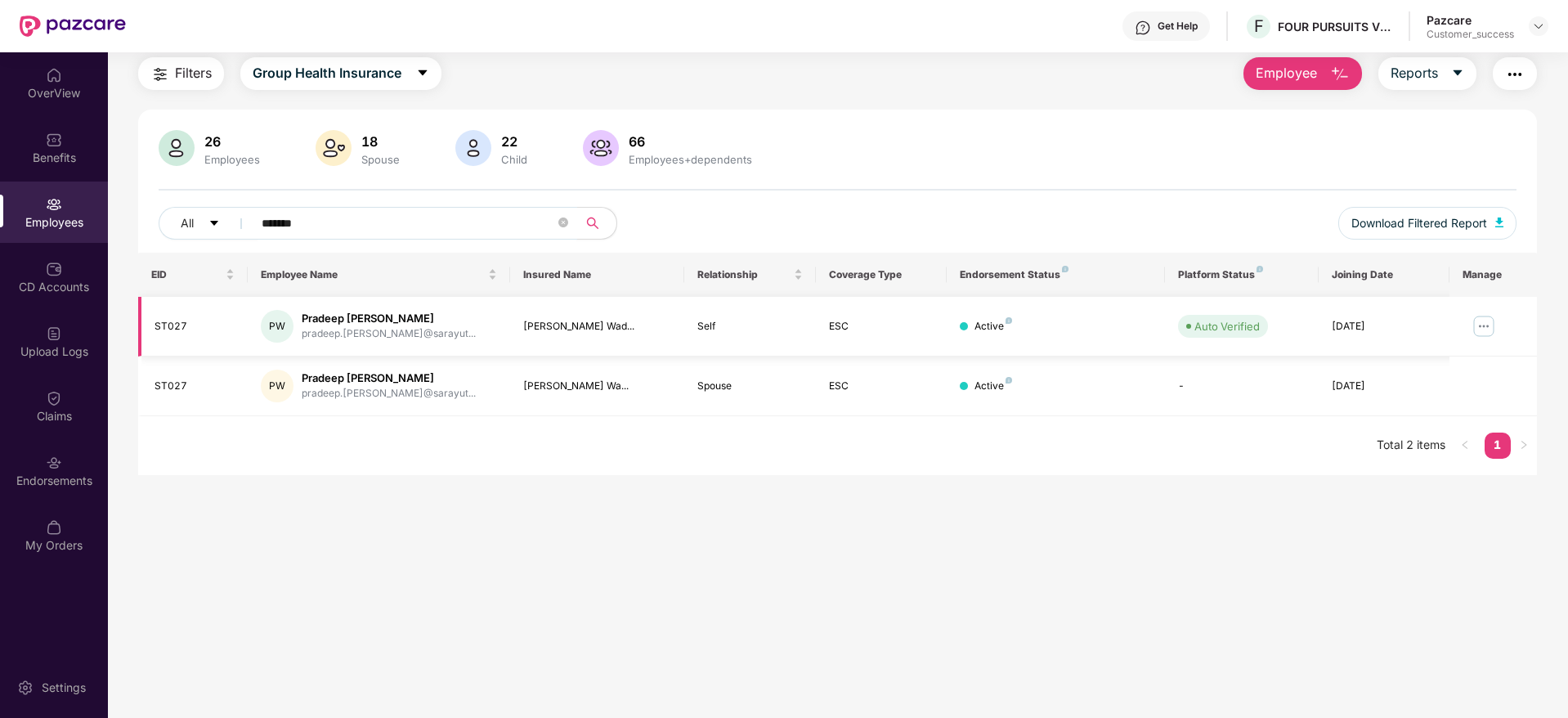
type input "*******"
click at [1484, 330] on img at bounding box center [1484, 326] width 26 height 27
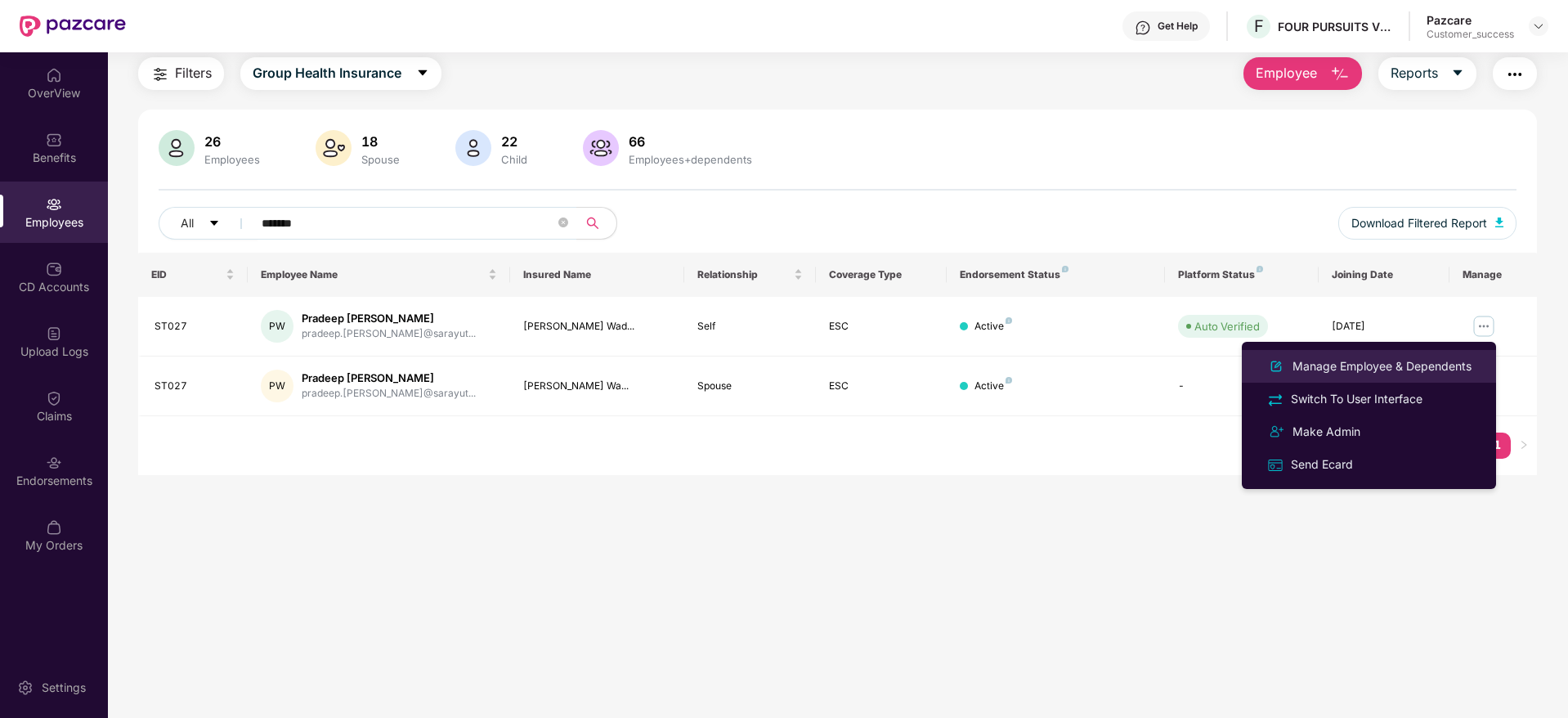
click at [1431, 373] on div "Manage Employee & Dependents" at bounding box center [1383, 367] width 185 height 18
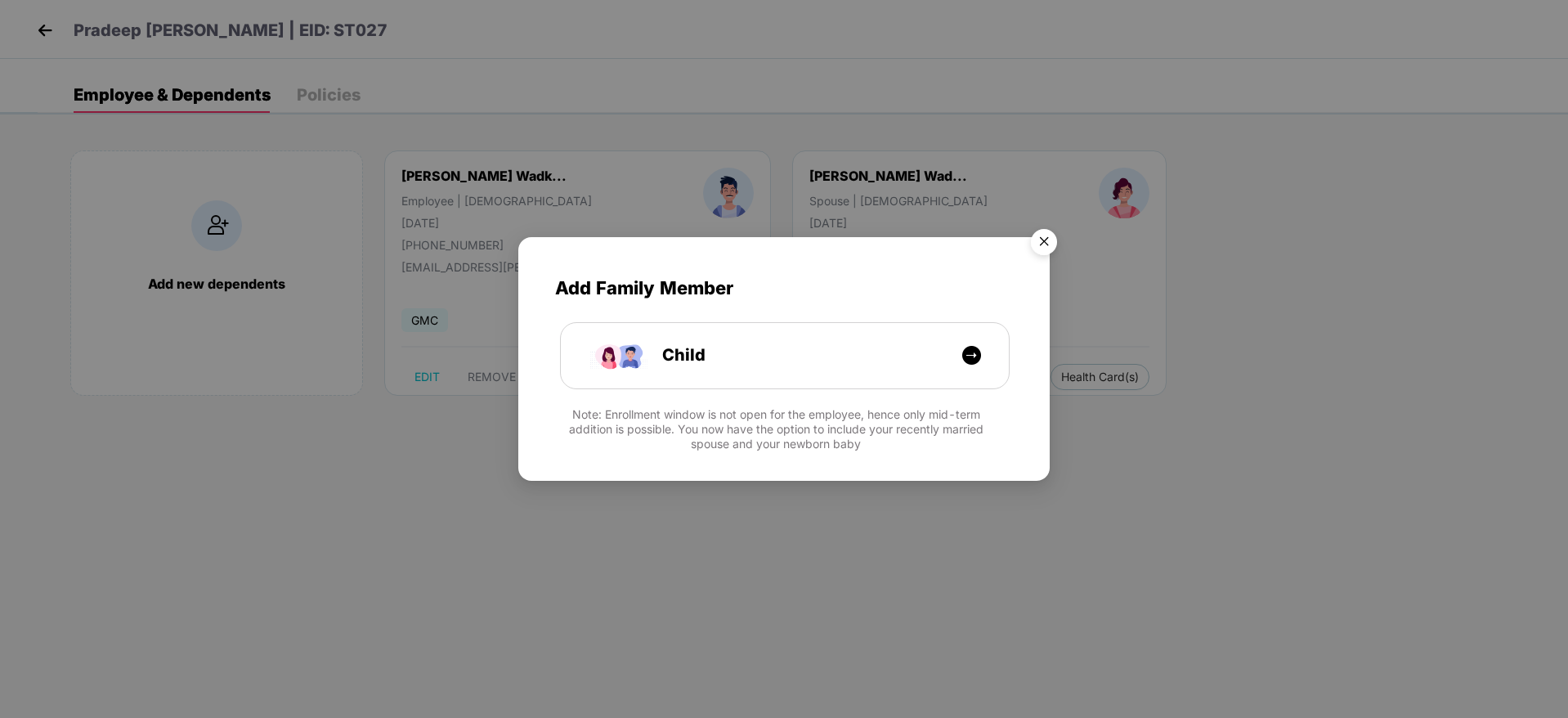
click at [1046, 251] on img "Close" at bounding box center [1044, 244] width 46 height 46
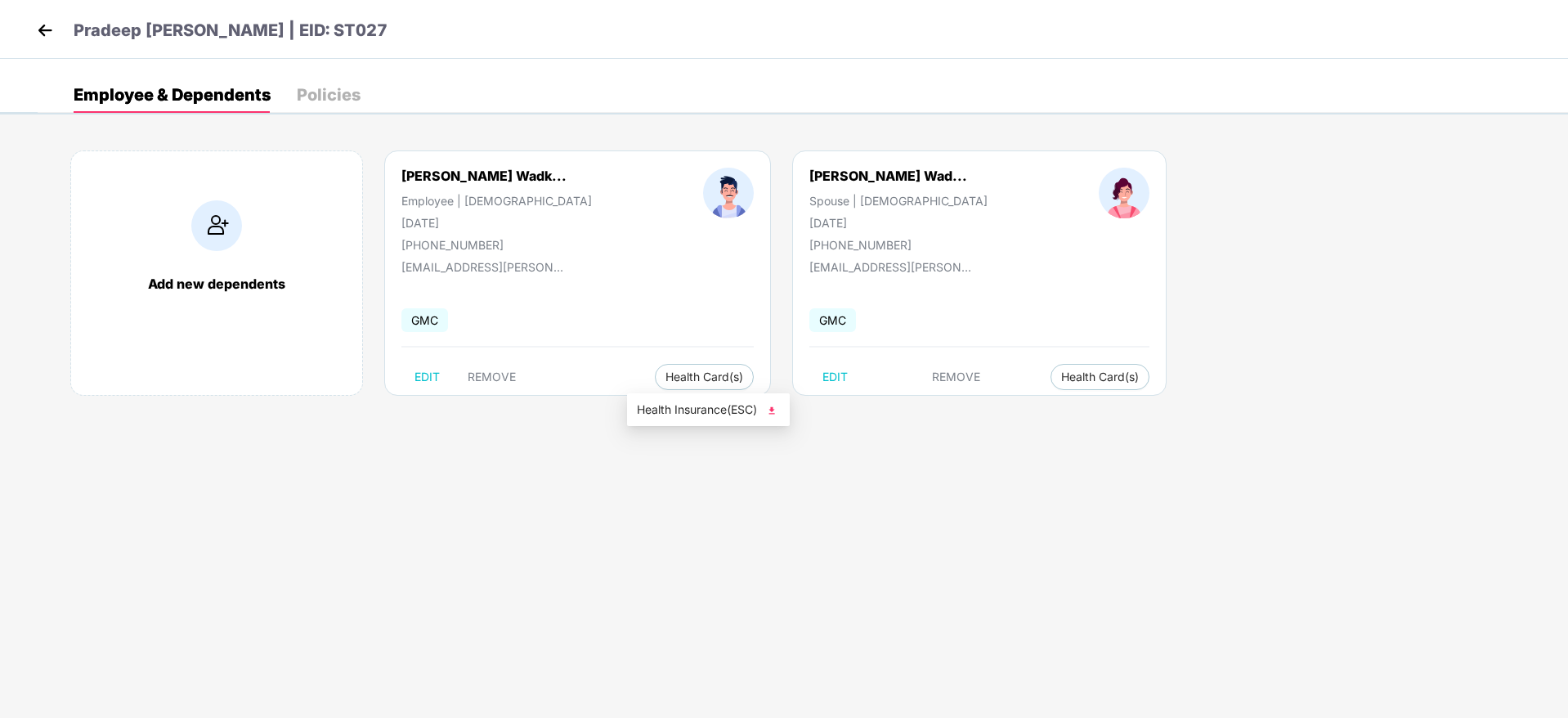
click at [688, 402] on span "Health Insurance(ESC)" at bounding box center [708, 410] width 143 height 18
click at [36, 37] on img at bounding box center [46, 31] width 25 height 25
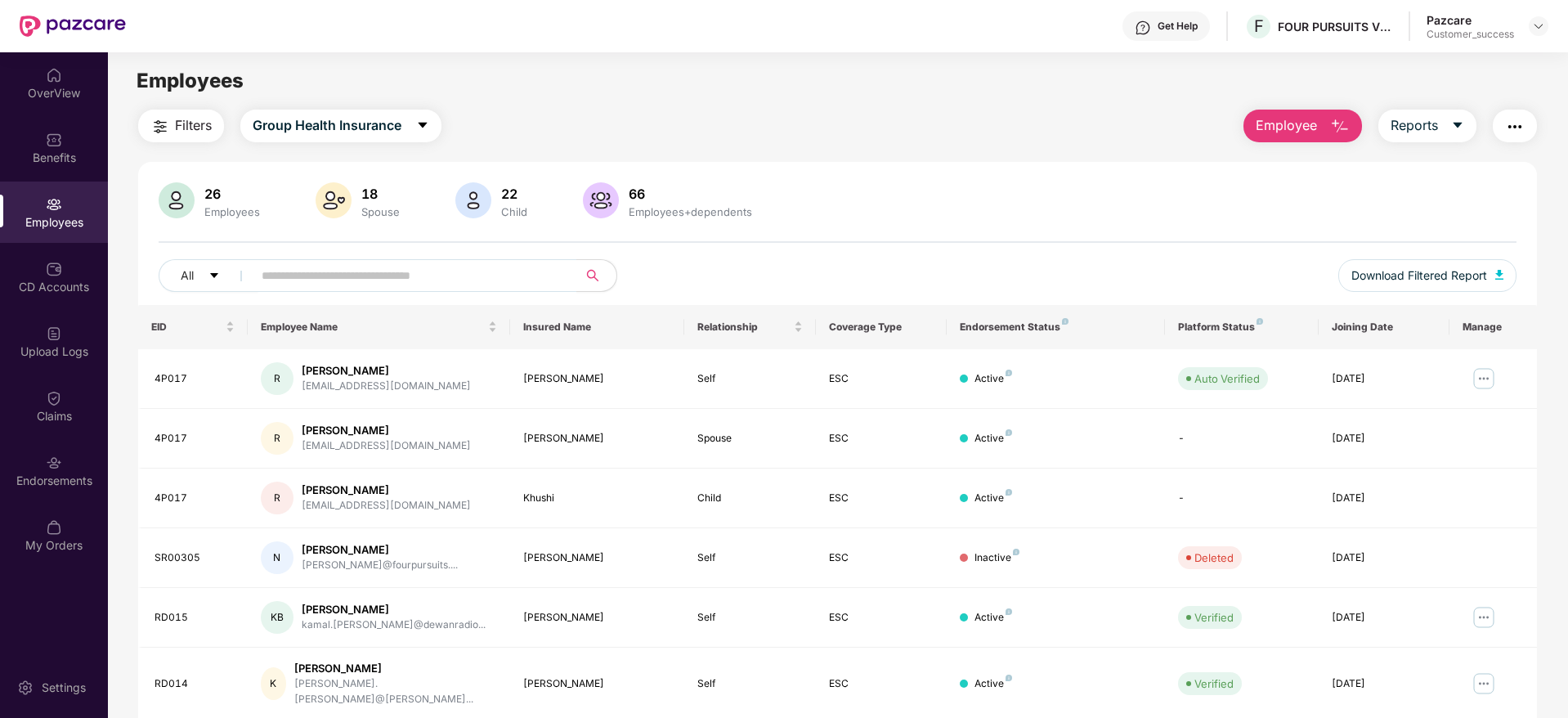
click at [1124, 373] on div "Active" at bounding box center [1056, 378] width 192 height 16
